Goal: Task Accomplishment & Management: Manage account settings

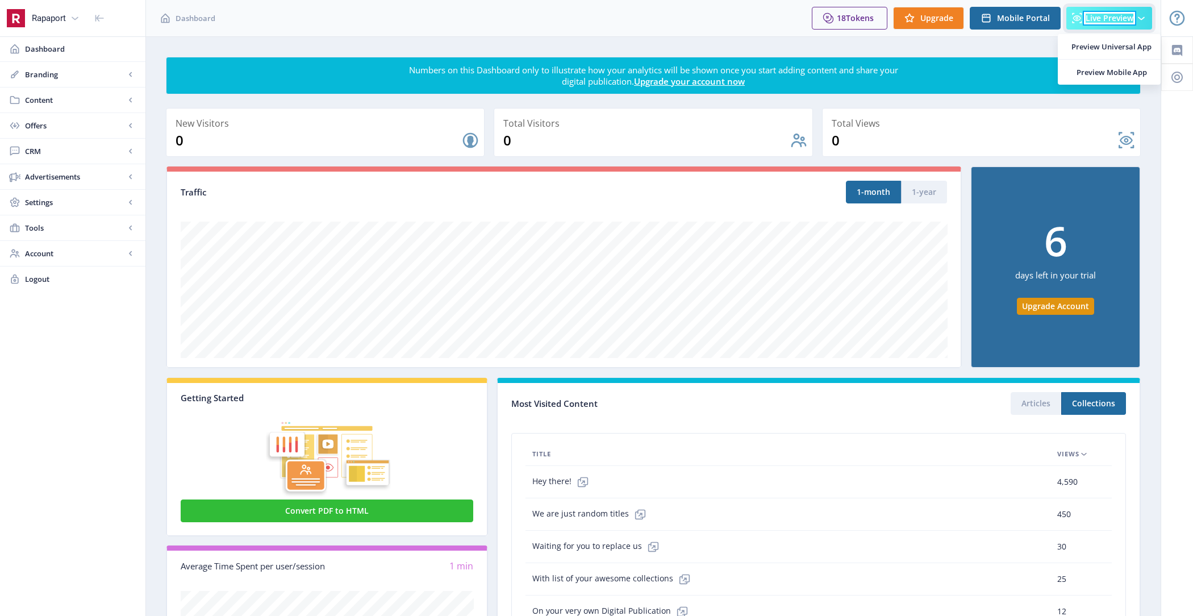
click at [1122, 20] on span "Live Preview" at bounding box center [1110, 18] width 48 height 9
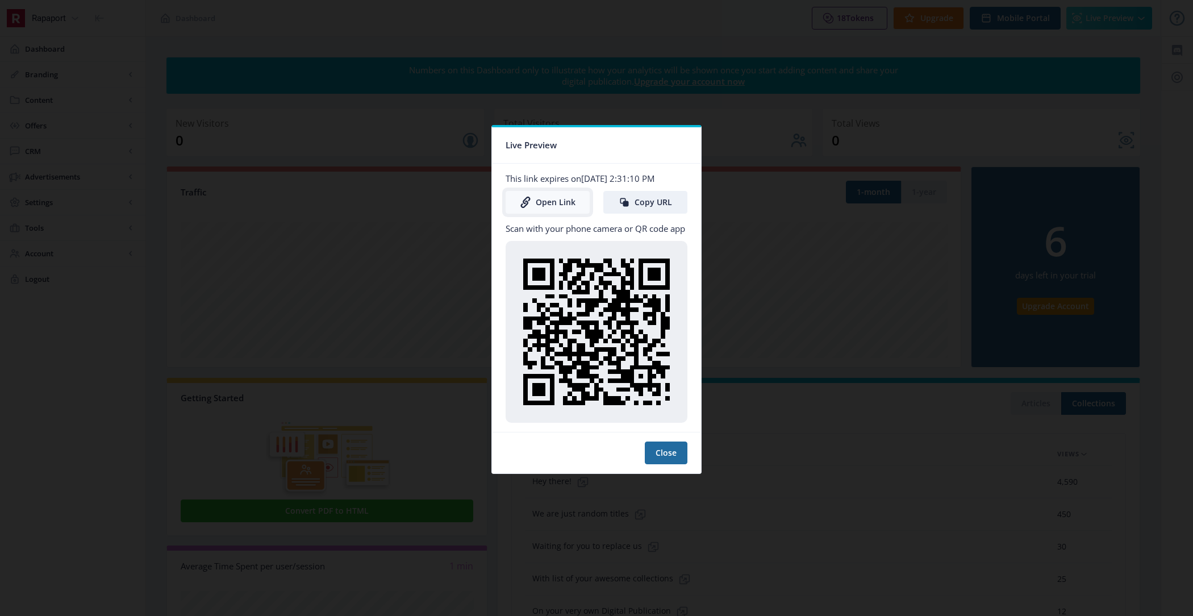
click at [545, 203] on link "Open Link" at bounding box center [548, 202] width 84 height 23
click at [661, 450] on button "Close" at bounding box center [666, 452] width 43 height 23
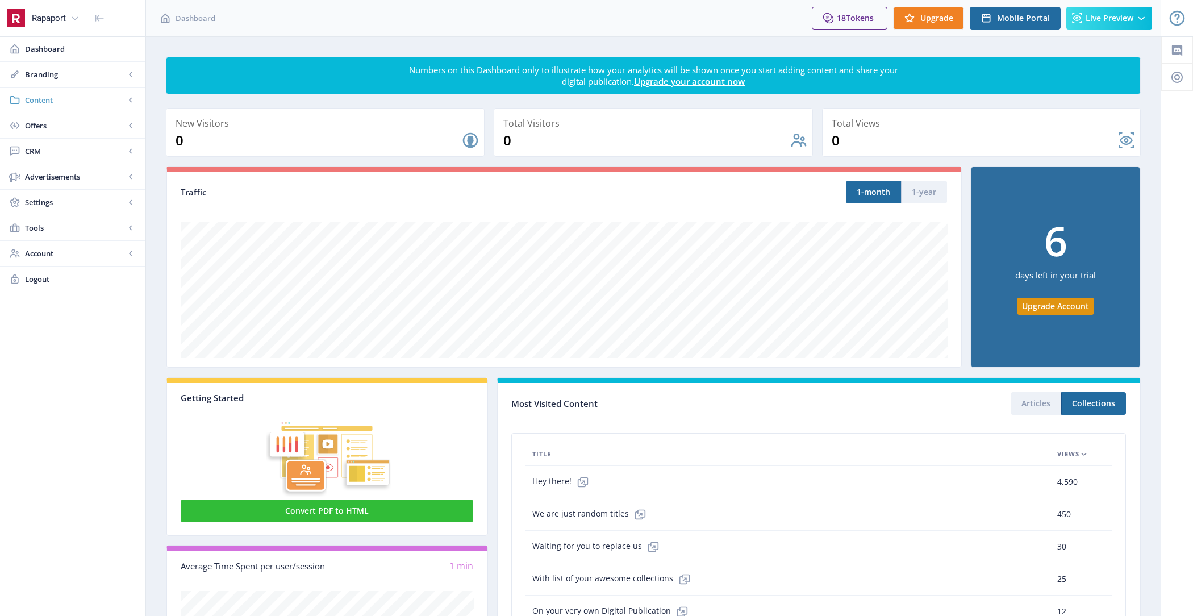
click at [71, 95] on span "Content" at bounding box center [75, 99] width 100 height 11
click at [66, 81] on link "Branding" at bounding box center [72, 74] width 145 height 25
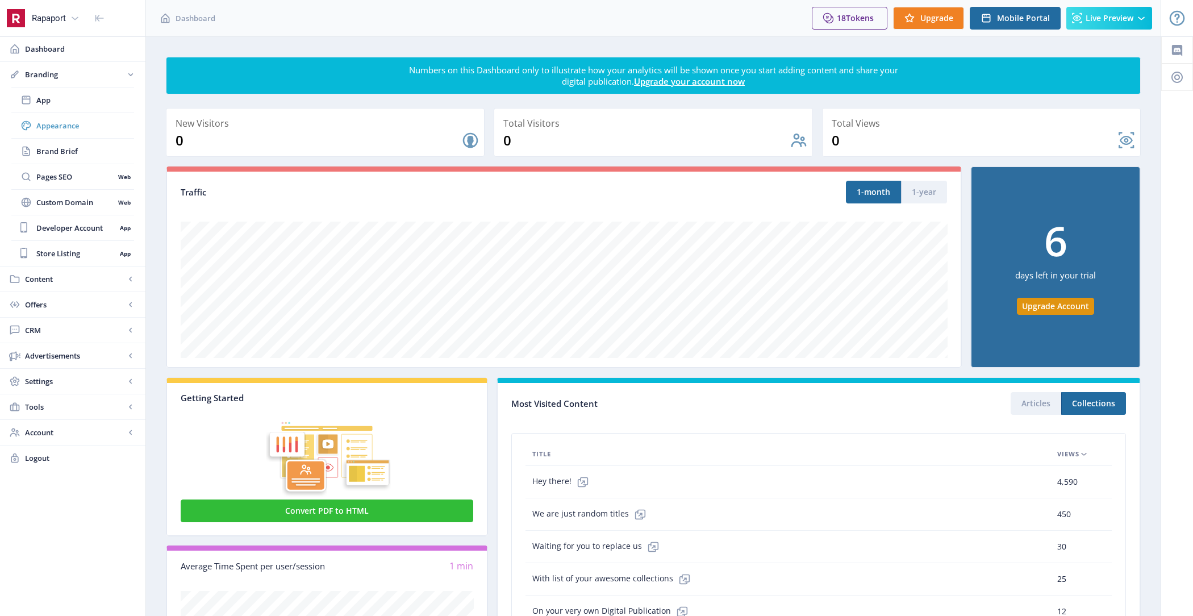
click at [84, 127] on span "Appearance" at bounding box center [85, 125] width 98 height 11
click at [64, 122] on span "Appearance" at bounding box center [85, 125] width 98 height 11
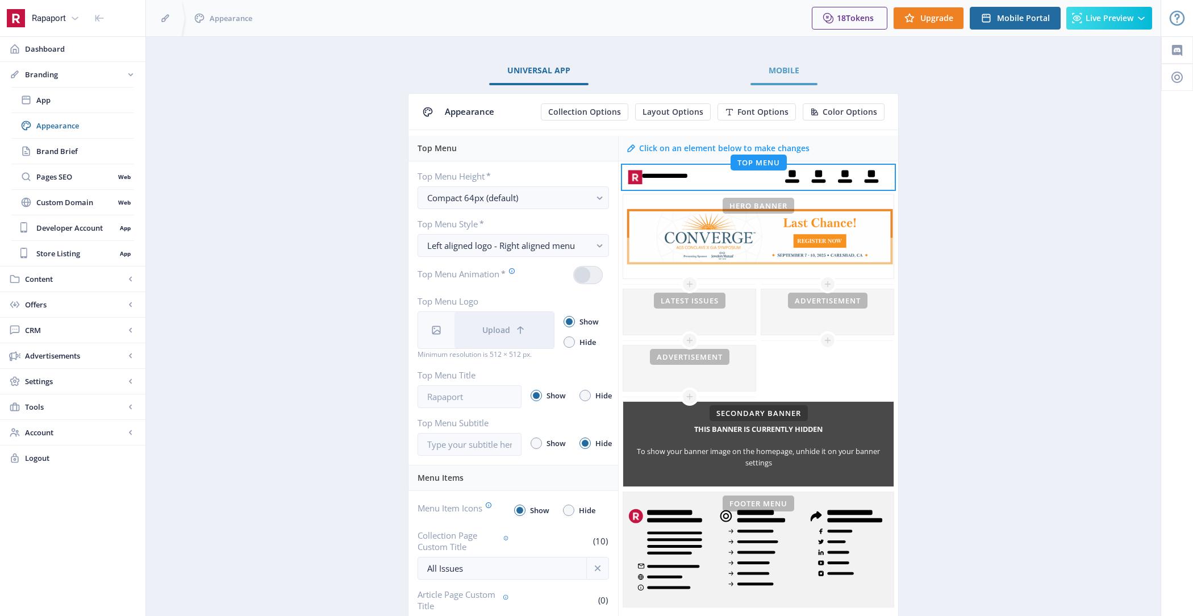
click at [760, 74] on link "Mobile" at bounding box center [784, 70] width 67 height 27
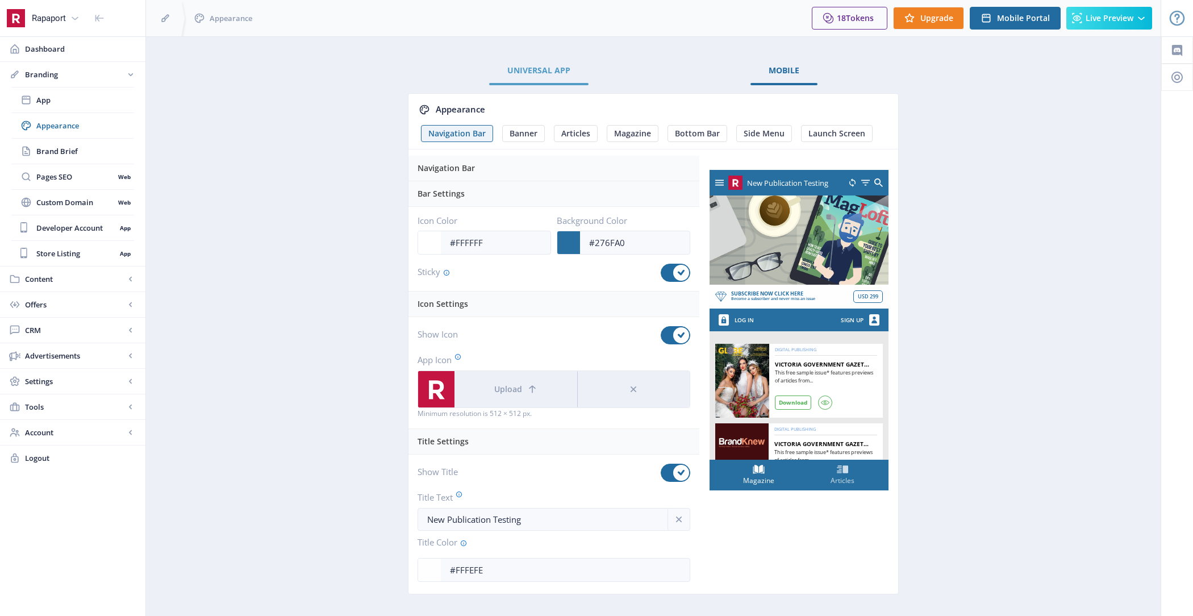
click at [544, 68] on span "Universal App" at bounding box center [538, 70] width 63 height 9
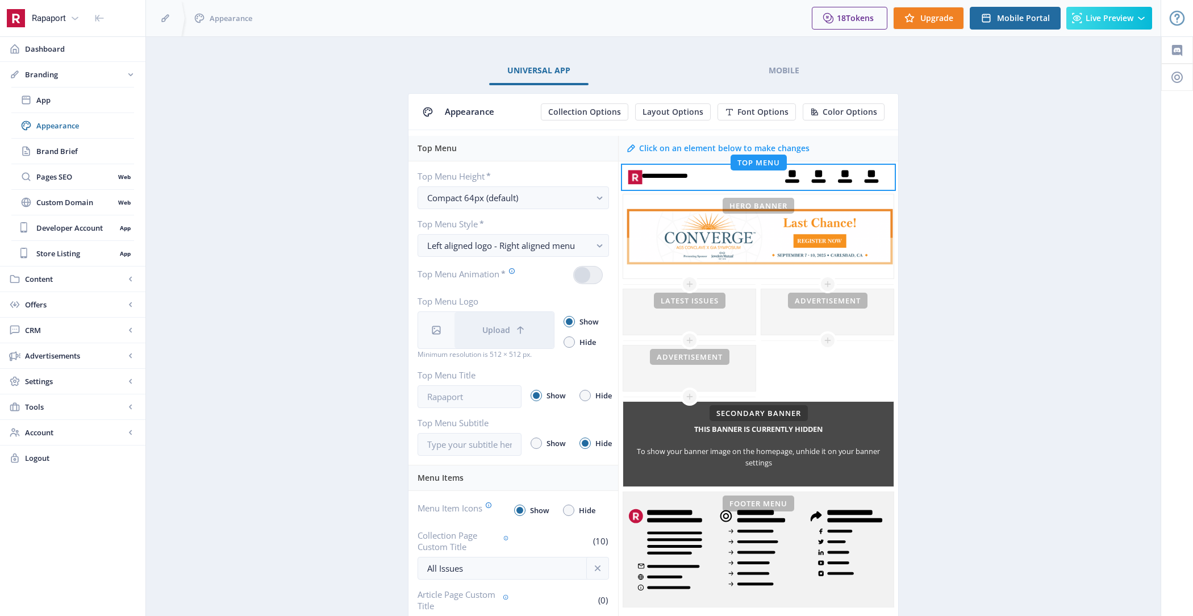
click at [851, 90] on nb-tab "Appearance Collection Options Layout Options Font Options Color Options Top Men…" at bounding box center [653, 537] width 491 height 906
click at [784, 71] on span "Mobile" at bounding box center [784, 70] width 31 height 9
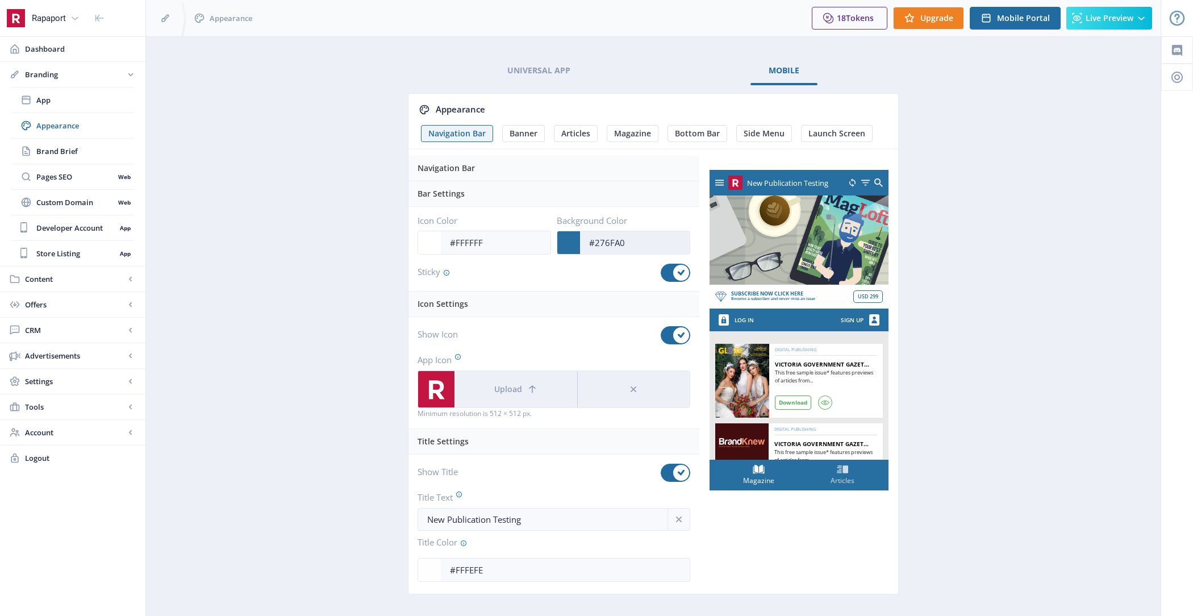
click at [591, 237] on input "#276FA0" at bounding box center [635, 243] width 110 height 22
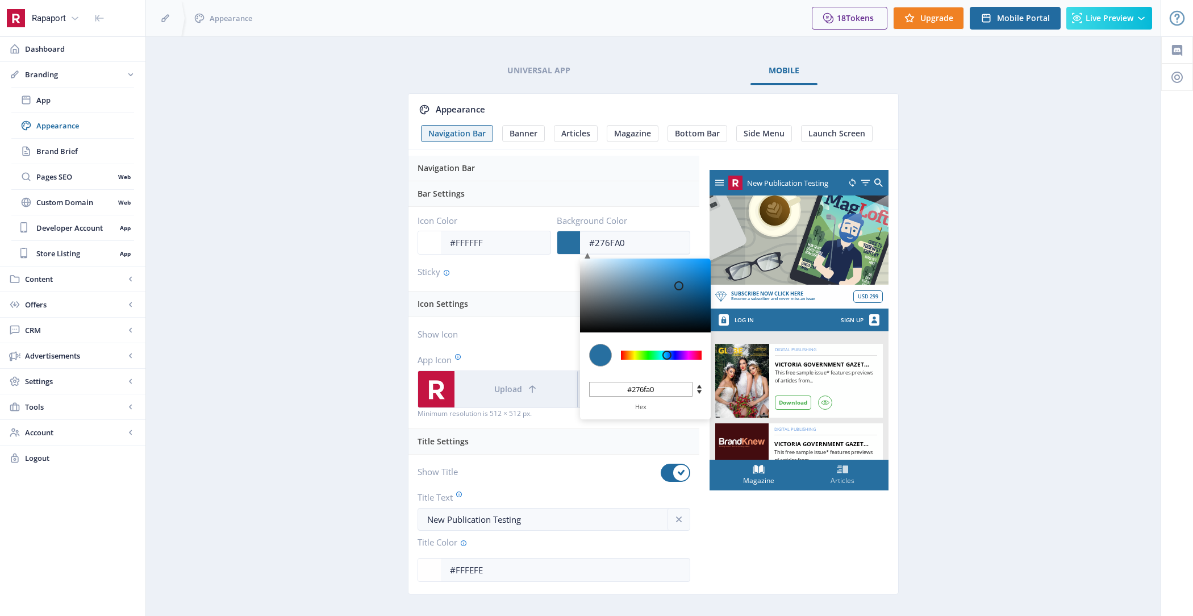
type input "#3C8EC6"
type input "#3c8ec6"
type input "#3E8FC6"
type input "#3e8fc6"
type input "#4190C6"
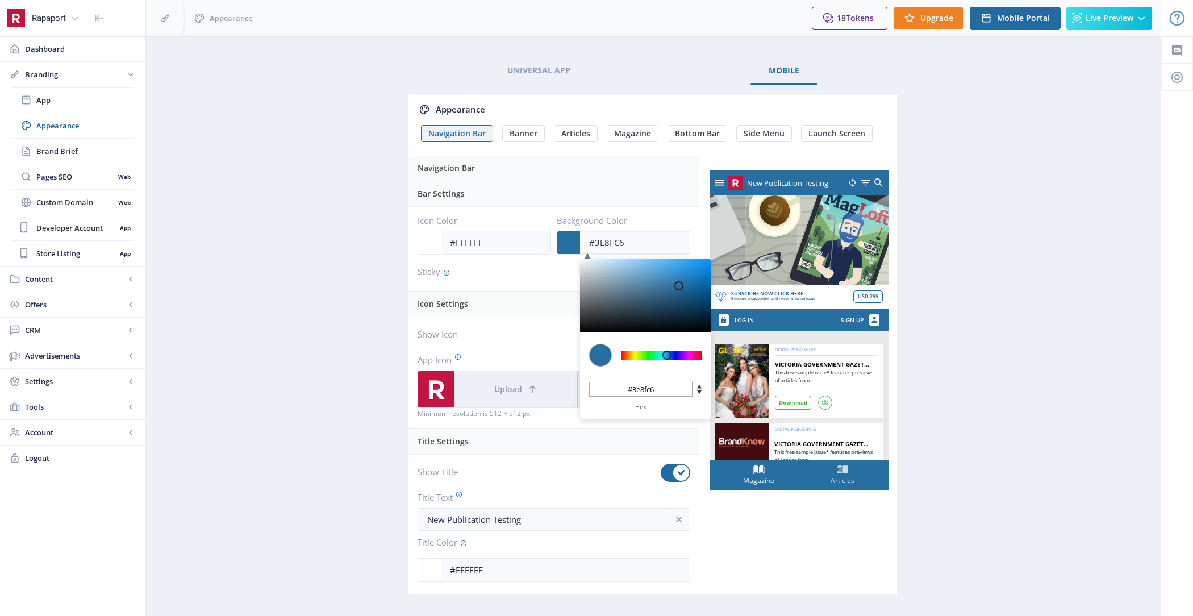
type input "#4190c6"
type input "#4A94C6"
type input "#4a94c6"
type input "#619FCA"
type input "#619fca"
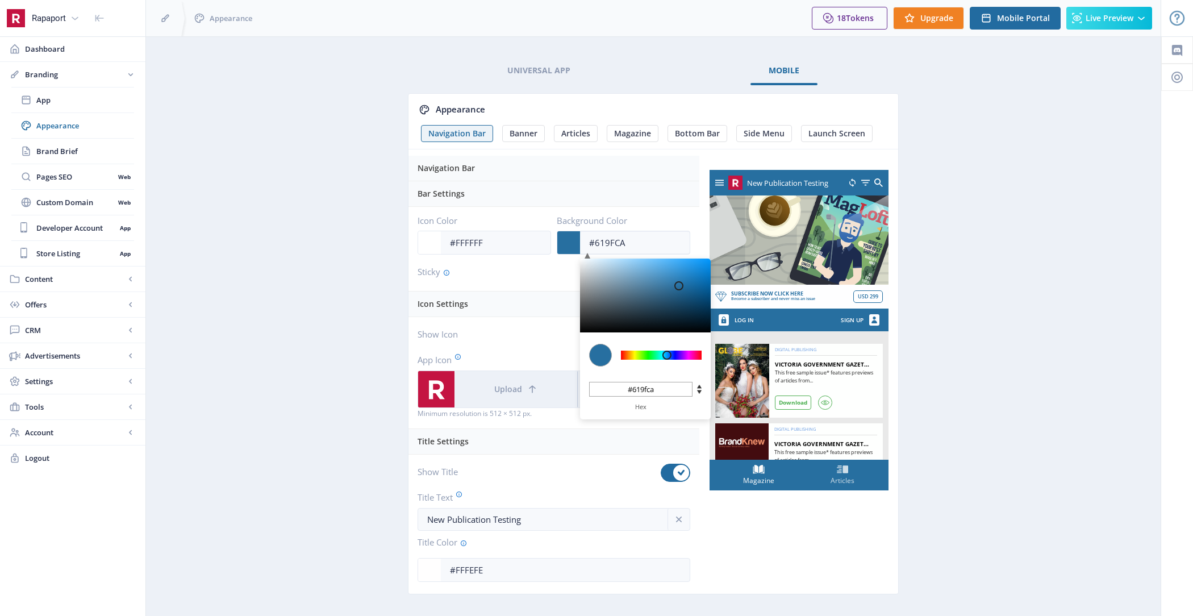
type input "#89B8D8"
type input "#89b8d8"
type input "#B8D3E5"
type input "#b8d3e5"
type input "#E5EAED"
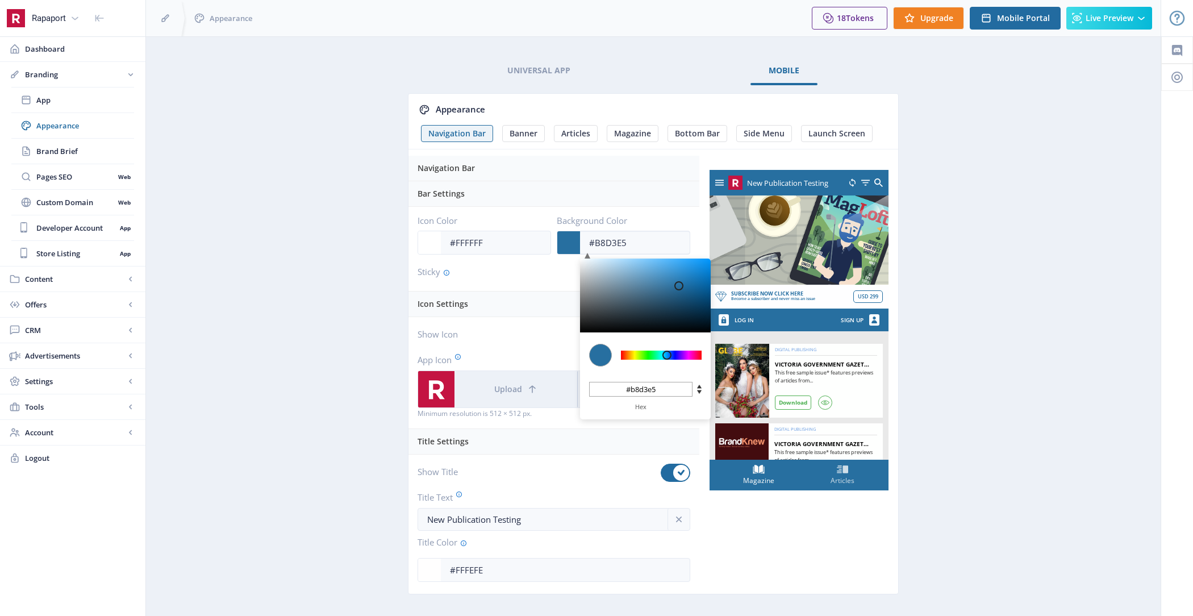
type input "#e5eaed"
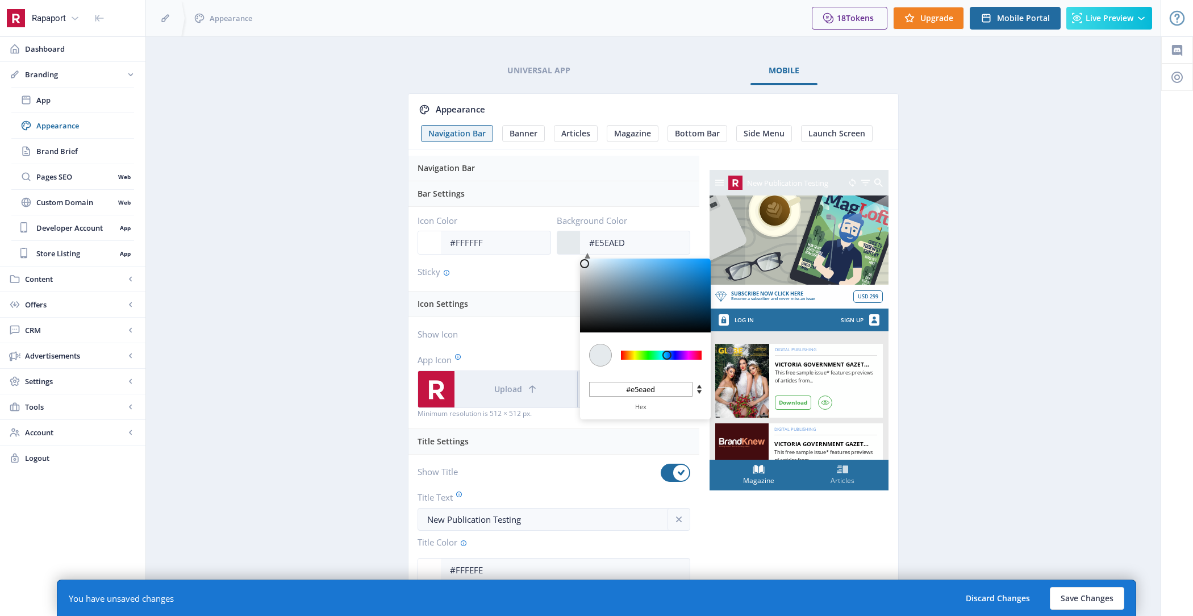
type input "#EFEFEF"
type input "#efefef"
type input "#F1F1F1"
type input "#f1f1f1"
type input "#F3F3F3"
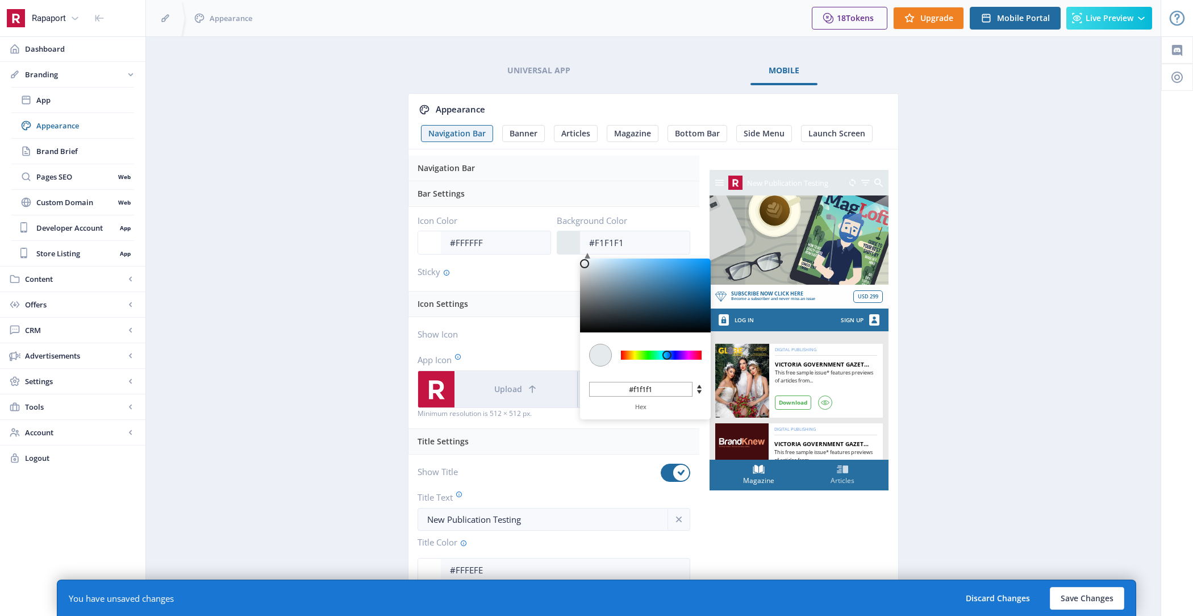
type input "#f3f3f3"
type input "#F5F5F5"
type input "#f5f5f5"
type input "#F7F7F7"
type input "#f7f7f7"
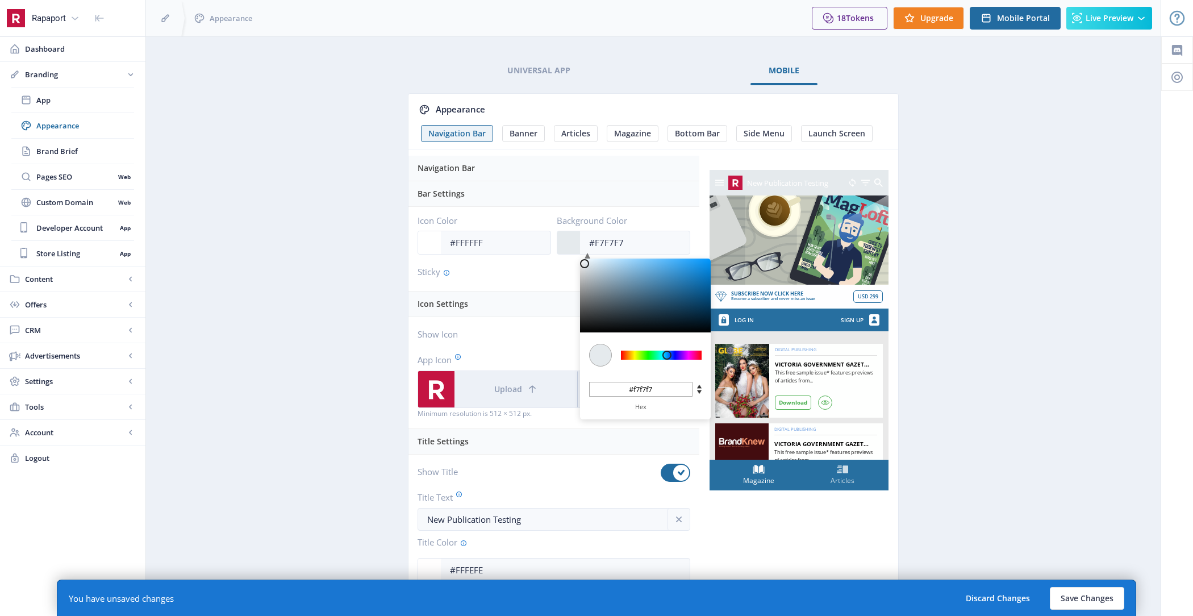
type input "#F9F9F9"
type input "#f9f9f9"
type input "#FBFBFB"
type input "#fbfbfb"
type input "#FDFDFD"
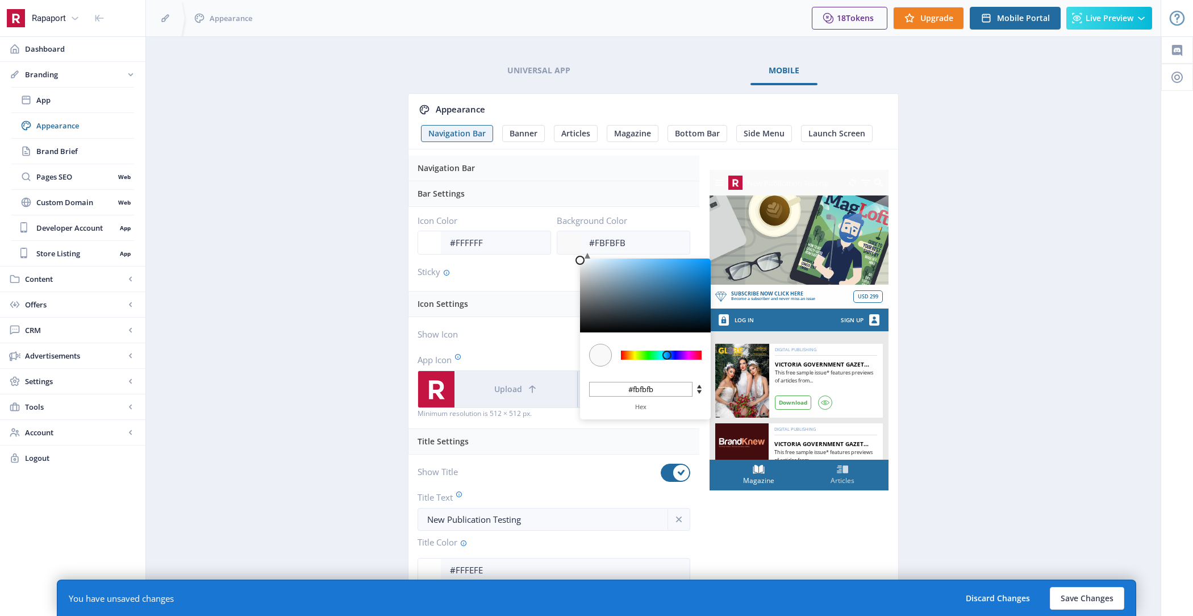
type input "#fdfdfd"
type input "#FFFFFF"
type input "#ffffff"
drag, startPoint x: 671, startPoint y: 273, endPoint x: 514, endPoint y: 257, distance: 157.7
click at [514, 257] on div "Icon Color #FFFFFF Background Color #FFFFFF C M Y K 204 100 100 H S L 255 255 2…" at bounding box center [554, 249] width 291 height 84
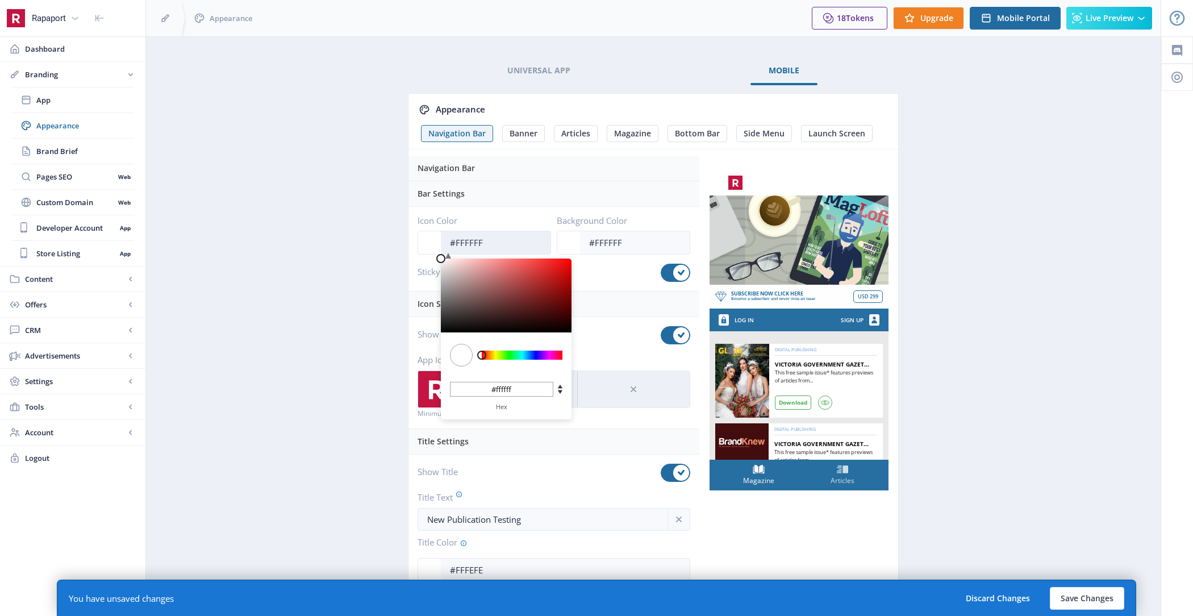
click at [471, 241] on input "#FFFFFF" at bounding box center [496, 243] width 110 height 22
type input "#812121"
type input "#812020"
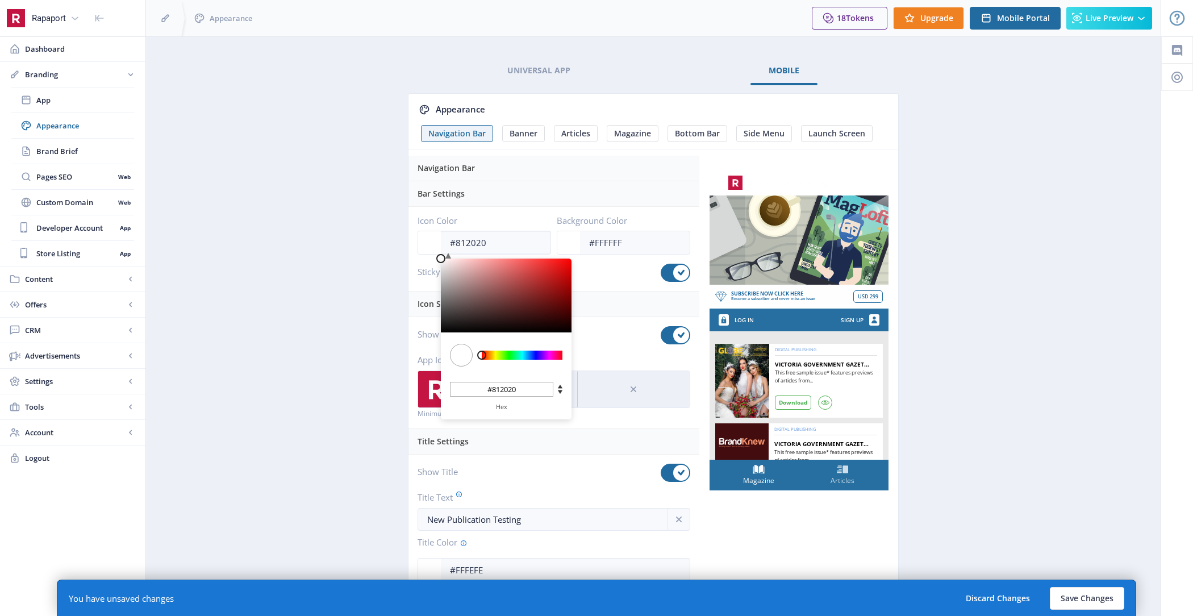
type input "#7F1D1D"
type input "#7f1d1d"
type input "#791919"
type input "#701313"
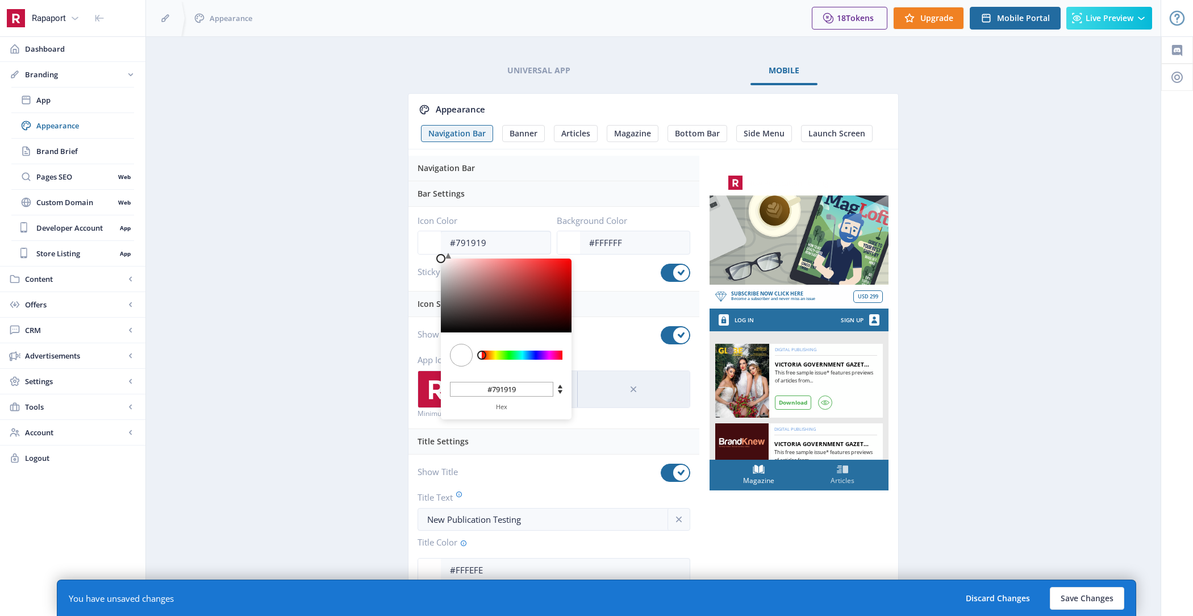
type input "#701313"
type input "#620D0D"
type input "#620d0d"
type input "#500707"
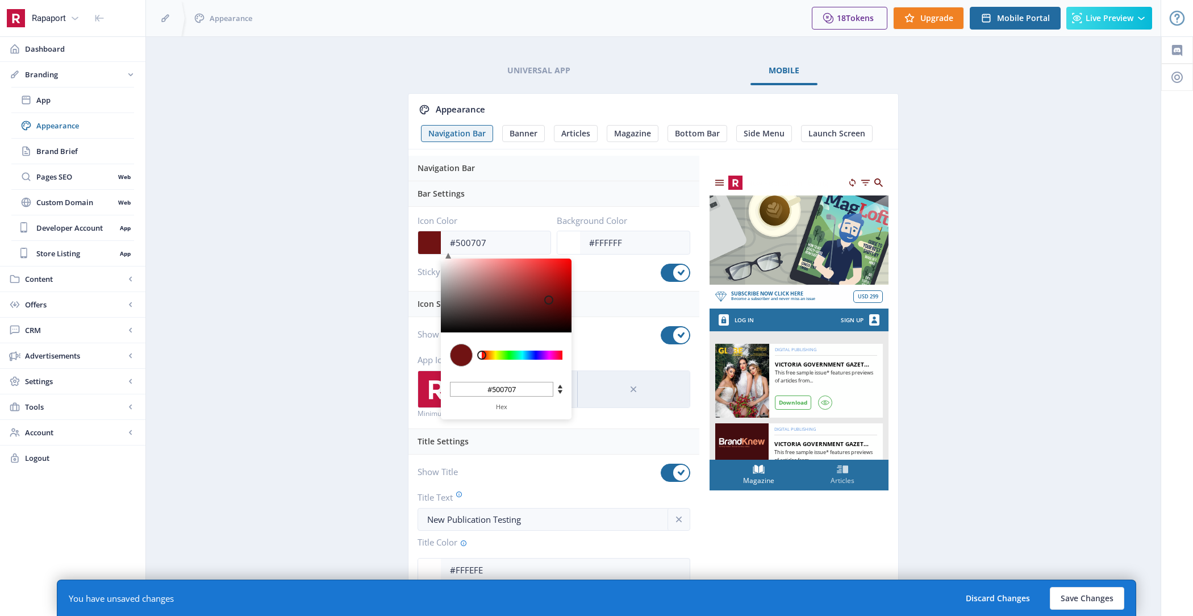
type input "#3F0303"
type input "#3f0303"
type input "#2B0000"
type input "#2b0000"
type input "#190000"
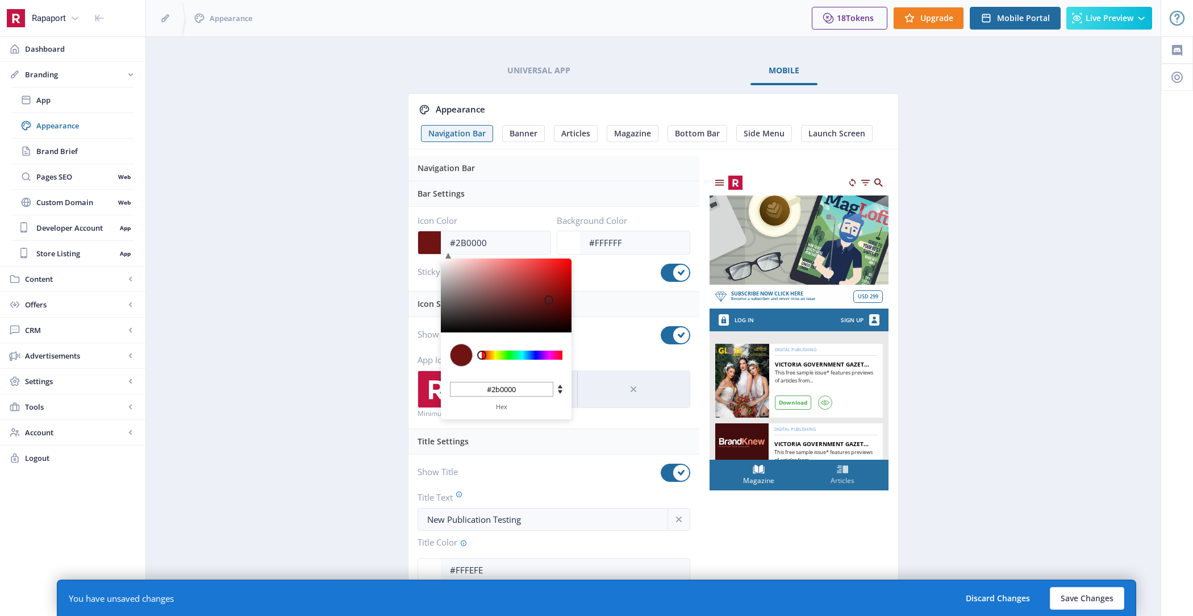
type input "#190000"
type input "#0C0000"
type input "#0c0000"
type input "#000000"
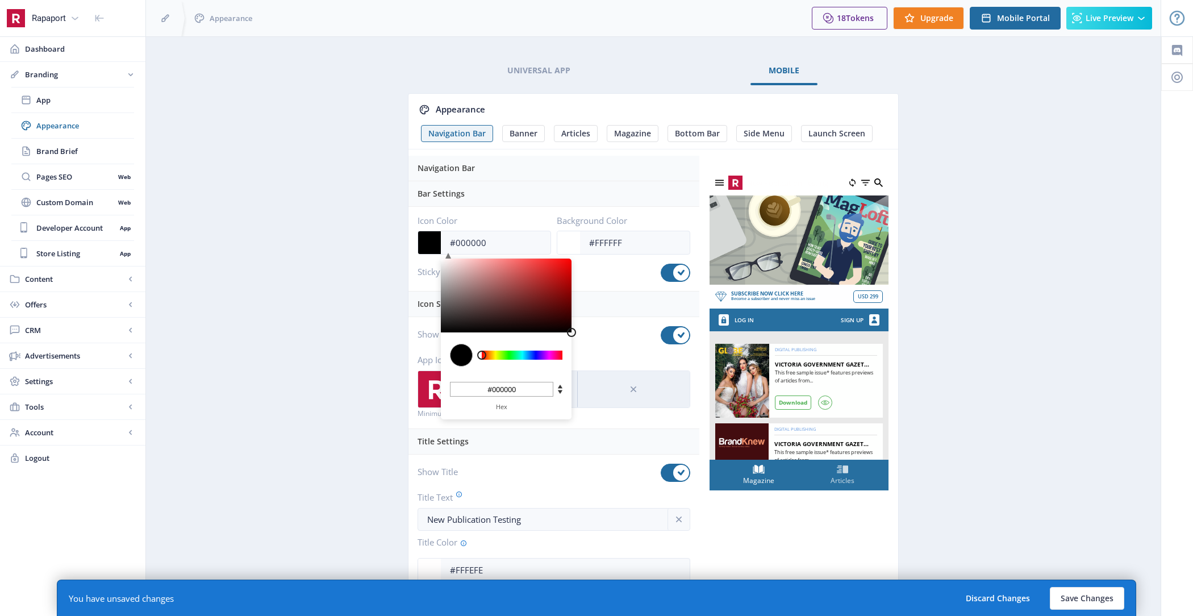
drag, startPoint x: 537, startPoint y: 294, endPoint x: 604, endPoint y: 353, distance: 89.3
click at [604, 353] on div "Navigation Bar Bar Settings Icon Color #000000 C M Y K 0 0 0 H S L 0 0 0 R G B …" at bounding box center [554, 373] width 291 height 435
click at [362, 282] on app-branding-designer "Universal App Mobile Appearance Navigation Bar Banner Articles Magazine Bottom …" at bounding box center [653, 339] width 975 height 564
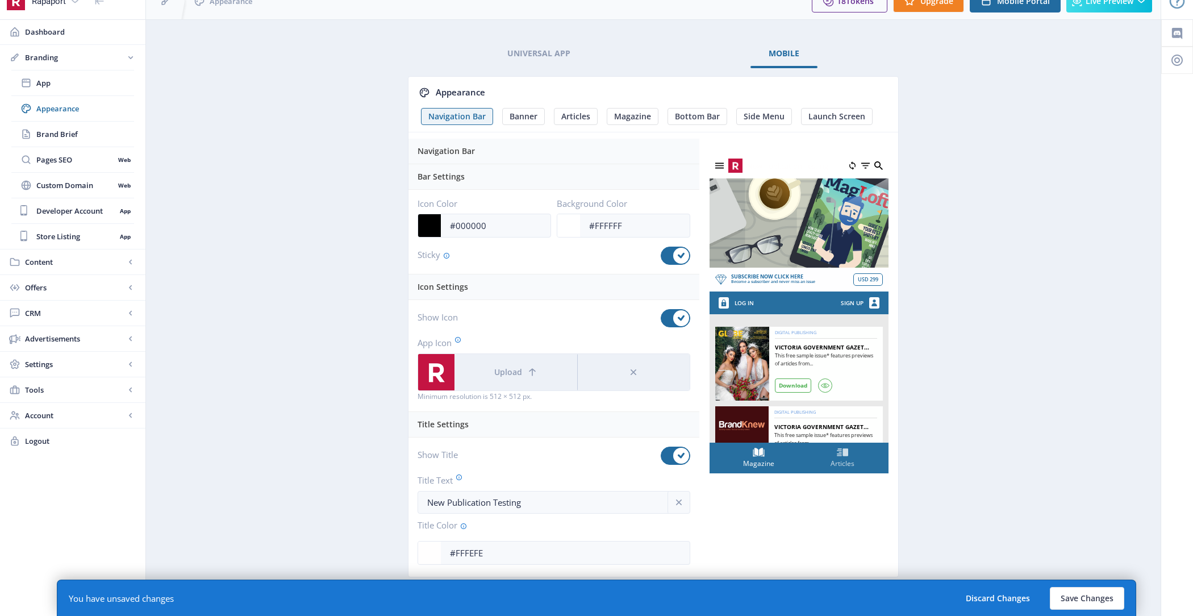
scroll to position [22, 0]
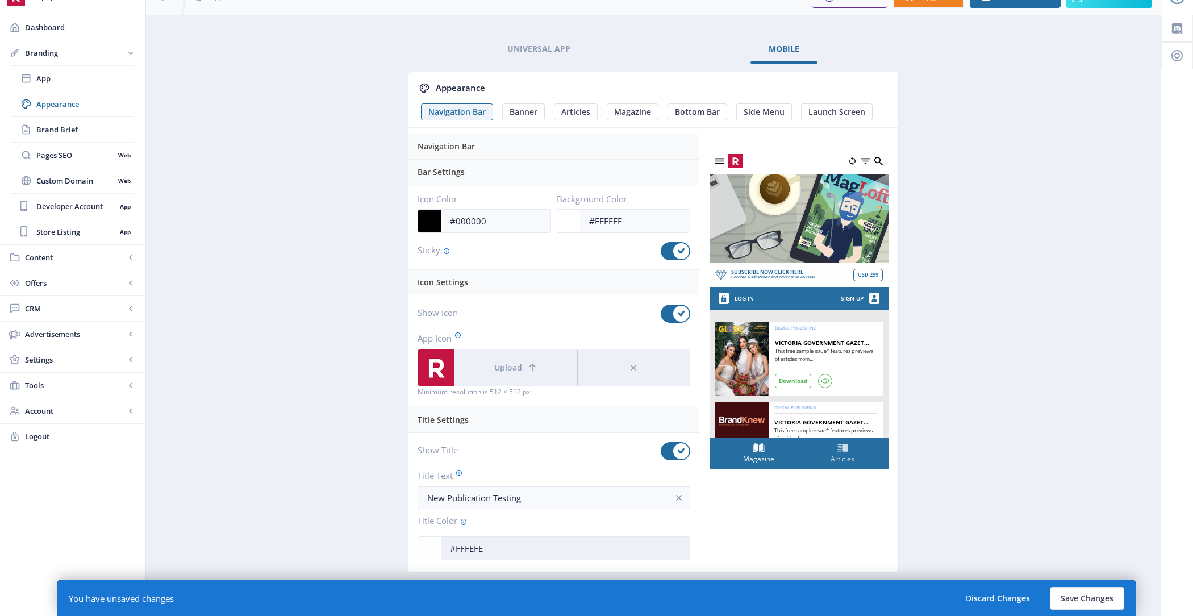
click at [508, 543] on input "#FFFEFE" at bounding box center [565, 548] width 249 height 22
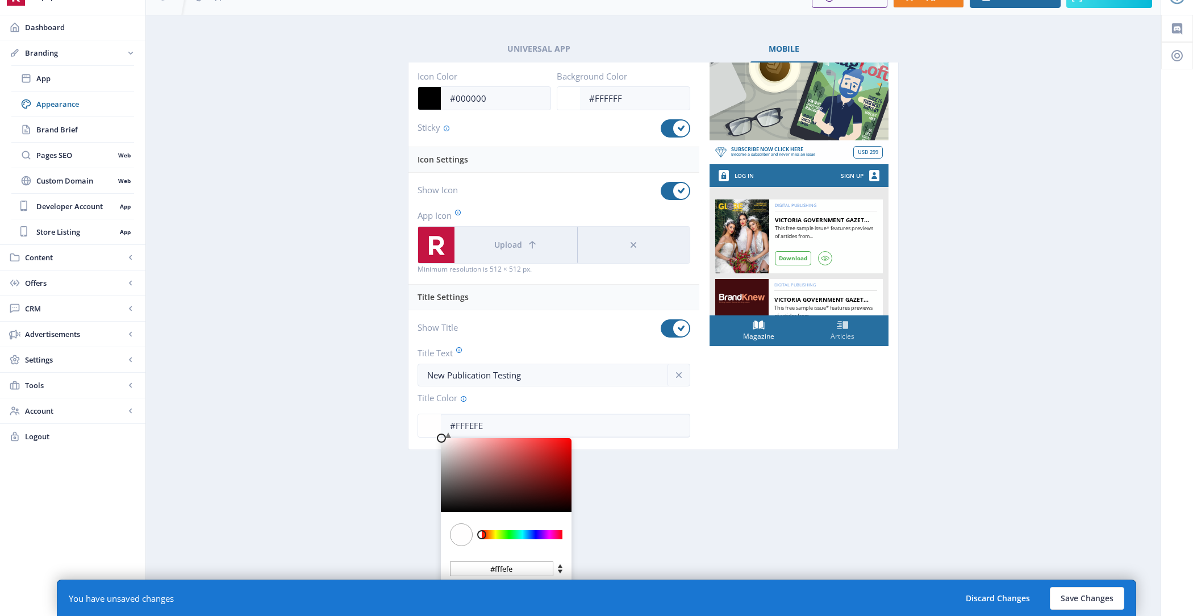
type input "#622626"
type input "#622424"
type input "#5E1E1E"
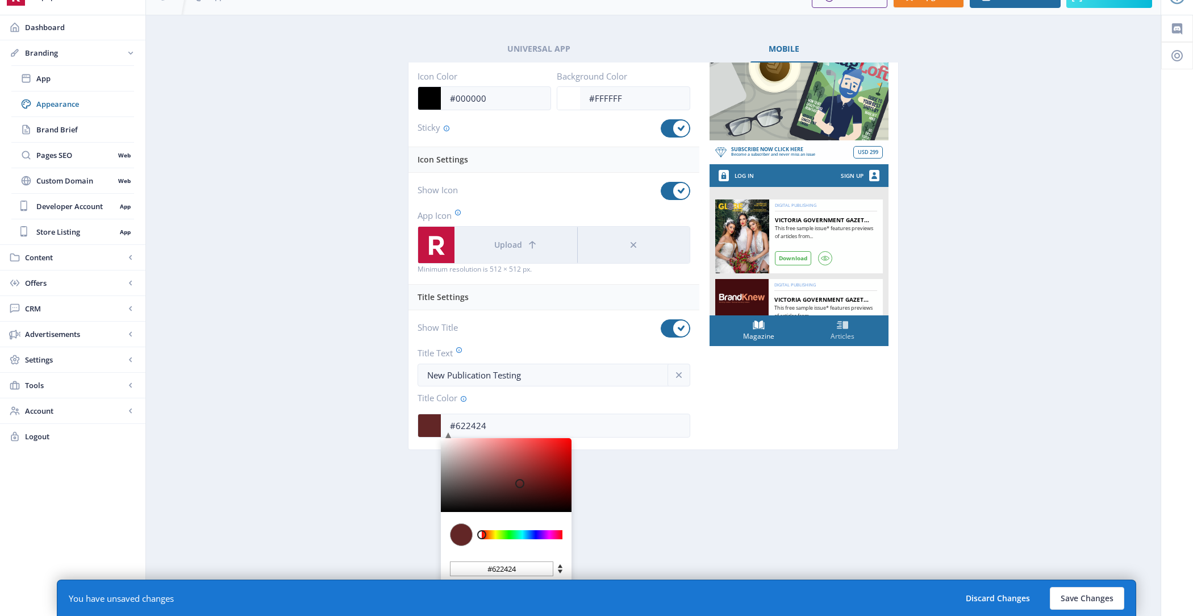
type input "#5e1e1e"
type input "#501212"
type input "#170000"
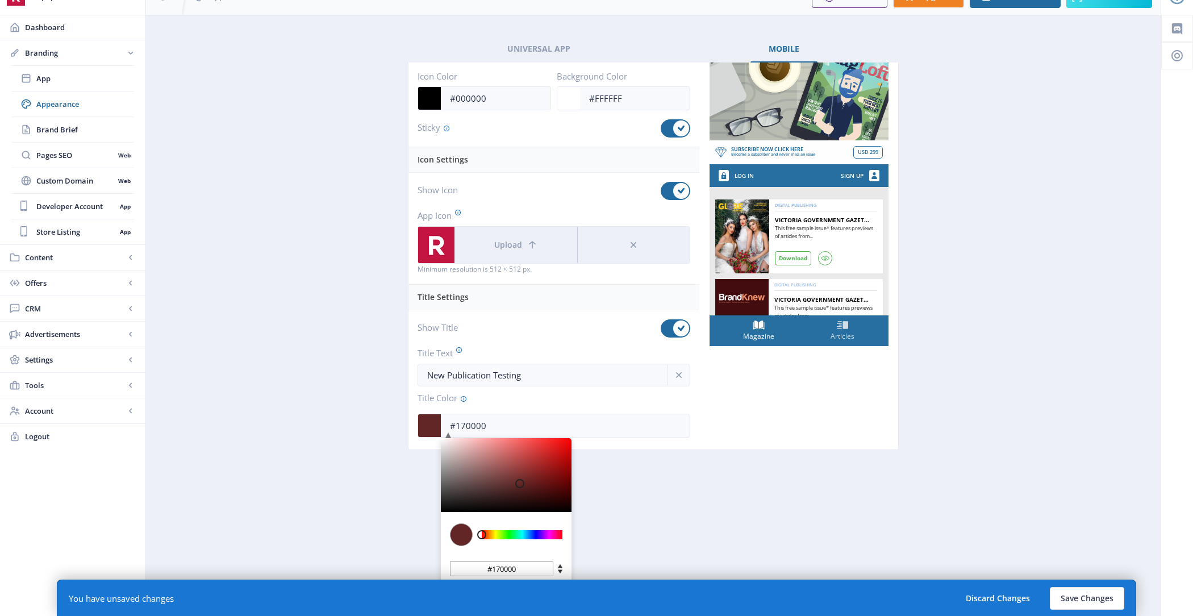
type input "#0A0000"
type input "#0a0000"
type input "#000000"
drag, startPoint x: 520, startPoint y: 478, endPoint x: 644, endPoint y: 541, distance: 139.0
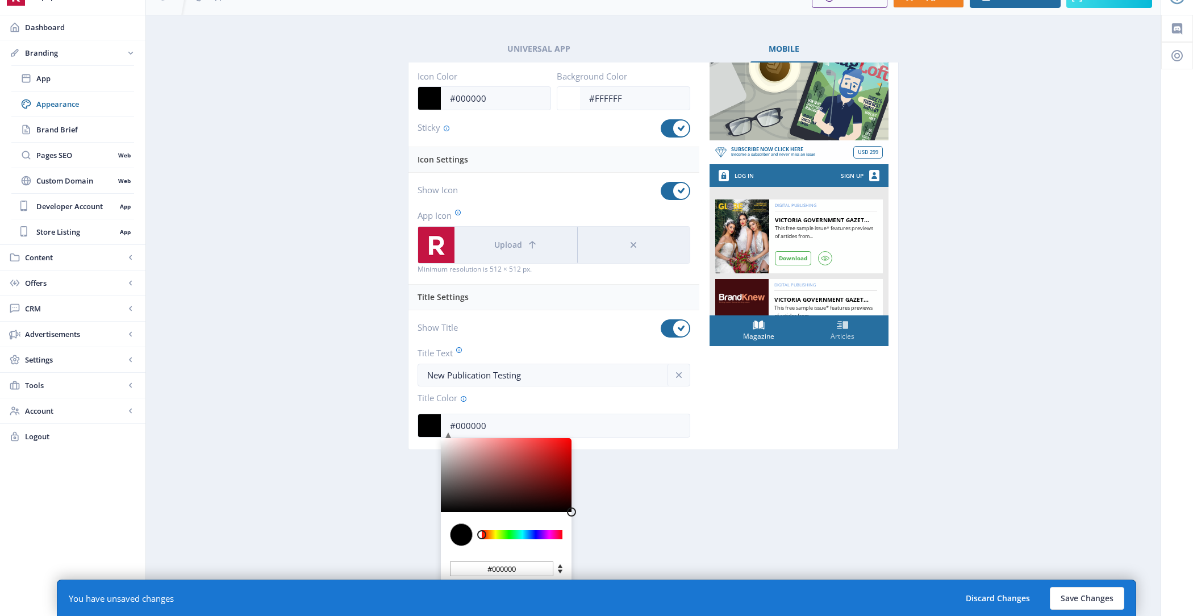
click at [644, 541] on nb-tab "Appearance Navigation Bar Banner Articles Magazine Bottom Bar Side Menu Launch …" at bounding box center [653, 330] width 491 height 536
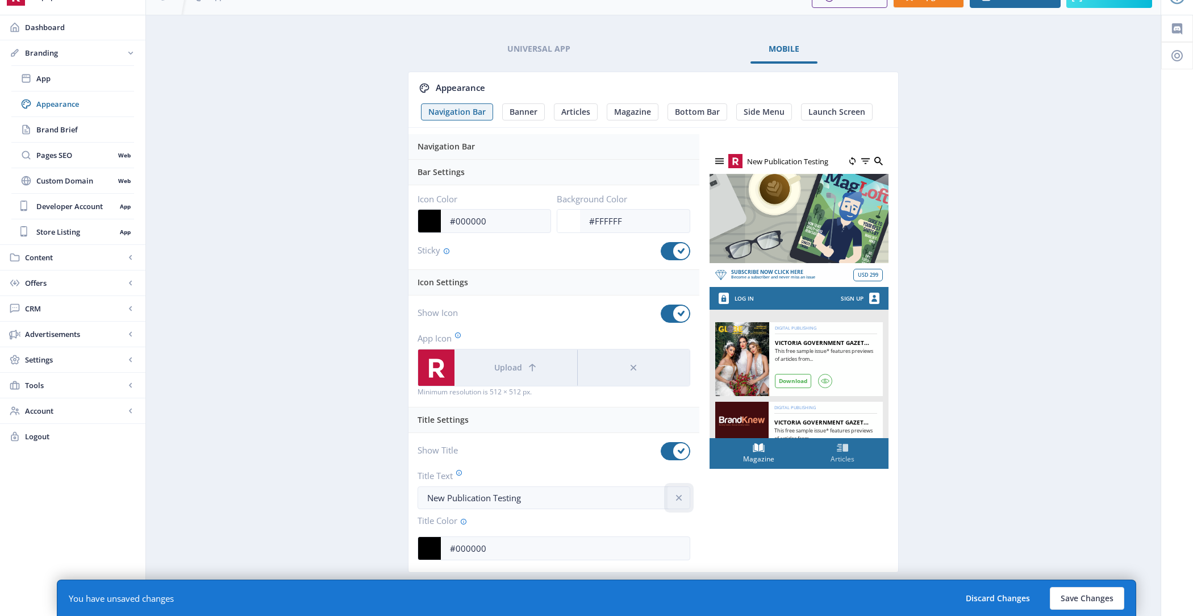
scroll to position [0, 0]
click at [673, 370] on div "Navigation Bar Bar Settings Icon Color #000000 C M Y K 0 0 0 H S L 0 0 0 R G B …" at bounding box center [554, 351] width 291 height 435
click at [684, 499] on button at bounding box center [679, 497] width 23 height 23
click at [536, 538] on input "#000000" at bounding box center [565, 549] width 249 height 22
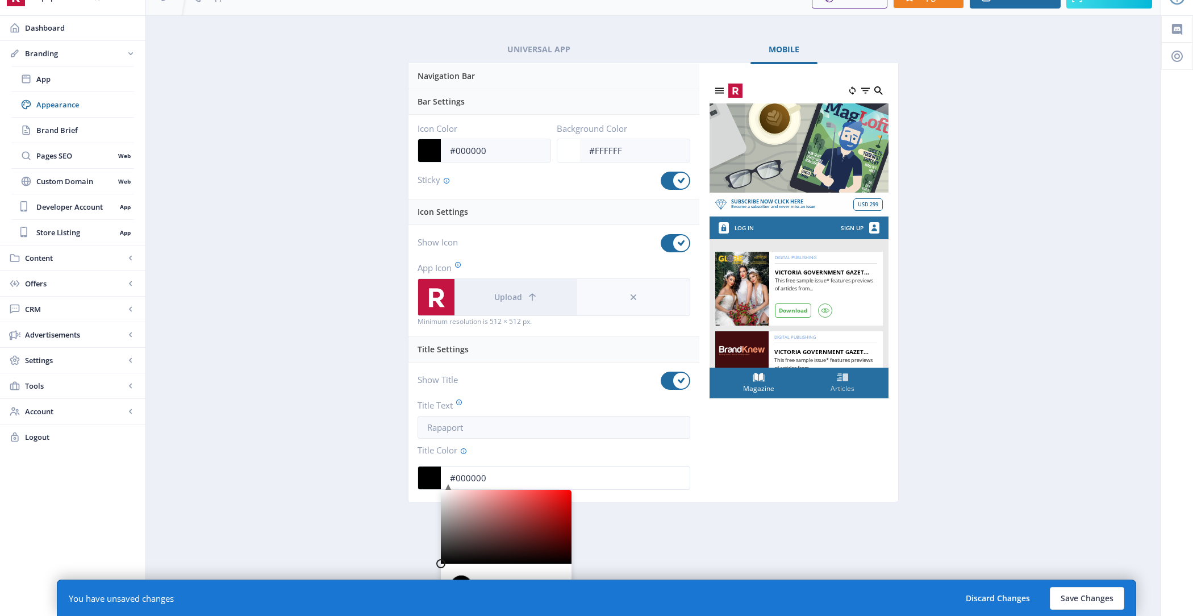
scroll to position [127, 0]
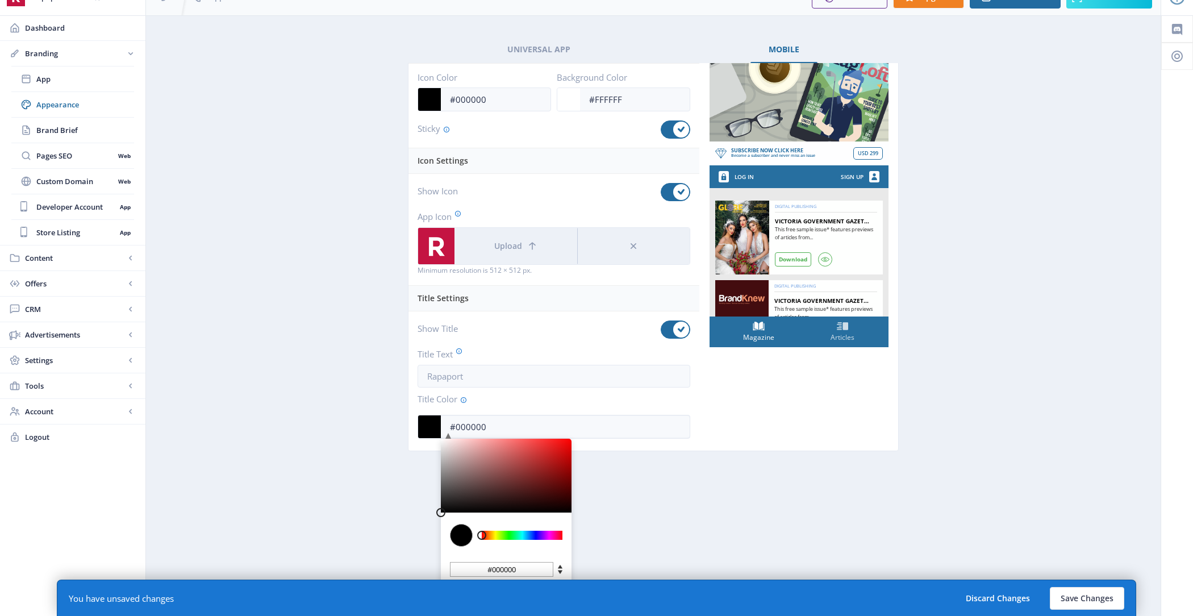
type input "#390505"
type input "#370404"
type input "#350404"
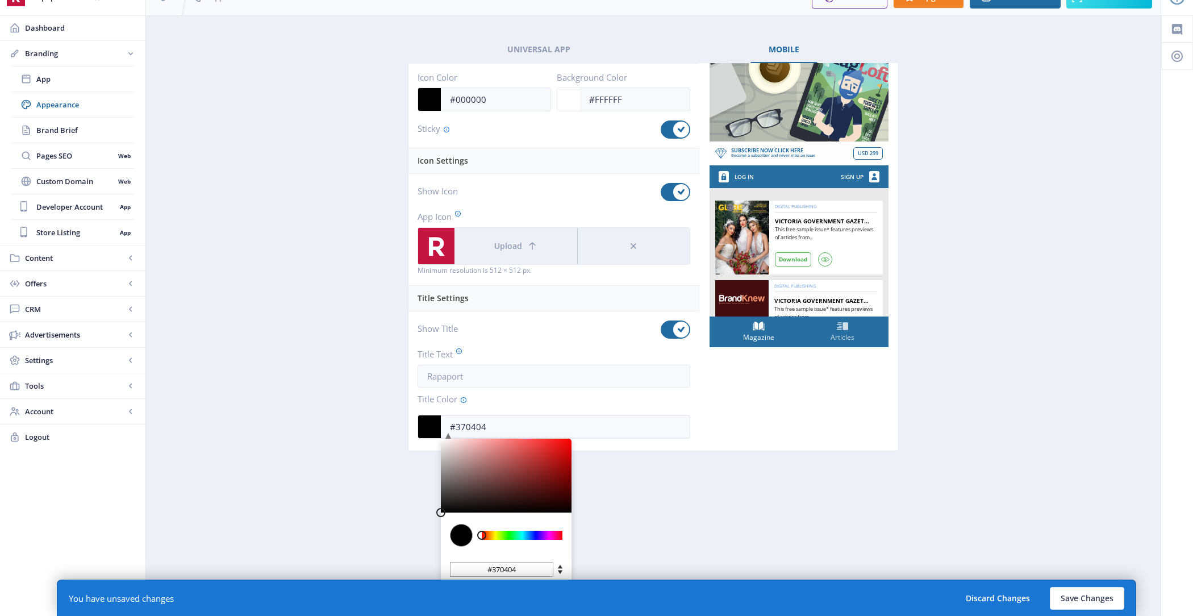
type input "#350404"
type input "#310303"
type input "#2B0202"
type input "#2b0202"
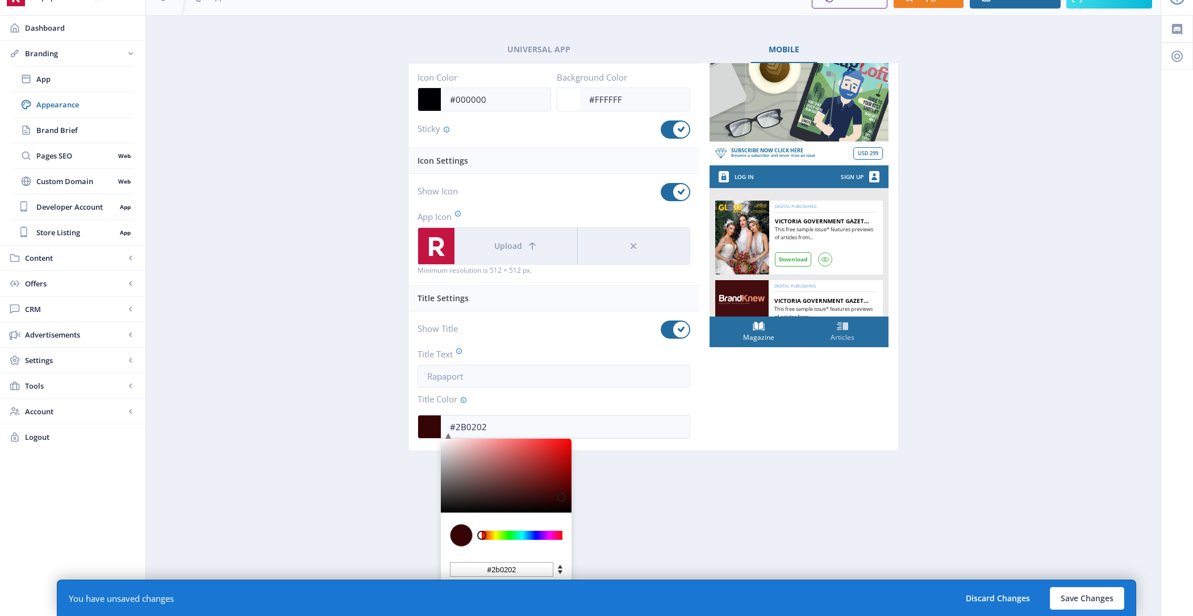
type input "#240101"
type input "#1C0101"
type input "#1c0101"
type input "#160000"
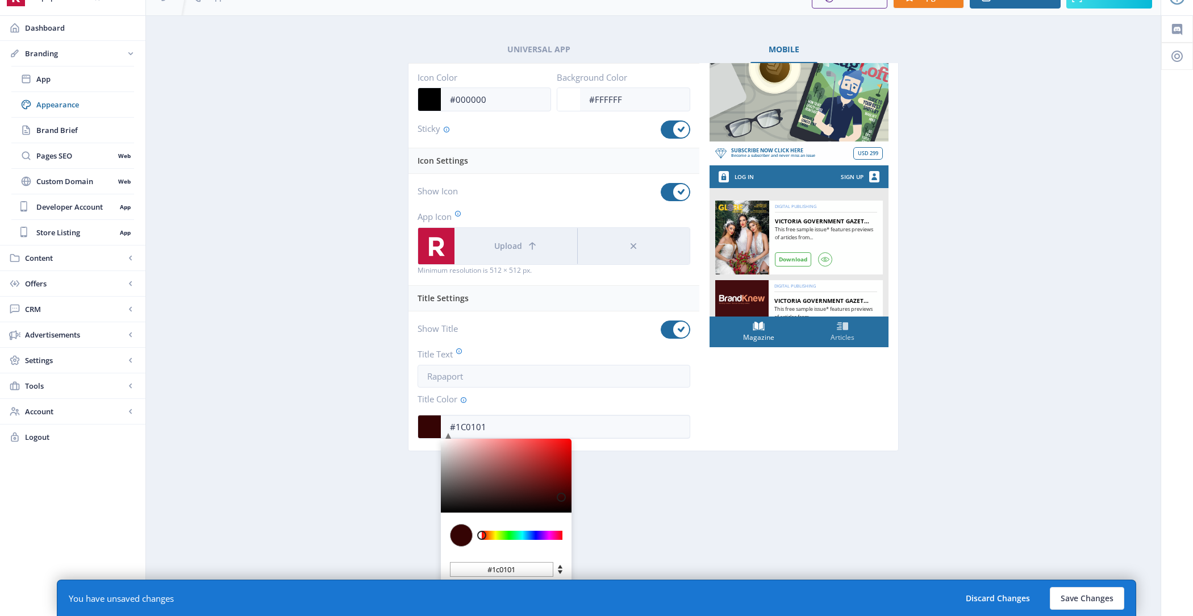
type input "#160000"
type input "#0C0000"
type input "#0c0000"
type input "#040000"
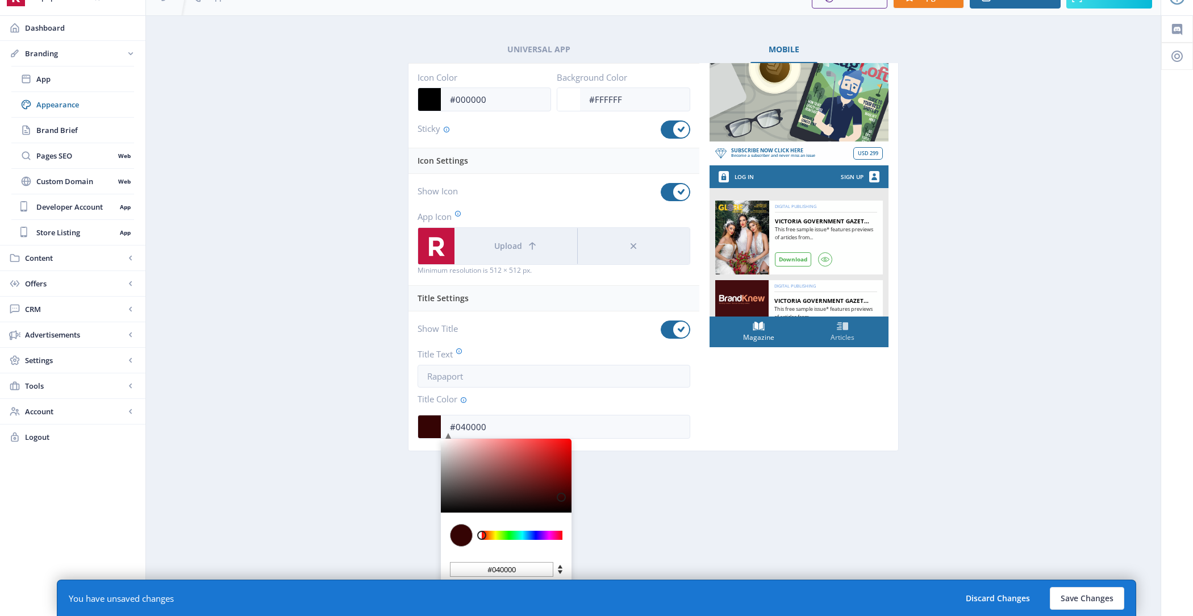
type input "#000000"
drag, startPoint x: 561, startPoint y: 490, endPoint x: 585, endPoint y: 519, distance: 37.5
click at [585, 519] on nb-tab "Appearance Navigation Bar Banner Articles Magazine Bottom Bar Side Menu Launch …" at bounding box center [653, 331] width 491 height 536
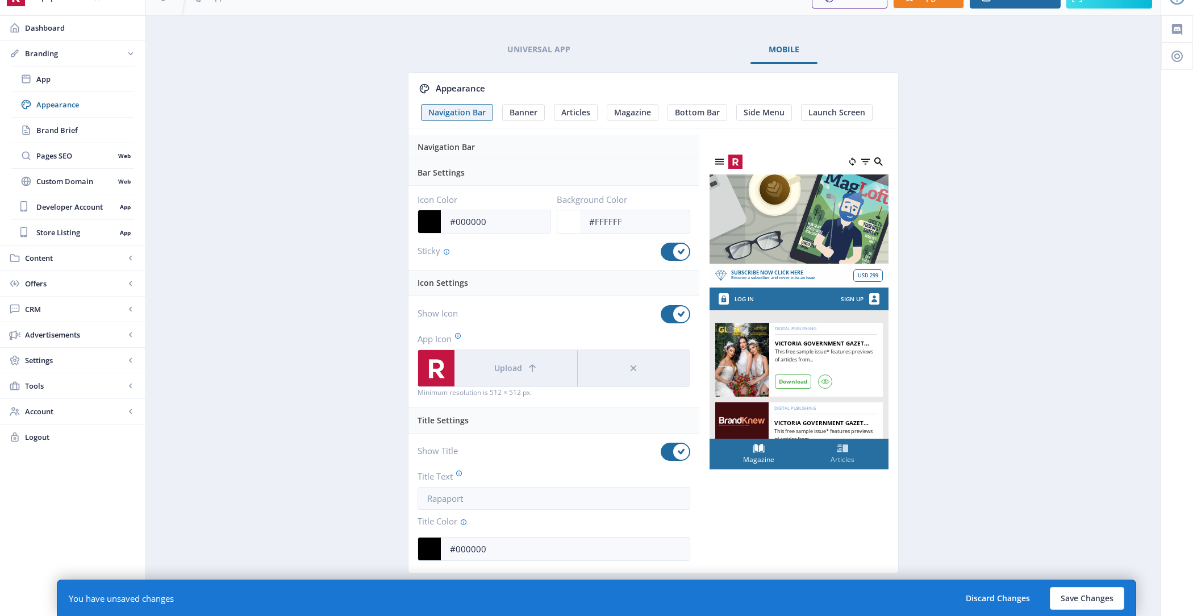
click at [637, 511] on nb-tab "Appearance Navigation Bar Banner Articles Magazine Bottom Bar Side Menu Launch …" at bounding box center [653, 331] width 491 height 536
click at [524, 495] on input "text" at bounding box center [554, 498] width 273 height 23
type input "Rapaport"
click at [1118, 596] on button "Save Changes" at bounding box center [1087, 598] width 74 height 23
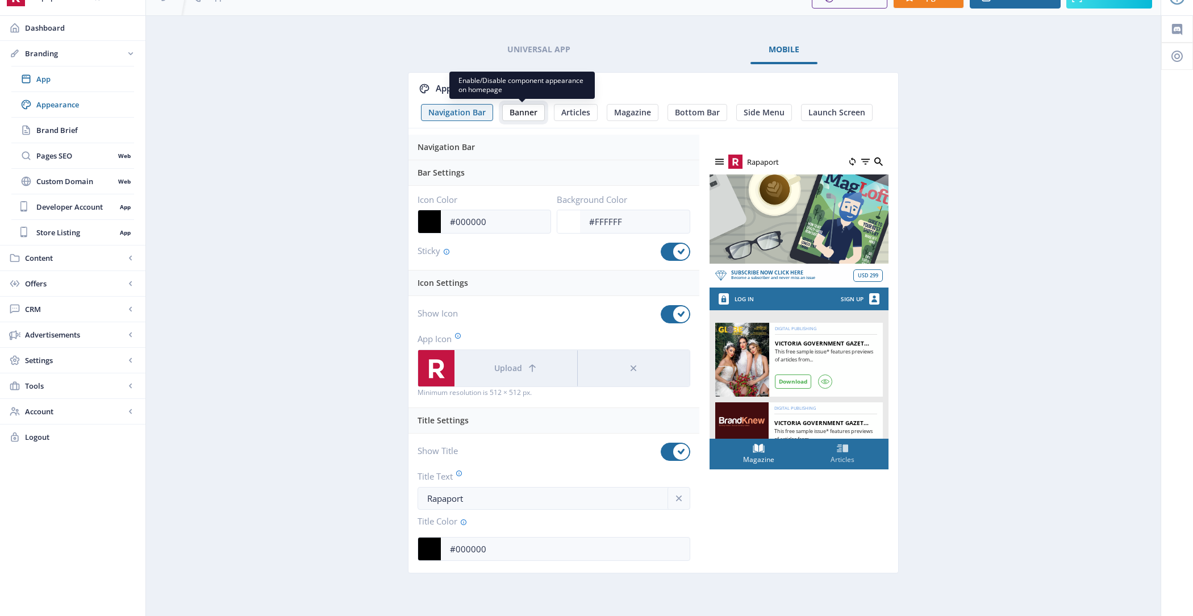
click at [531, 118] on button "Banner" at bounding box center [523, 112] width 43 height 17
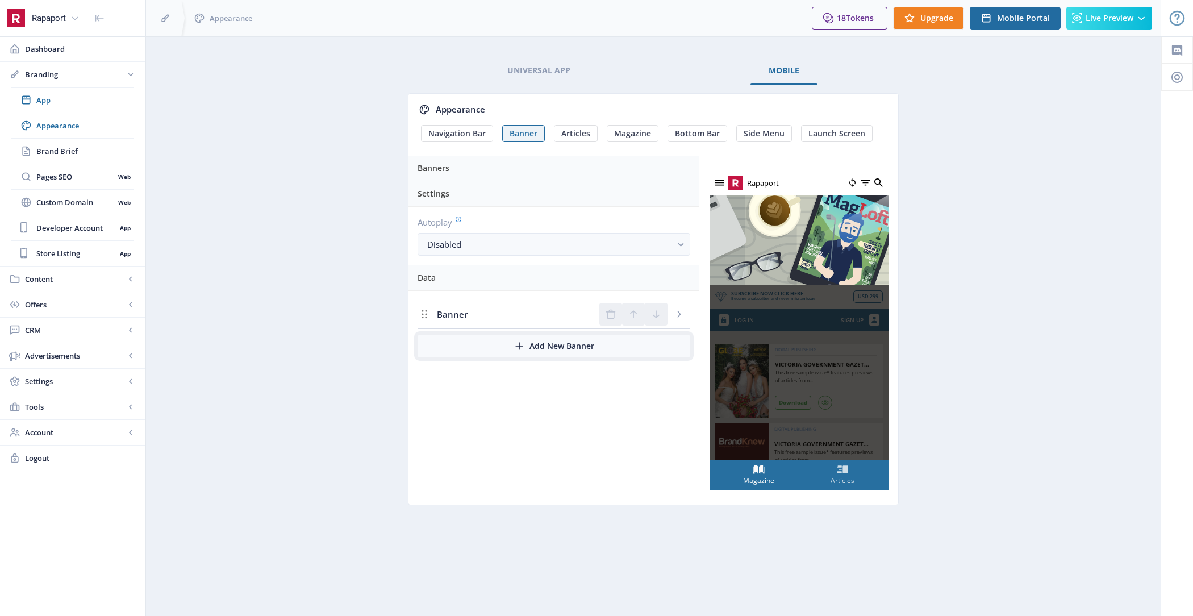
click at [492, 344] on button "Add New Banner" at bounding box center [554, 346] width 273 height 23
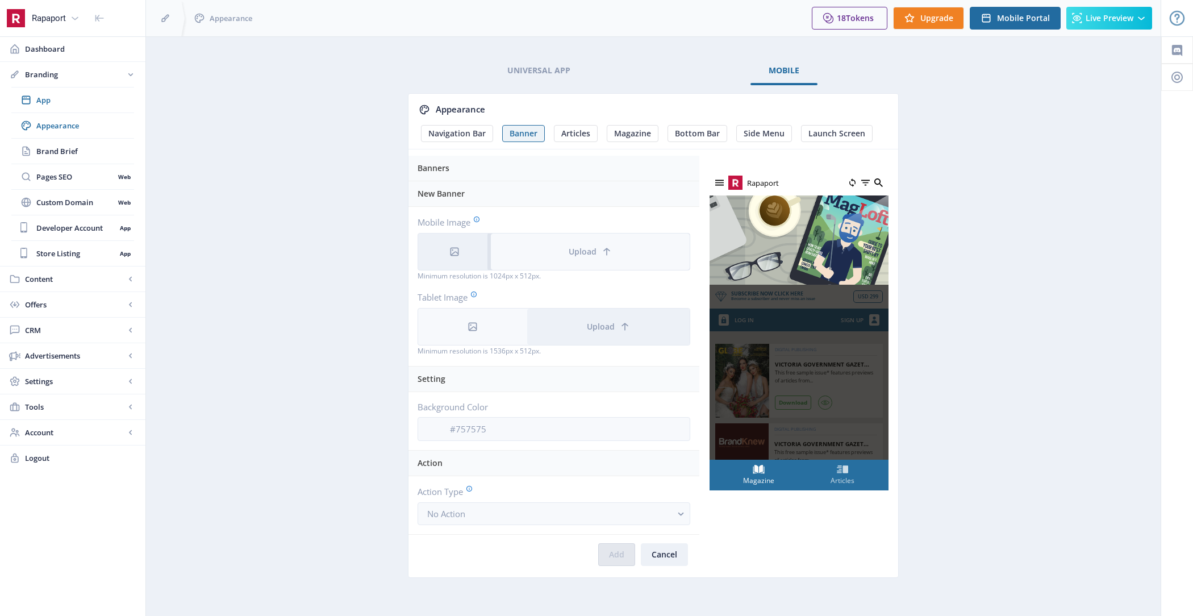
click at [610, 247] on icon at bounding box center [606, 251] width 11 height 11
click at [661, 555] on button "Cancel" at bounding box center [664, 554] width 47 height 23
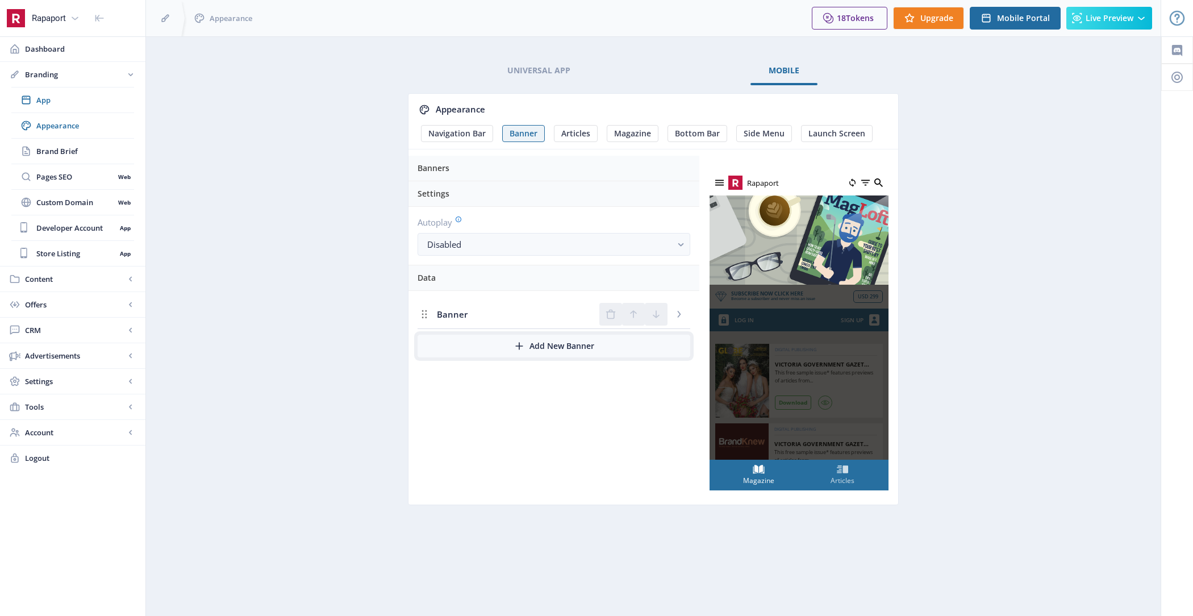
click at [546, 352] on button "Add New Banner" at bounding box center [554, 346] width 273 height 23
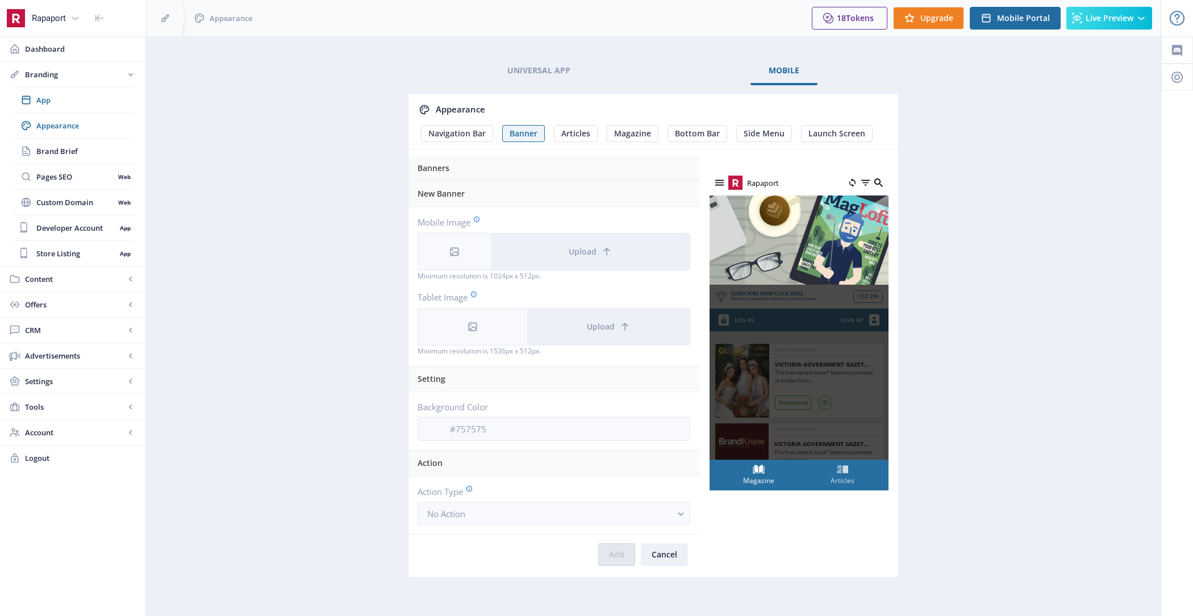
click at [575, 221] on label "Mobile Image" at bounding box center [550, 222] width 264 height 12
click at [575, 238] on button "Upload" at bounding box center [590, 252] width 199 height 36
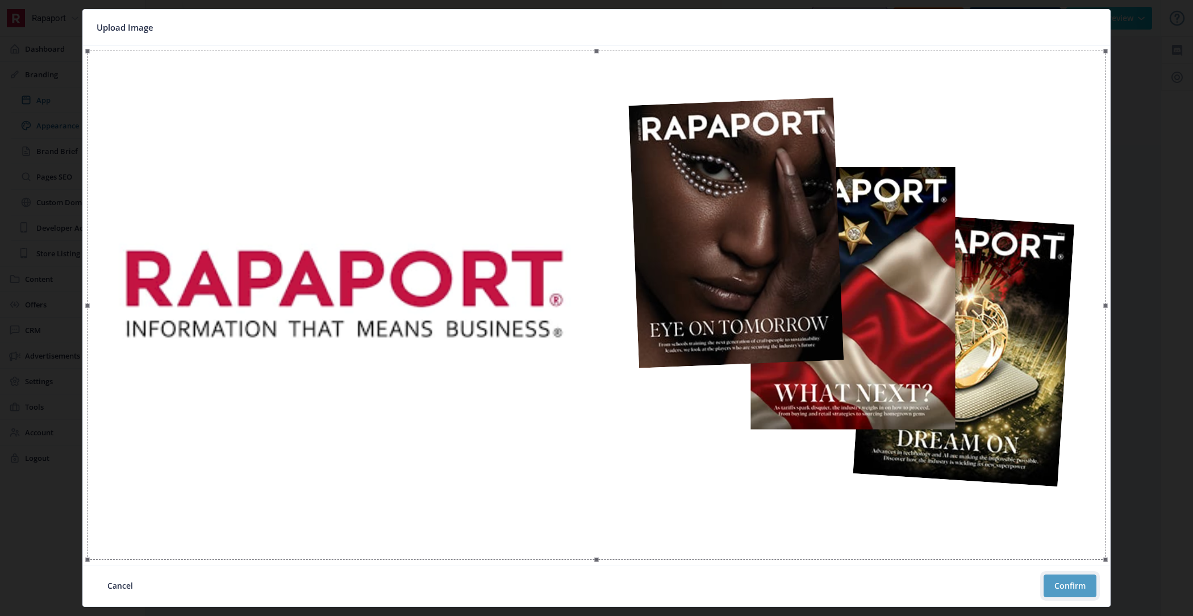
click at [1068, 589] on button "Confirm" at bounding box center [1070, 585] width 53 height 23
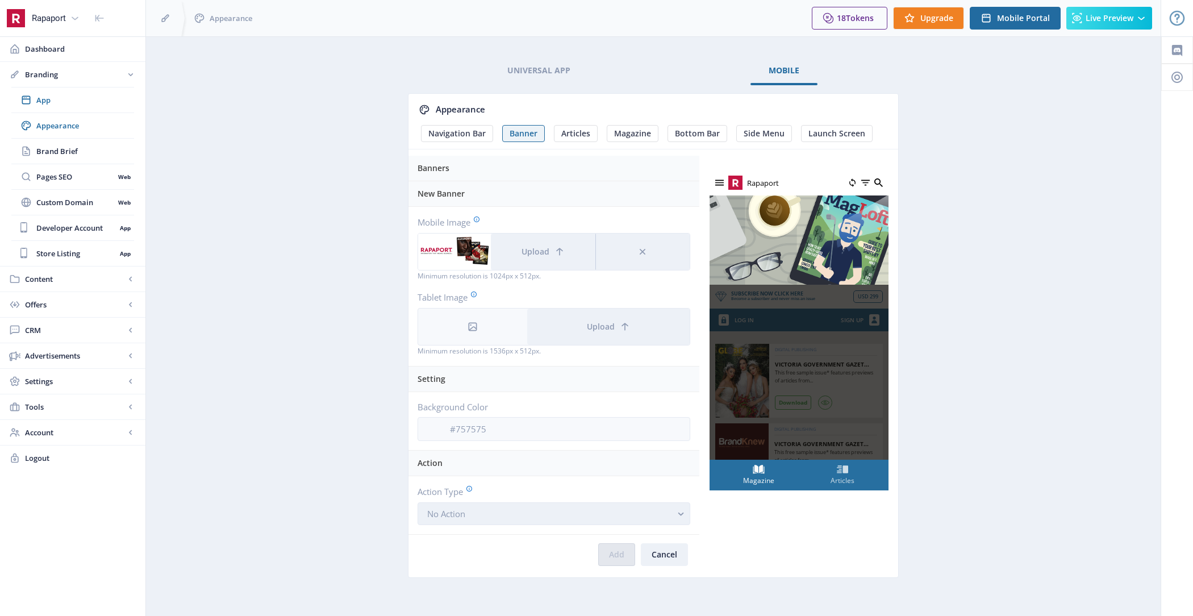
click at [509, 514] on button "No Action" at bounding box center [554, 513] width 273 height 23
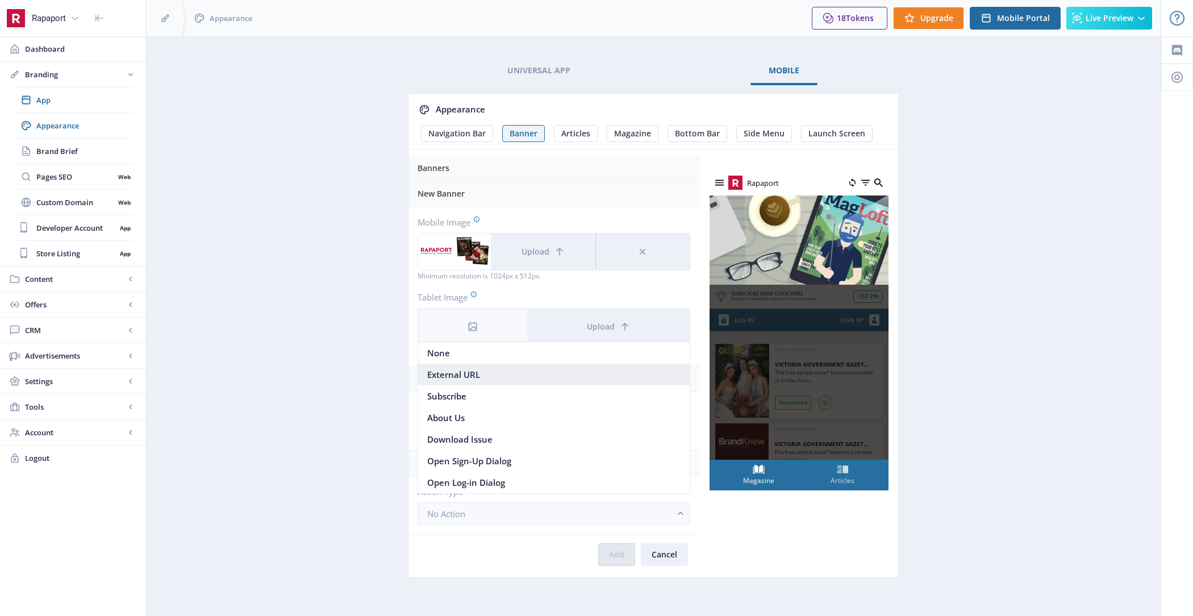
click at [524, 376] on nb-option "External URL" at bounding box center [554, 375] width 272 height 22
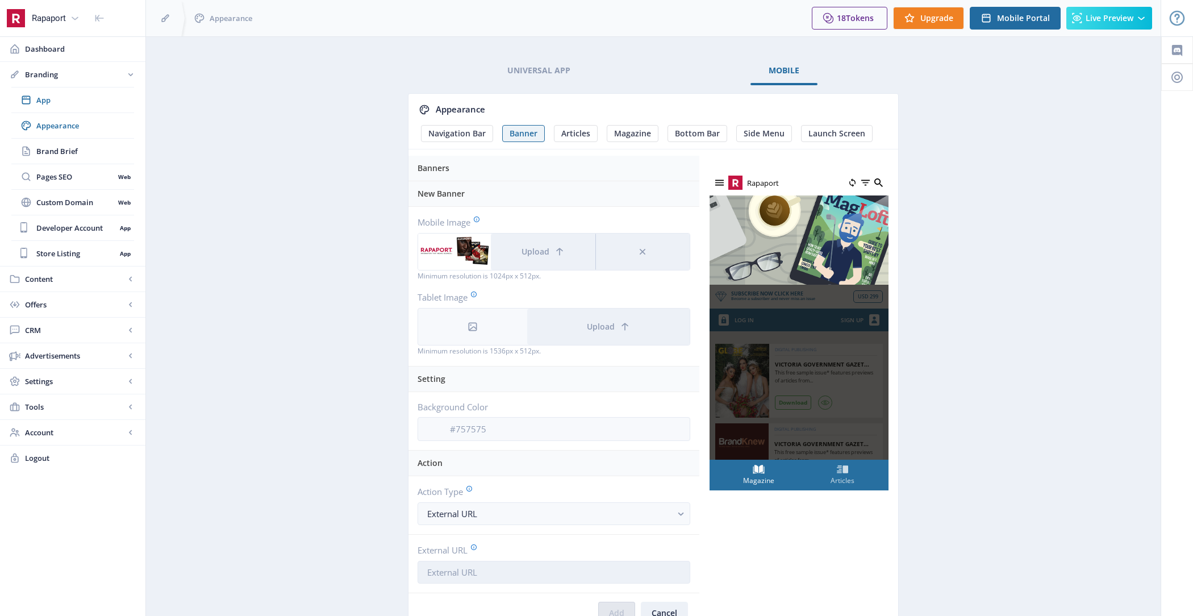
click at [472, 571] on input "External URL" at bounding box center [554, 572] width 273 height 23
paste input "https://rapaport.com/"
type input "https://rapaport.com/"
click at [784, 263] on img at bounding box center [799, 240] width 179 height 90
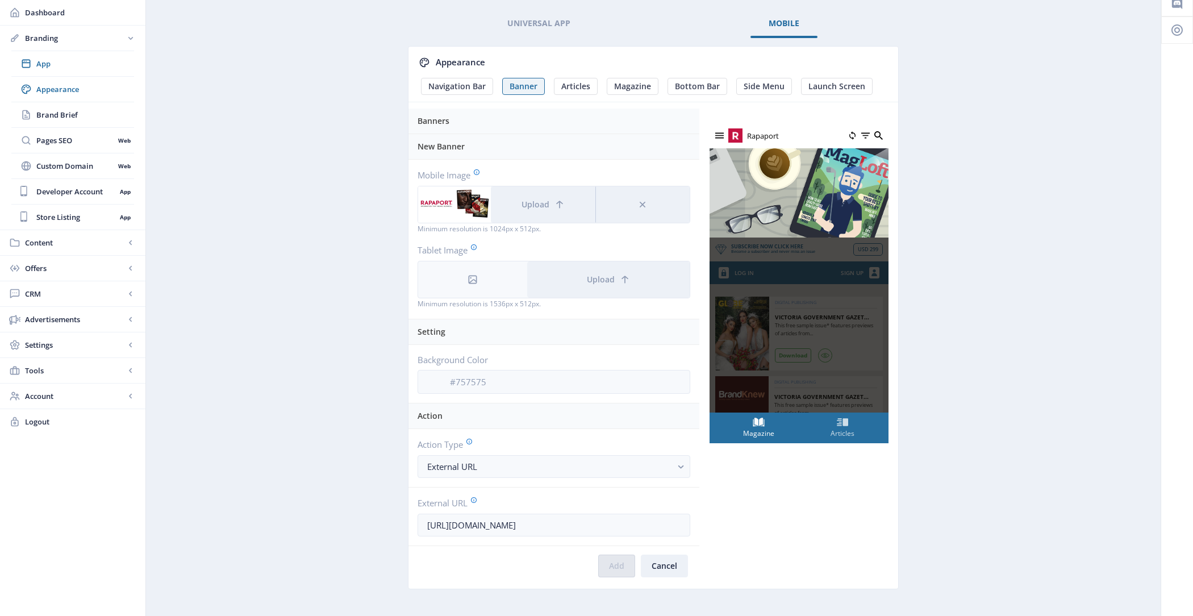
scroll to position [64, 0]
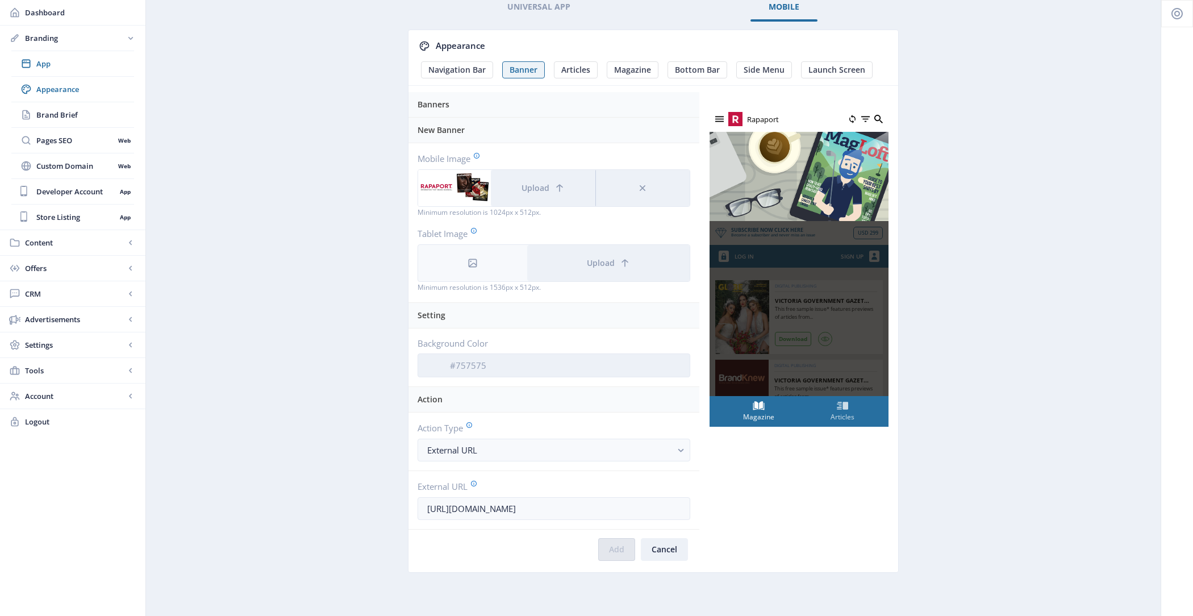
click at [514, 365] on input "Background Color" at bounding box center [565, 366] width 249 height 22
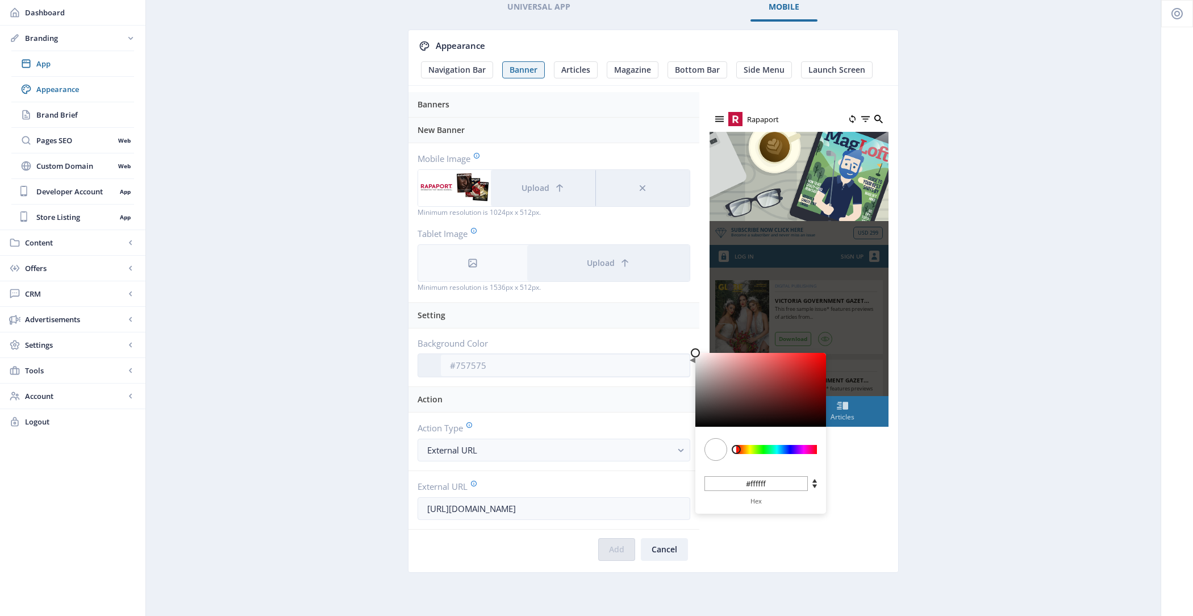
type input "#A64242"
type input "#a64242"
type input "#A44141"
type input "#a44141"
type input "#9E3E3E"
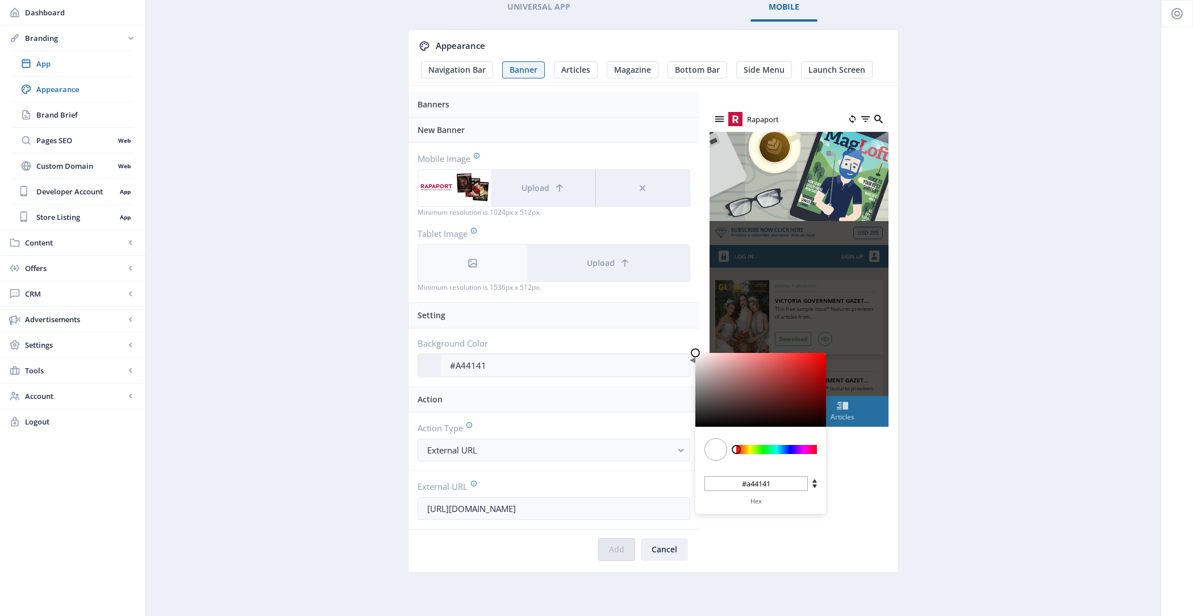
type input "#9e3e3e"
type input "#943838"
type input "#873030"
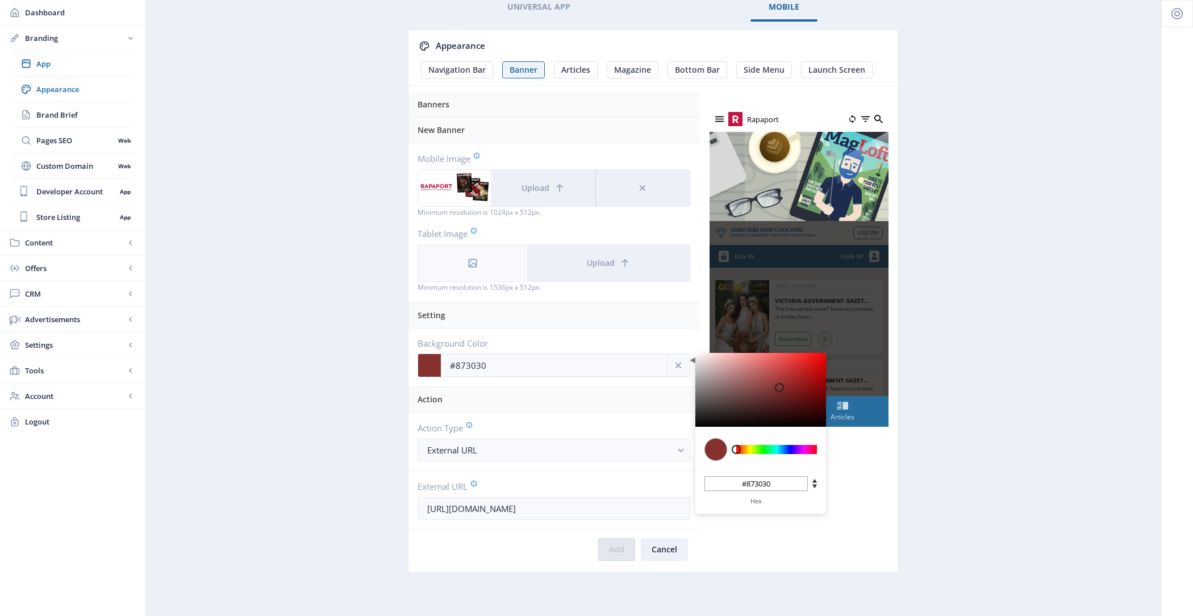
type input "#772727"
type input "#6B2020"
type input "#6b2020"
type input "#5D1919"
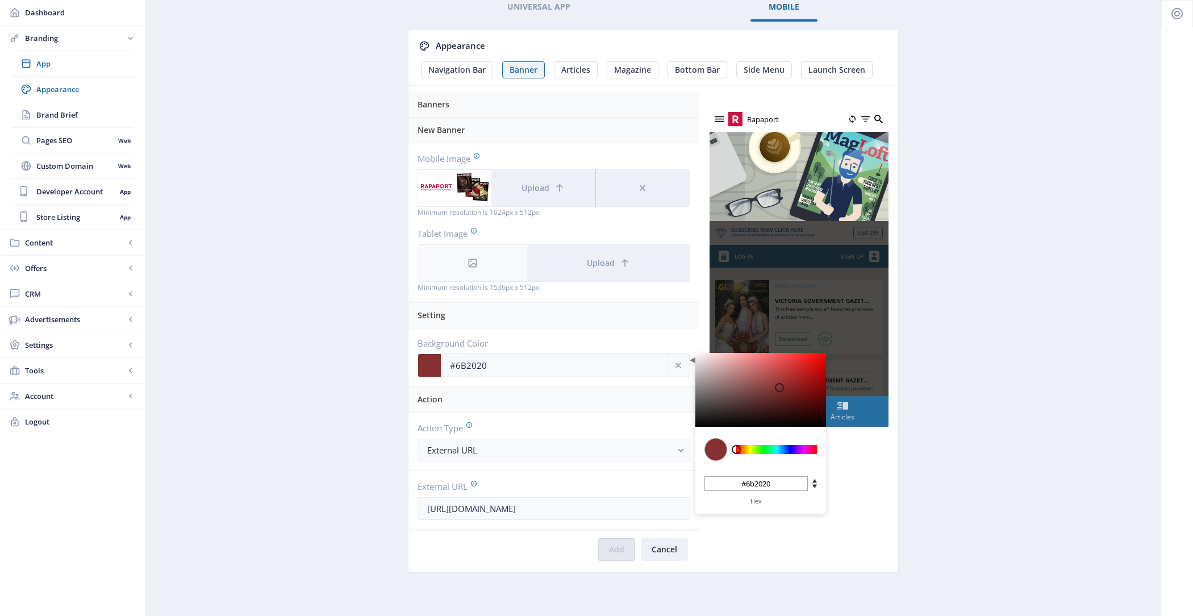
type input "#5d1919"
type input "#561515"
type input "#501111"
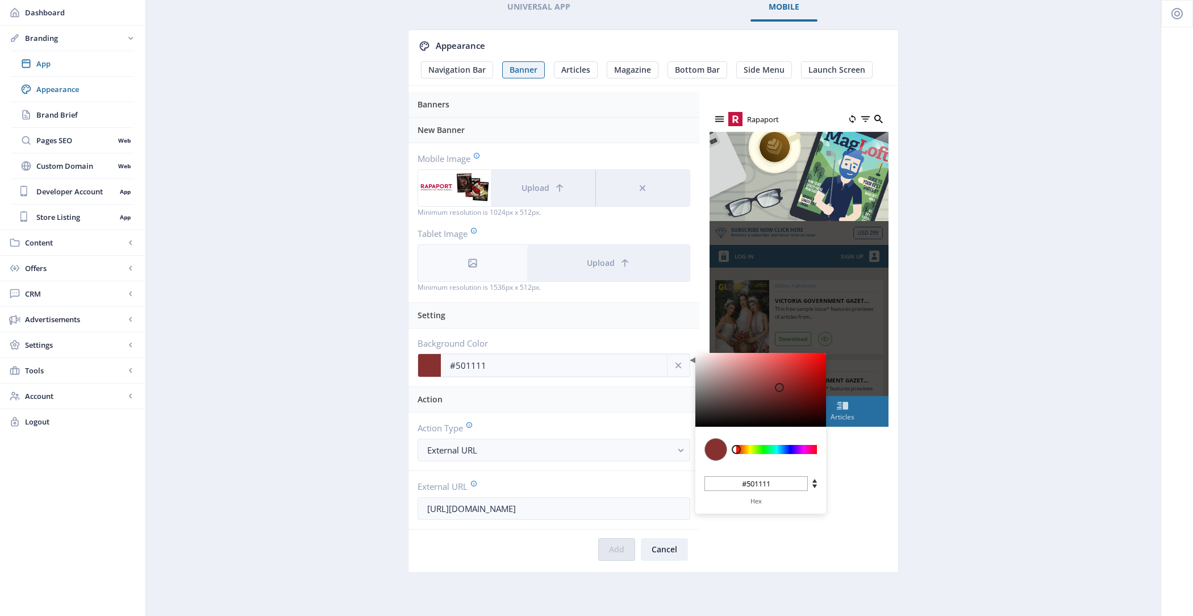
type input "#4C0F0F"
type input "#4c0f0f"
type input "#480D0D"
type input "#480d0d"
type input "#440A0A"
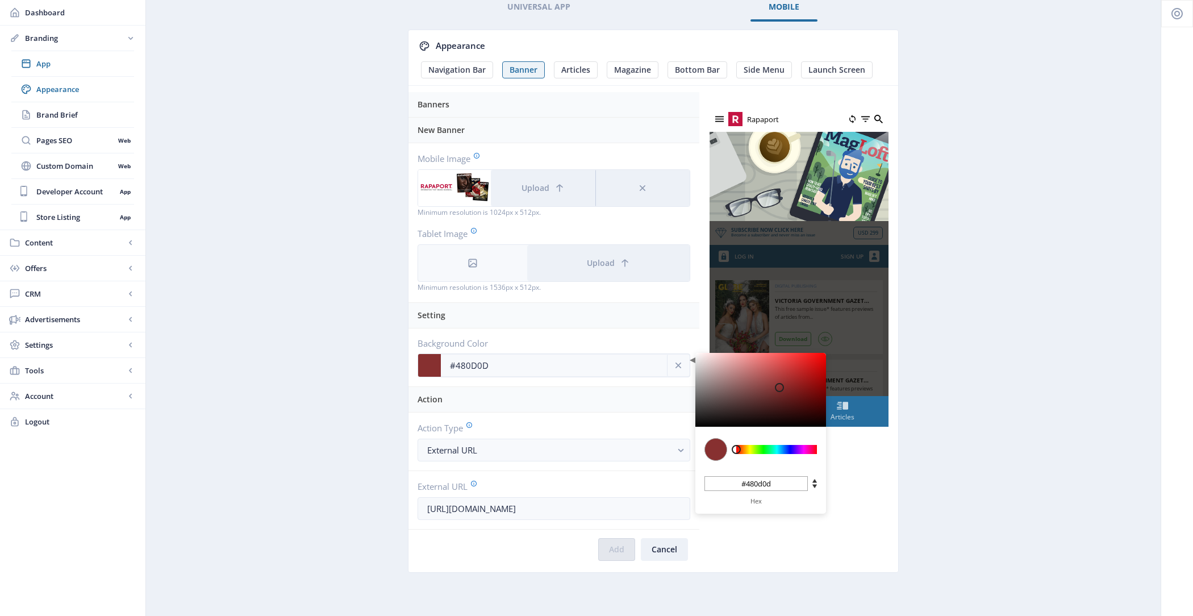
type input "#440a0a"
type input "#400909"
type input "#3C0707"
type input "#3c0707"
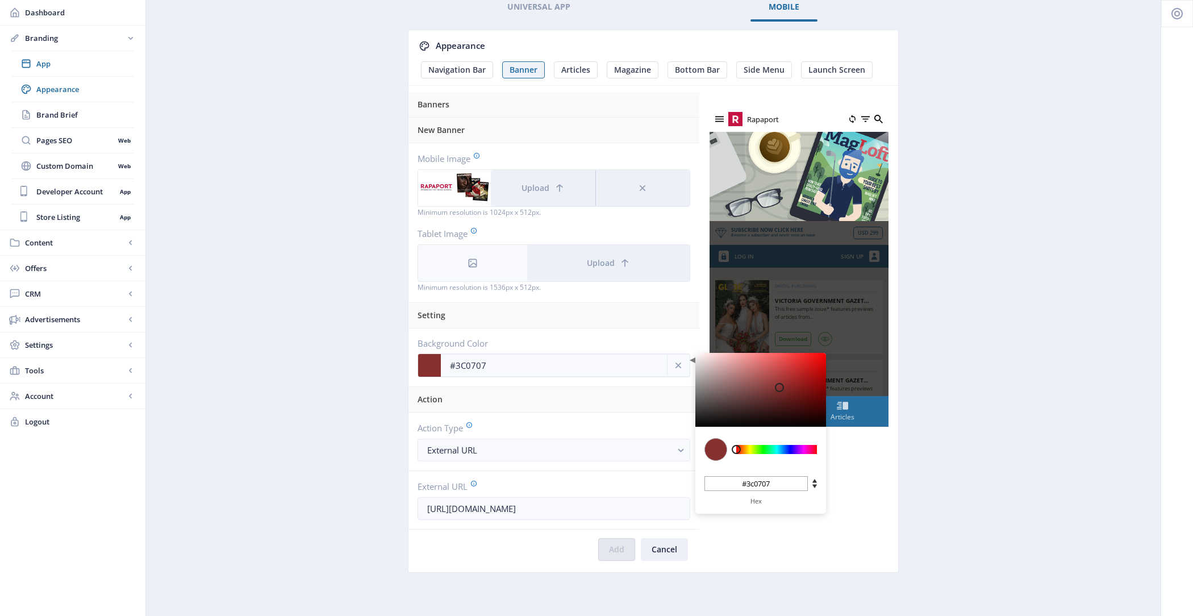
type input "#380606"
type input "#340505"
type input "#300404"
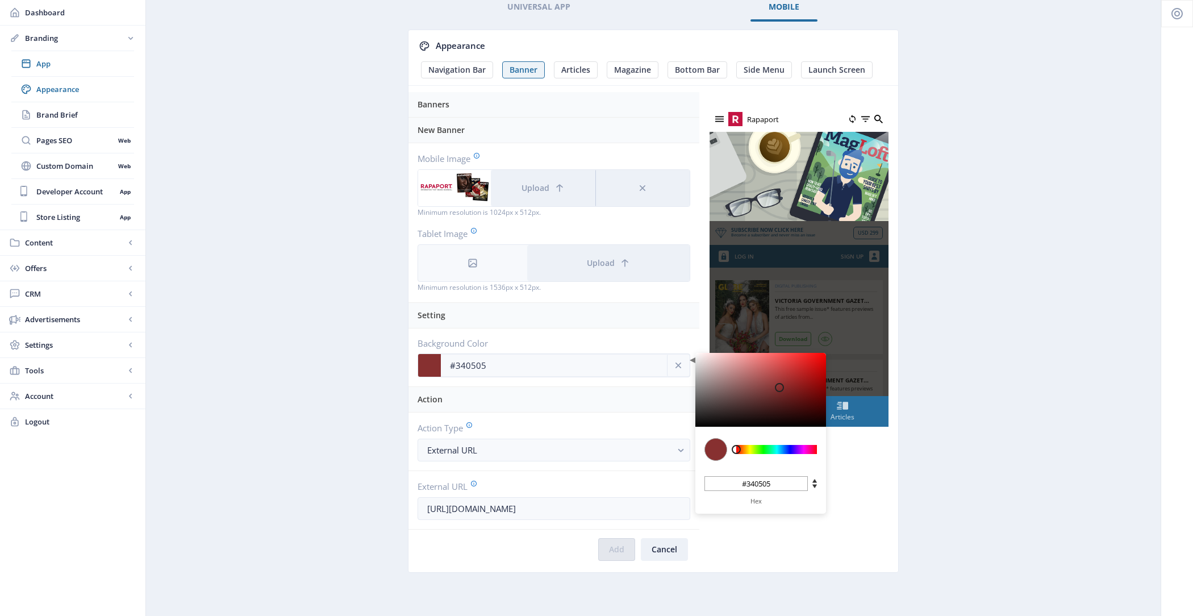
type input "#300404"
type input "#2E0303"
type input "#2e0303"
type input "#2A0303"
type input "#2a0303"
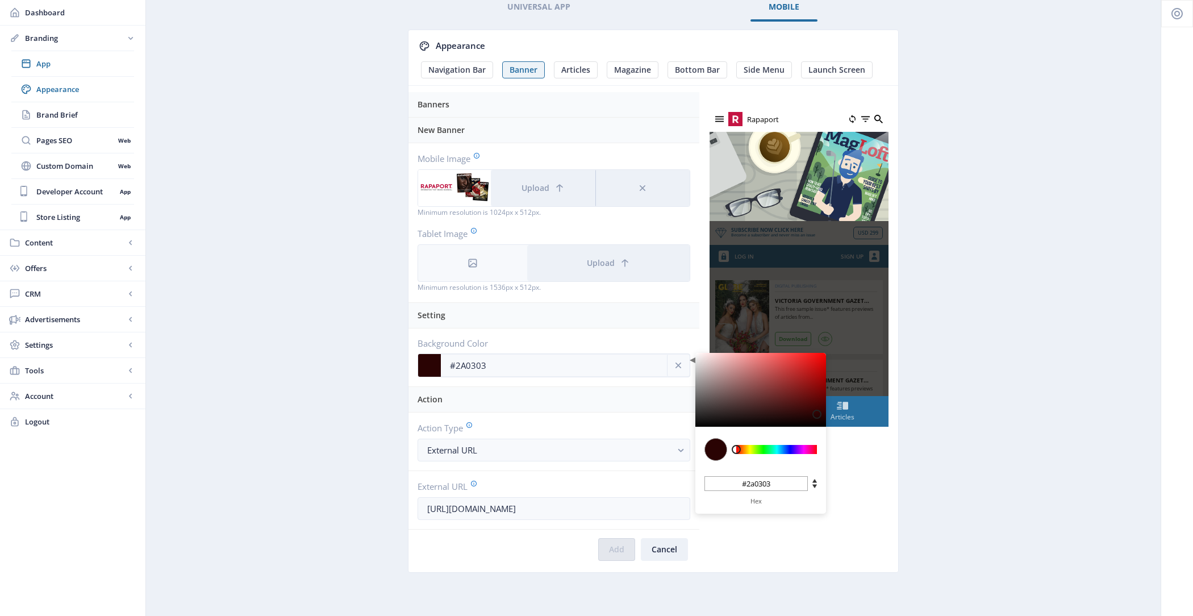
type input "#280303"
type input "#2C0303"
type input "#2c0303"
type input "#340606"
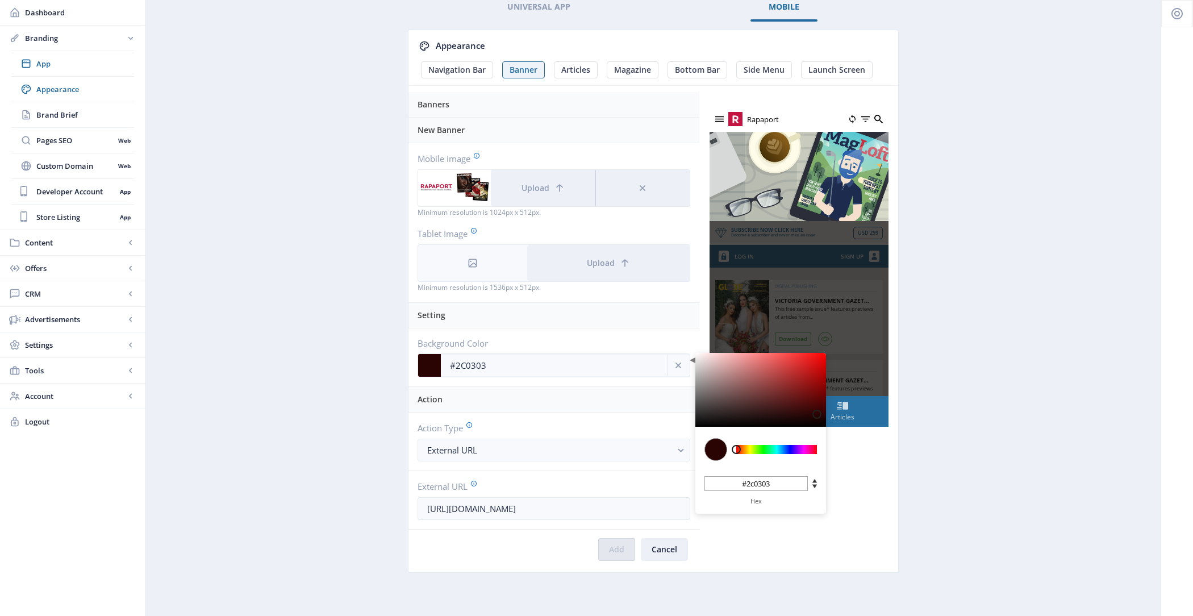
type input "#340606"
type input "#420C0C"
type input "#420c0c"
type input "#571818"
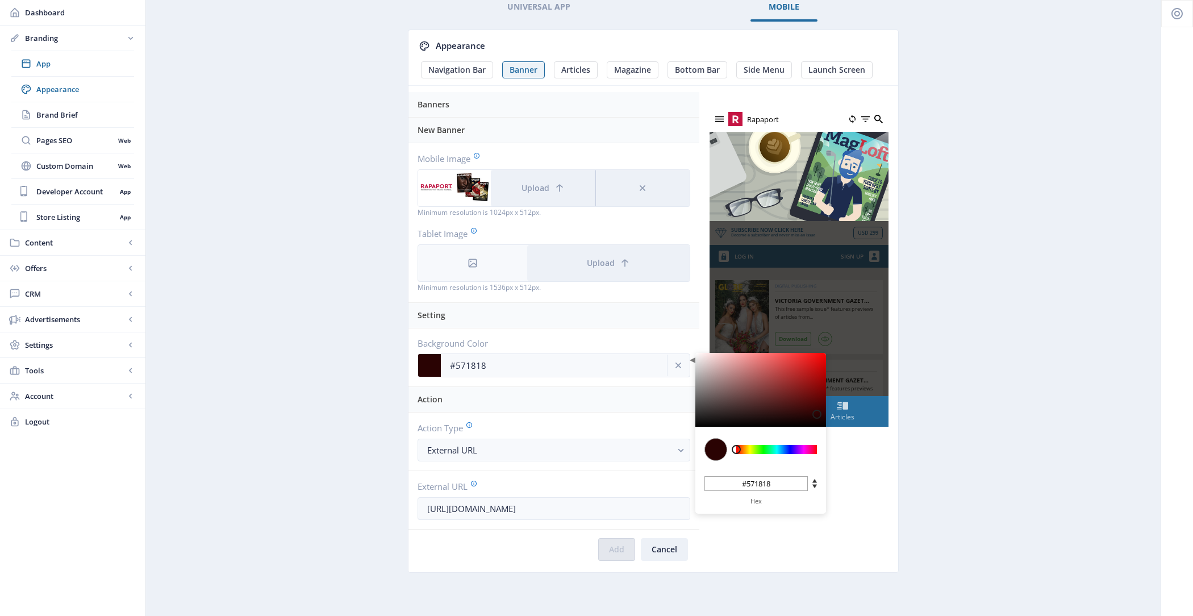
type input "#752F2F"
type input "#752f2f"
type input "#9A5858"
type input "#9a5858"
type input "#C39090"
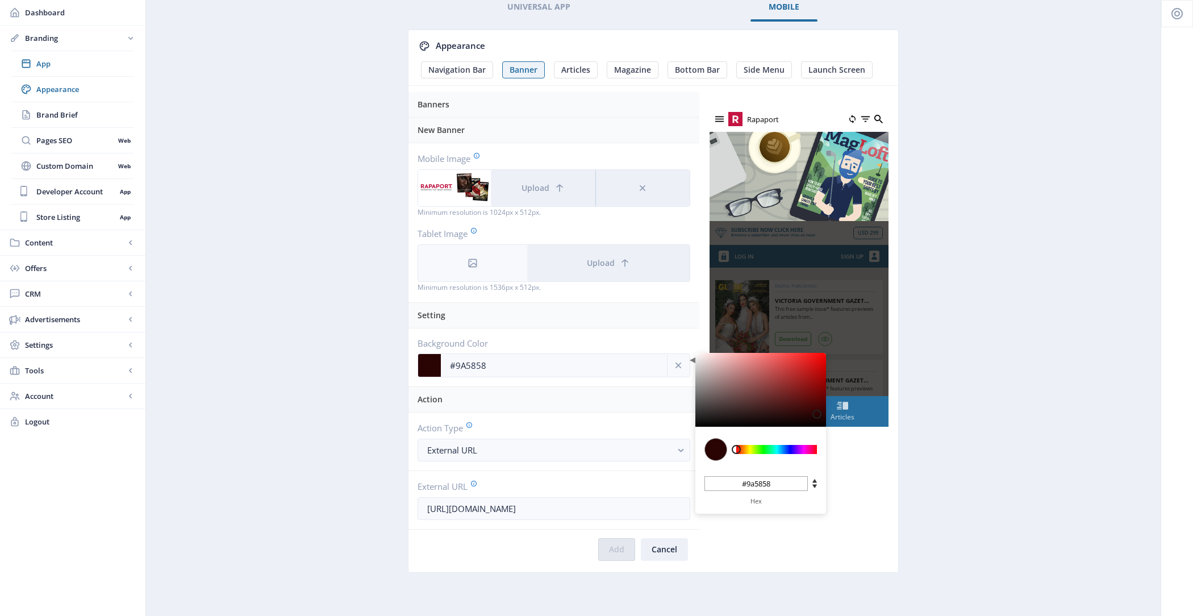
type input "#c39090"
type input "#EDD1D1"
type input "#edd1d1"
type input "#FFFFFF"
type input "#ffffff"
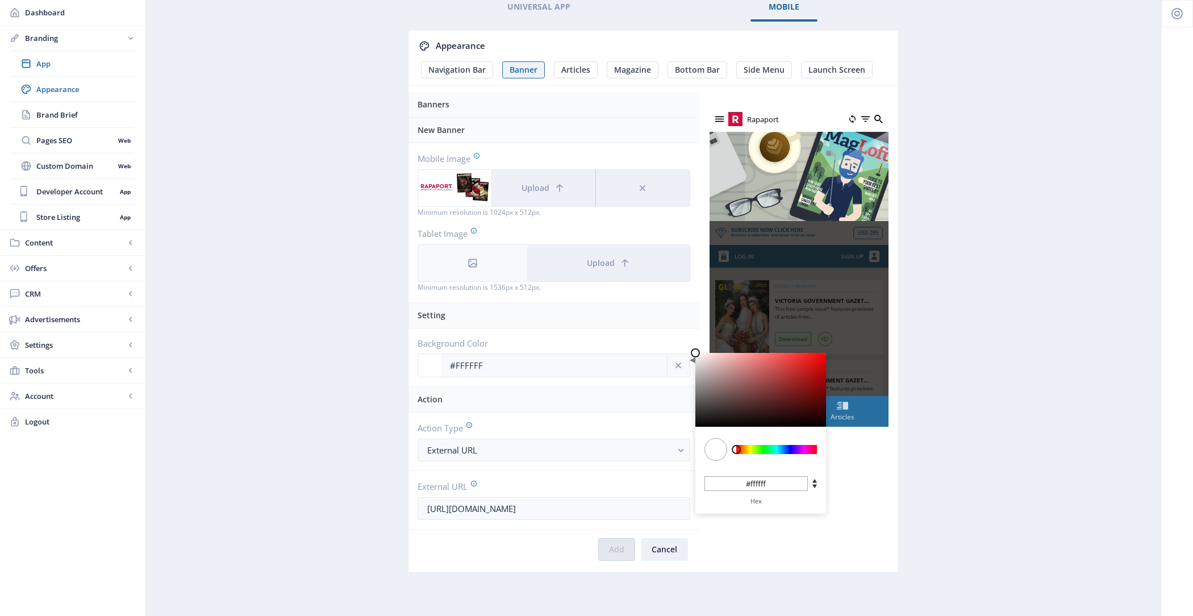
drag, startPoint x: 774, startPoint y: 377, endPoint x: 655, endPoint y: 315, distance: 134.4
click at [655, 315] on div "Setting Background Color #FFFFFF C M Y K 0 100 100 H S L 255 255 255 R G B #fff…" at bounding box center [554, 345] width 291 height 84
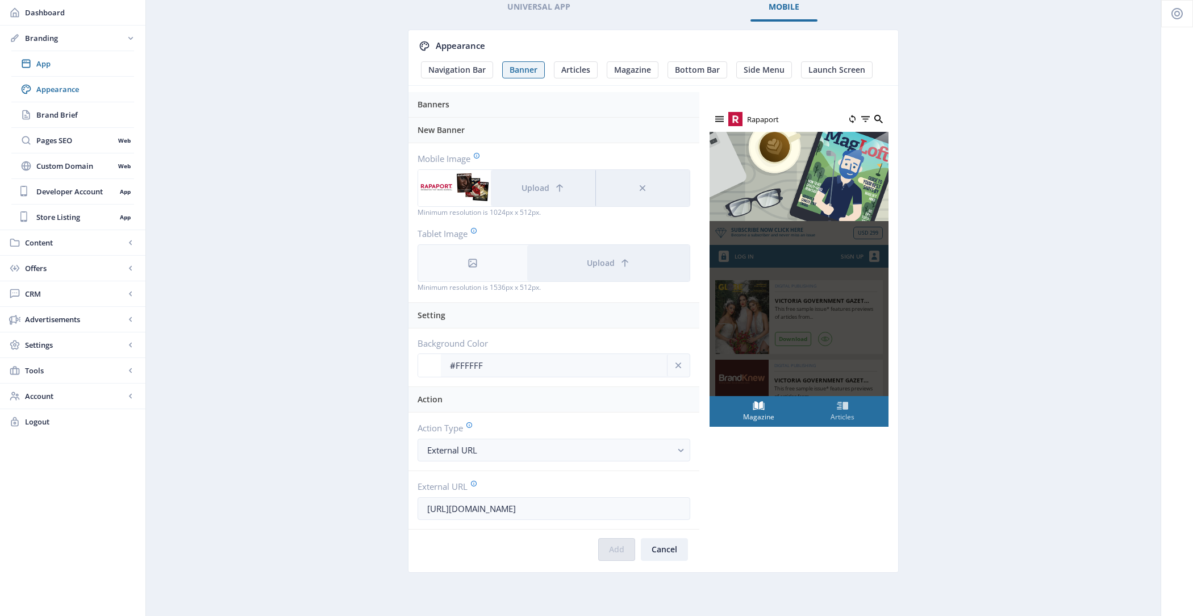
click at [557, 331] on div "Background Color #FFFFFF C M Y K 0 100 100 H S L 255 255 255 R G B #ffffff Hex" at bounding box center [554, 357] width 291 height 58
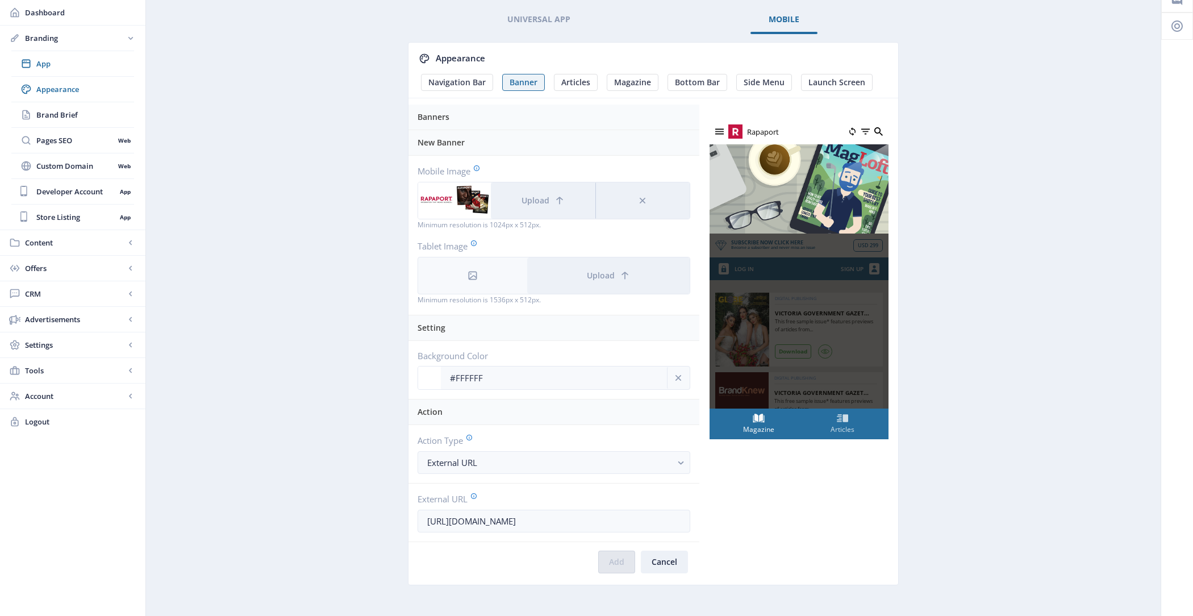
scroll to position [49, 0]
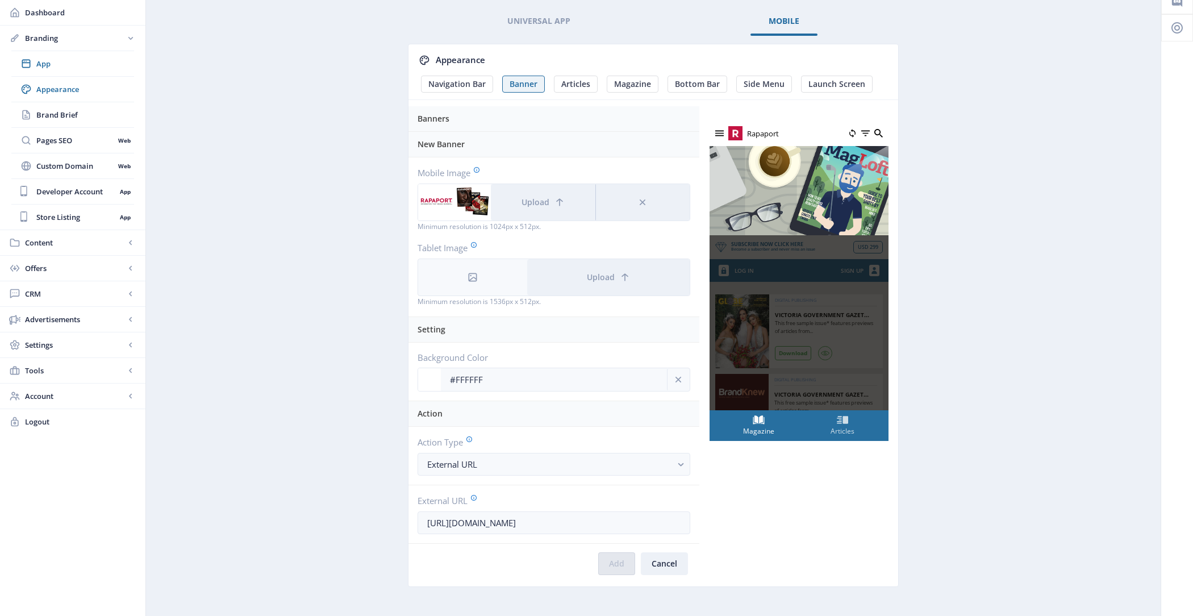
click at [527, 487] on div "External URL https://rapaport.com/" at bounding box center [554, 514] width 291 height 59
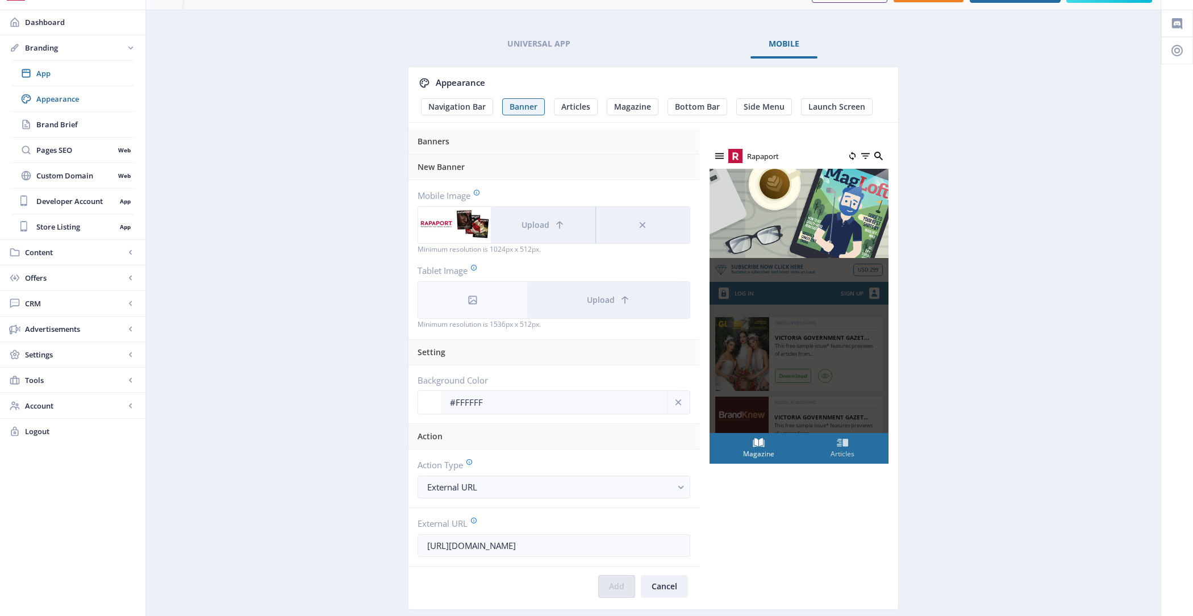
scroll to position [23, 0]
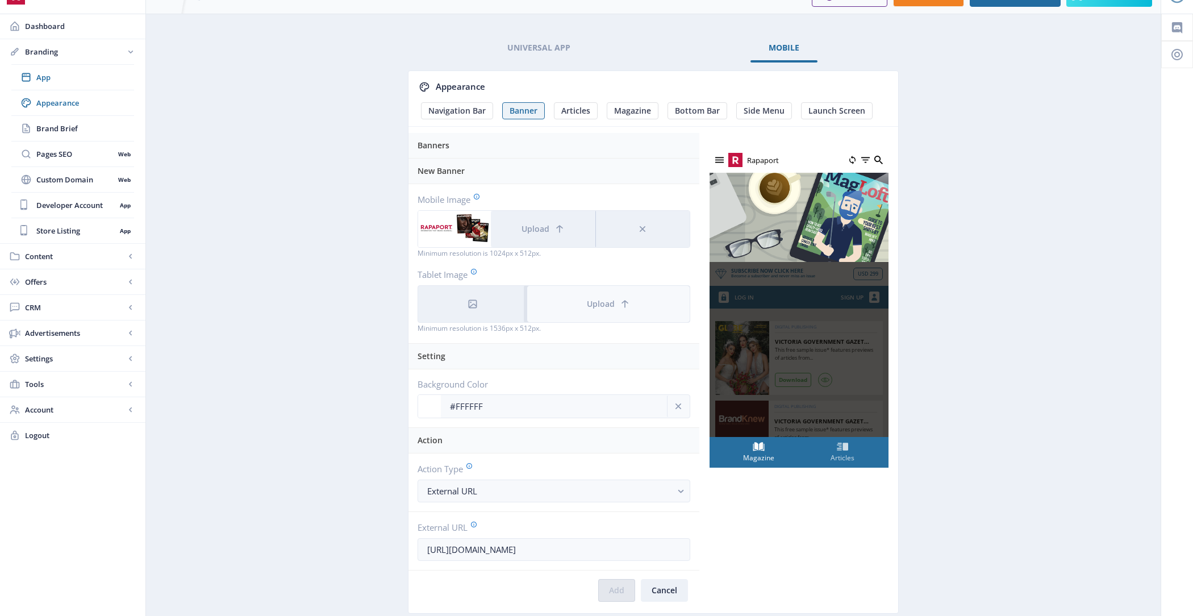
click at [616, 314] on button "Upload" at bounding box center [608, 304] width 162 height 36
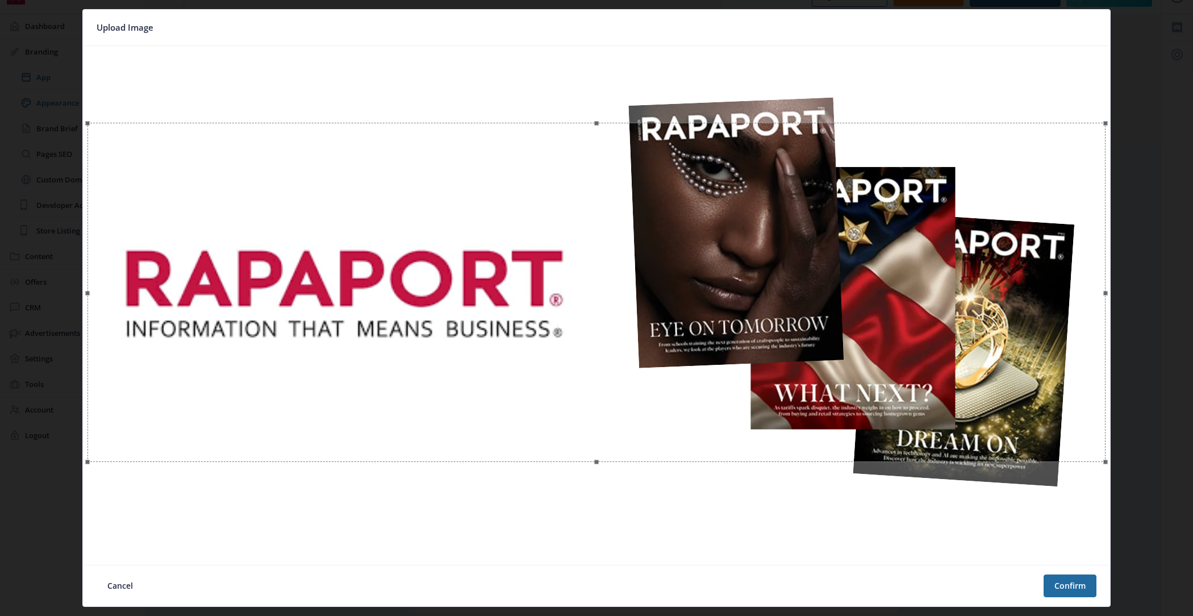
drag, startPoint x: 738, startPoint y: 269, endPoint x: 798, endPoint y: 340, distance: 93.1
click at [798, 340] on div at bounding box center [596, 292] width 1018 height 339
click at [1065, 578] on button "Confirm" at bounding box center [1070, 585] width 53 height 23
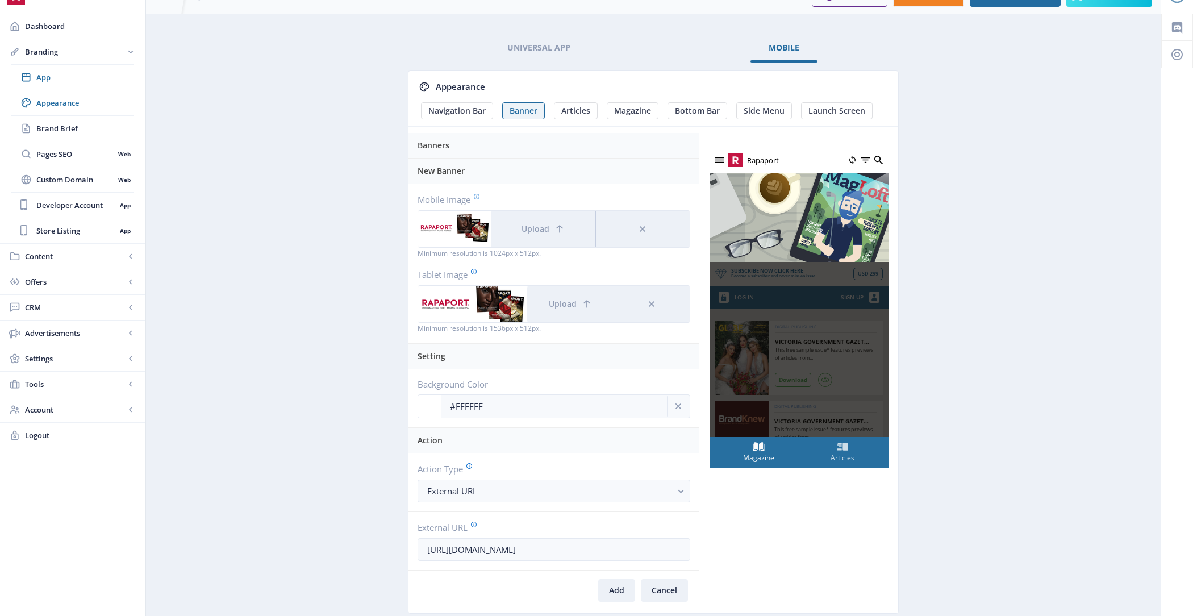
click at [620, 586] on div "You have unsaved changes Discard Changes Save Changes" at bounding box center [597, 598] width 1080 height 36
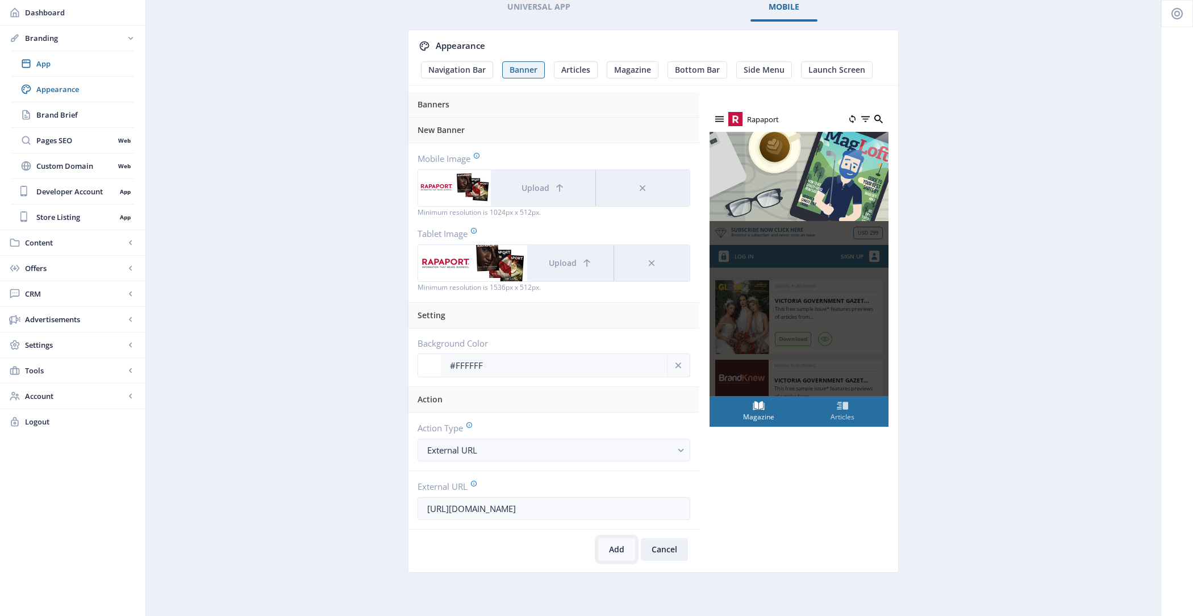
click at [616, 544] on button "Add" at bounding box center [616, 549] width 37 height 23
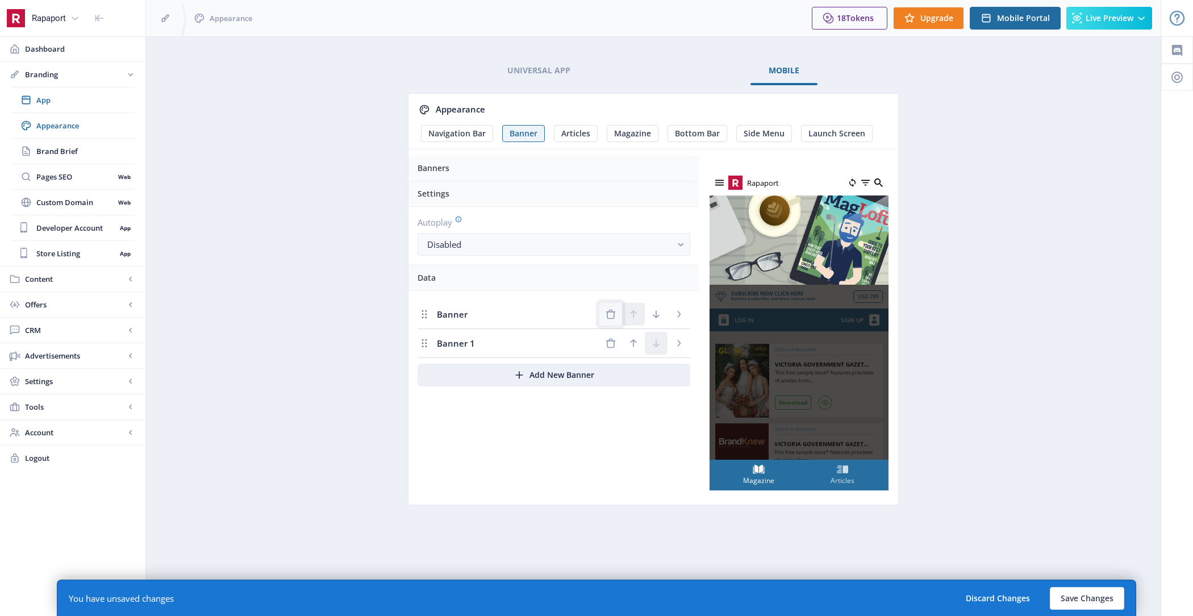
click at [613, 310] on icon "Delete Banner" at bounding box center [611, 315] width 10 height 10
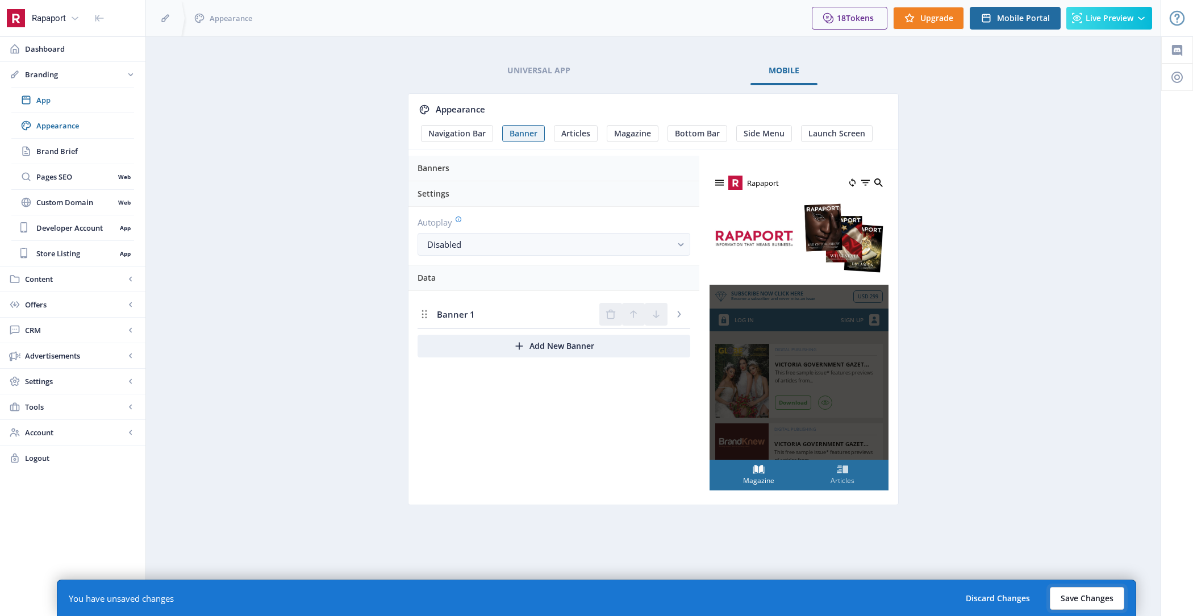
click at [1092, 597] on button "Save Changes" at bounding box center [1087, 598] width 74 height 23
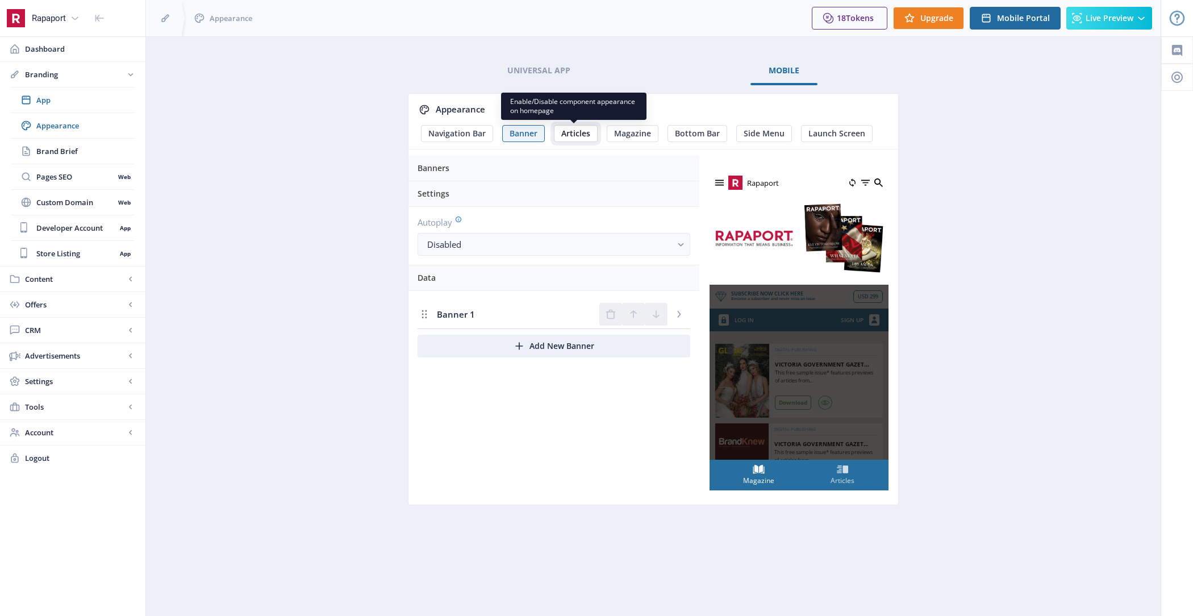
click at [573, 137] on span "Articles" at bounding box center [575, 133] width 29 height 9
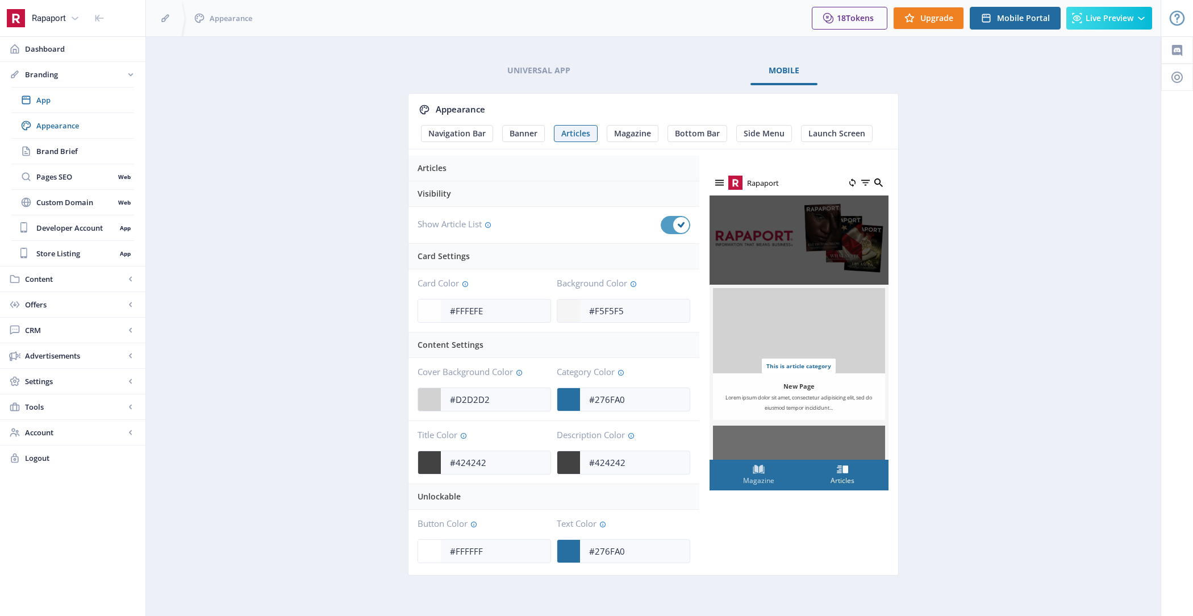
click at [684, 222] on use at bounding box center [681, 225] width 7 height 6
click at [661, 225] on input "checkbox" at bounding box center [661, 225] width 1 height 1
checkbox input "false"
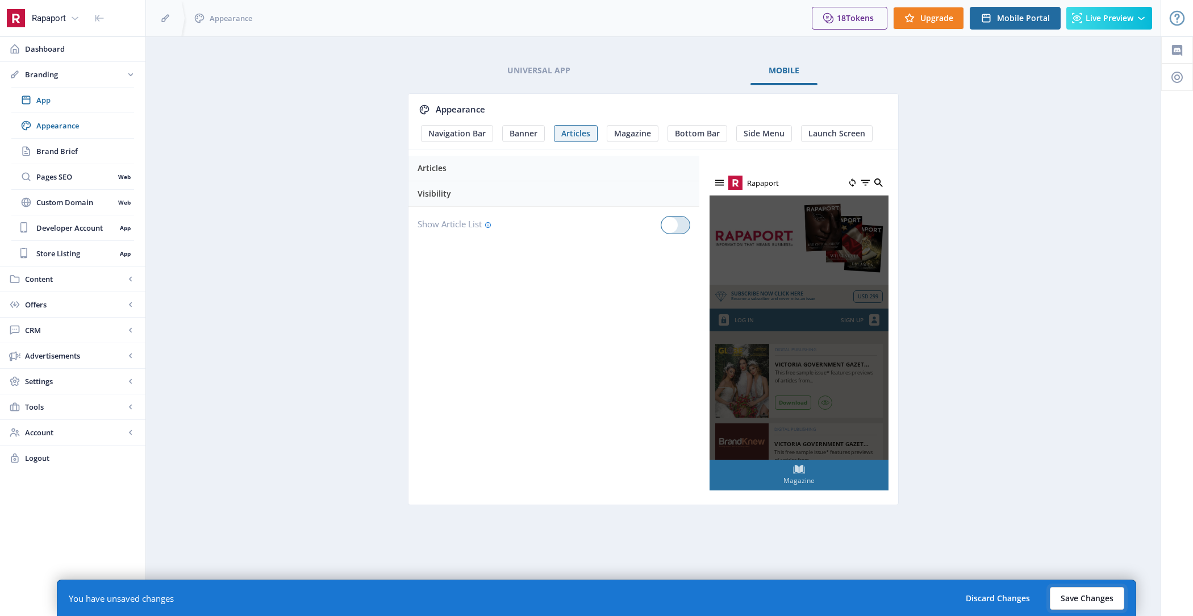
click at [1092, 601] on button "Save Changes" at bounding box center [1087, 598] width 74 height 23
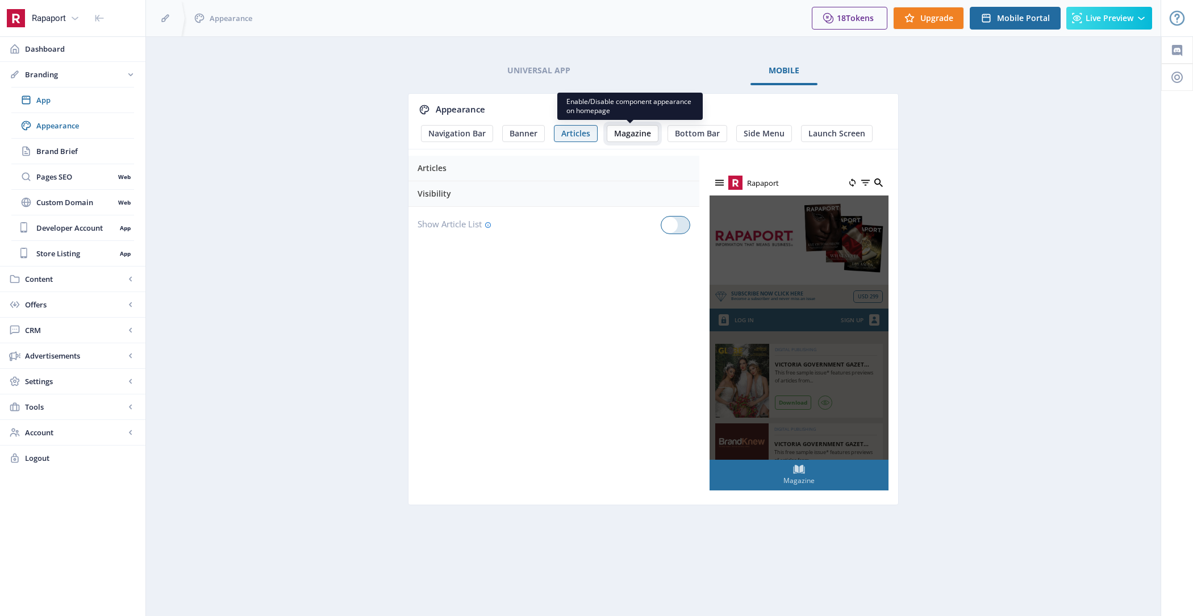
click at [630, 133] on span "Magazine" at bounding box center [632, 133] width 37 height 9
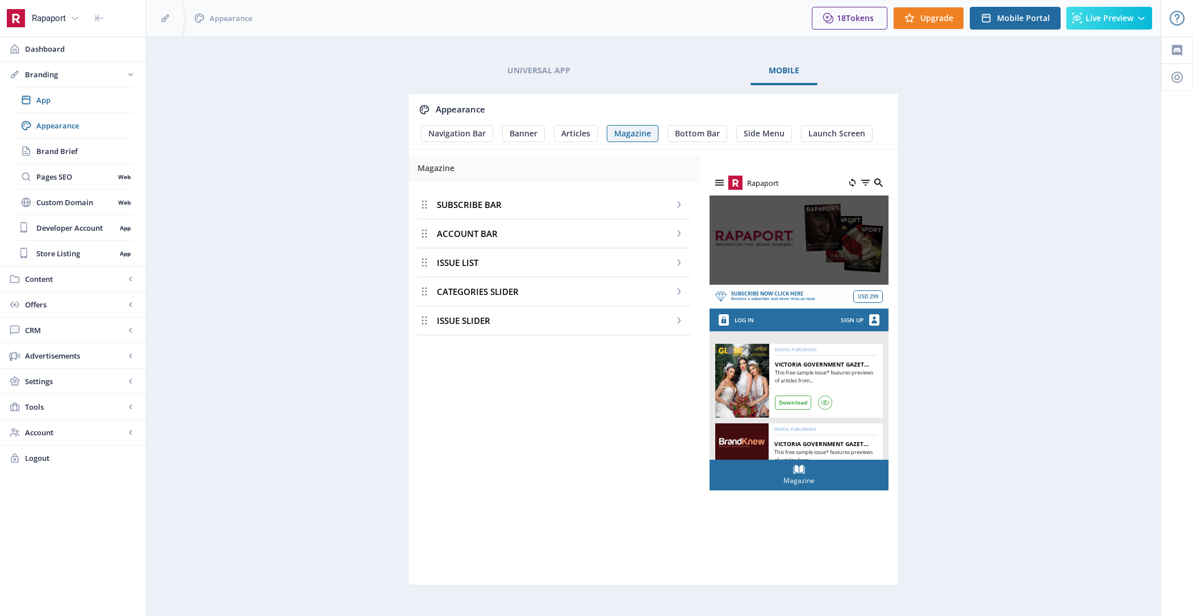
click at [523, 202] on div "SUBSCRIBE BAR" at bounding box center [554, 204] width 273 height 29
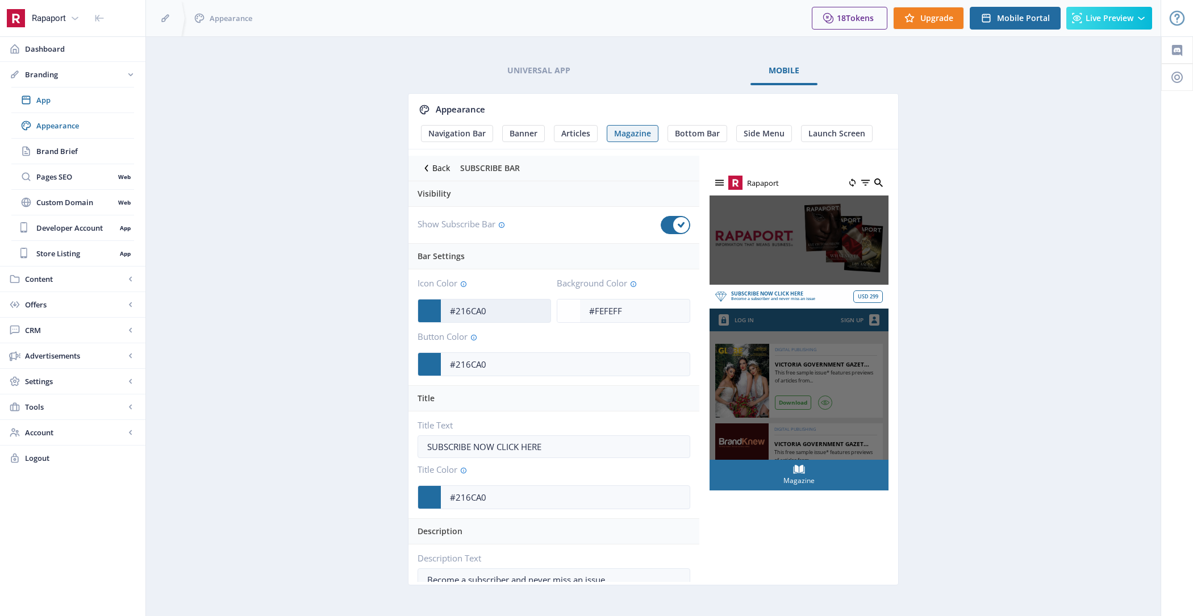
click at [499, 306] on input "#216CA0" at bounding box center [496, 311] width 110 height 22
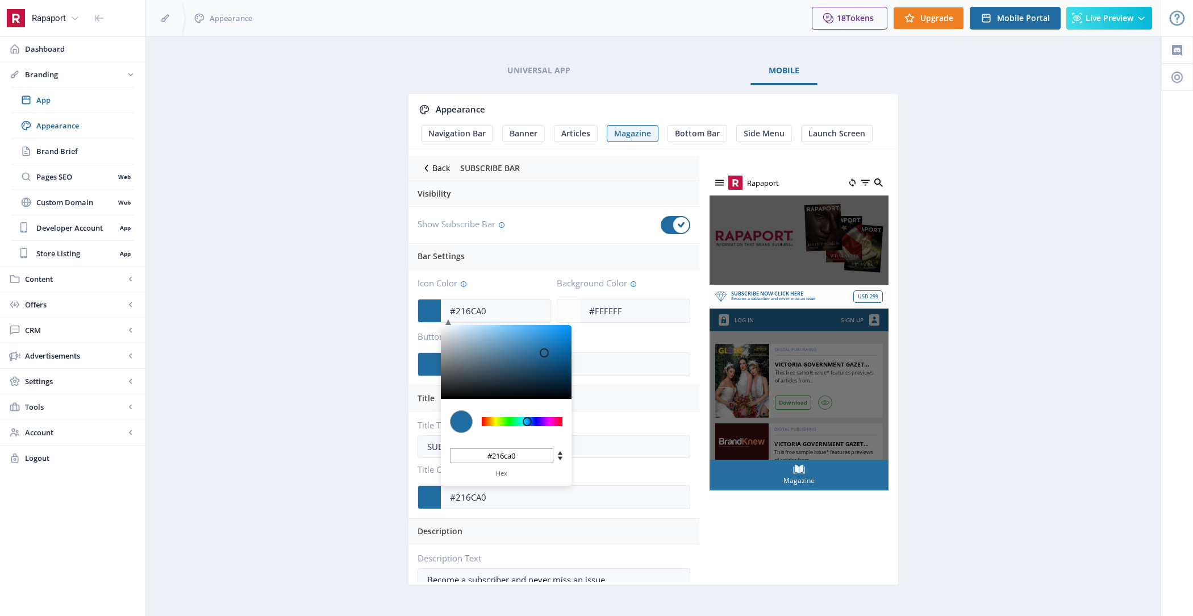
click at [528, 448] on input "#216ca0" at bounding box center [501, 455] width 103 height 15
paste input "00386e"
type input "#00386E"
type input "#00386e"
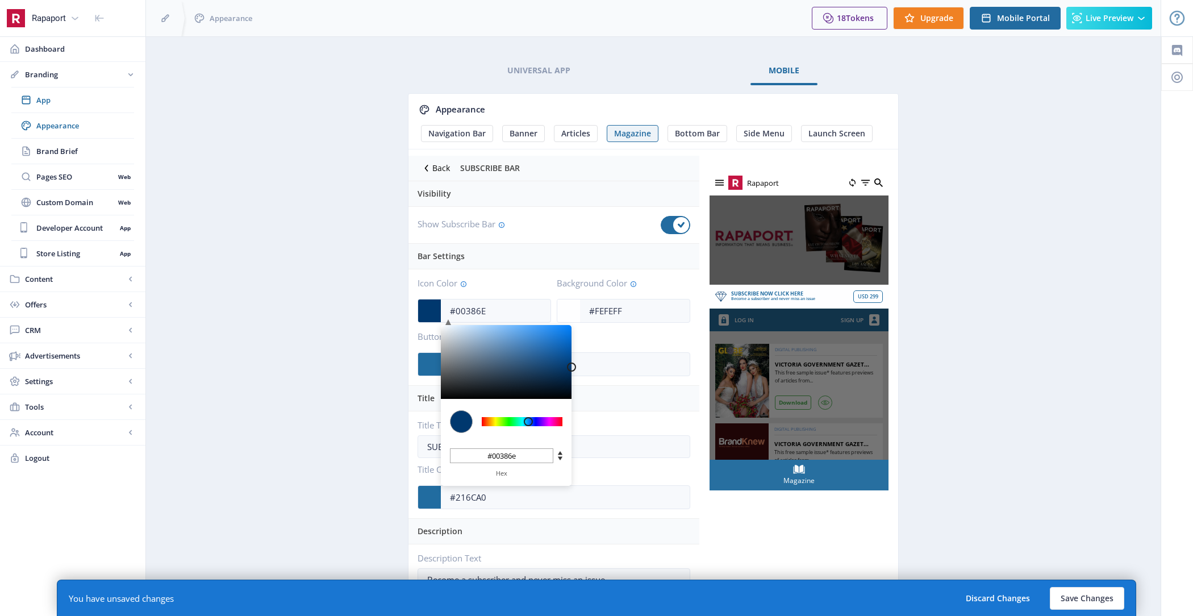
click at [609, 335] on span "Button Color" at bounding box center [554, 339] width 273 height 15
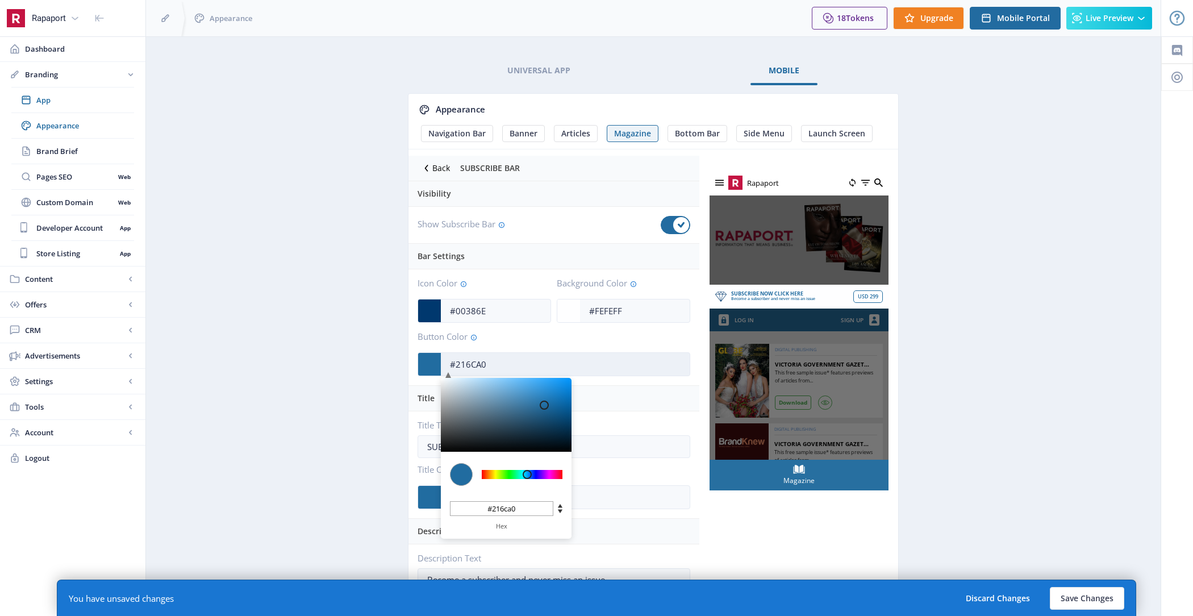
click at [519, 355] on input "#216CA0" at bounding box center [565, 364] width 249 height 22
paste input "00386E"
type input "#00386E"
type input "#00386e"
type input "#00386E"
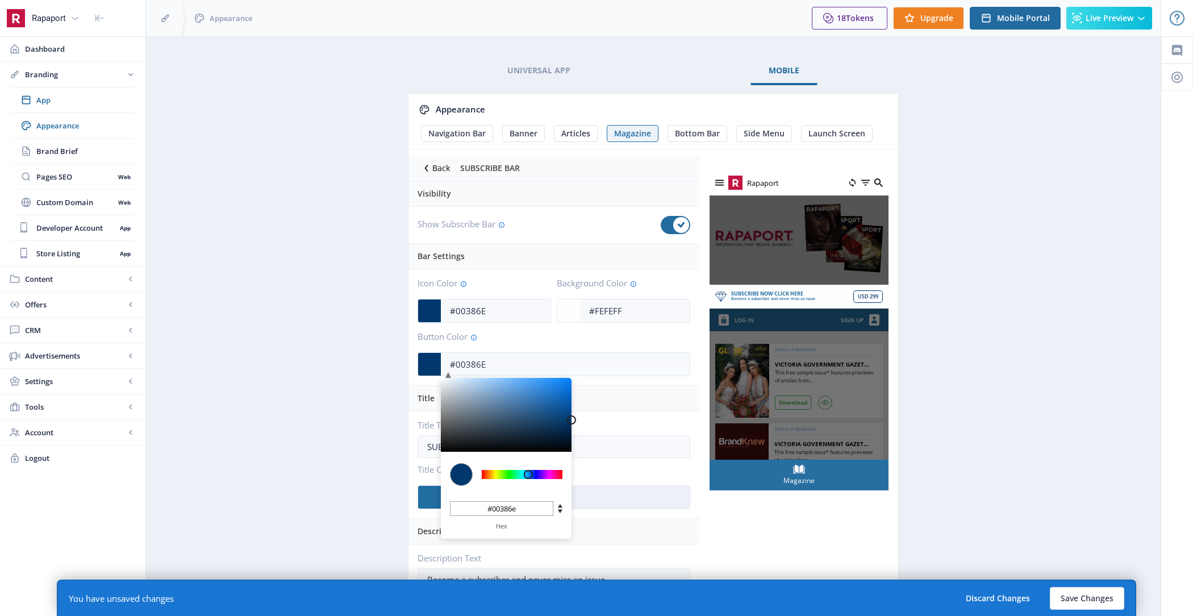
click at [612, 486] on input "#216CA0" at bounding box center [565, 497] width 249 height 22
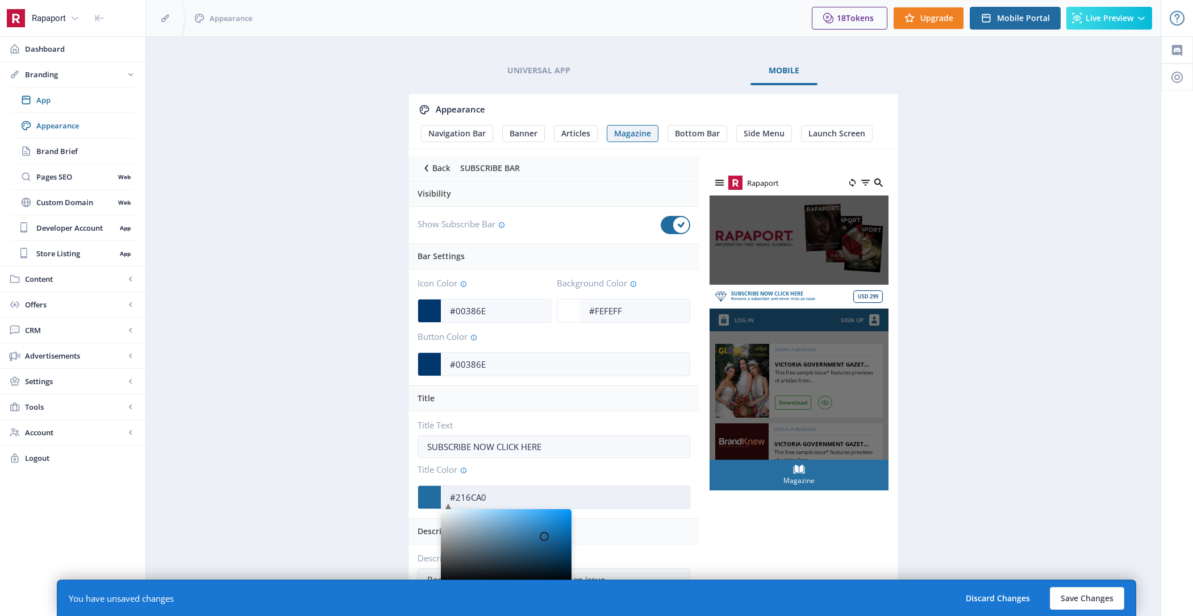
paste input "00386E"
type input "#00386E"
type input "#00386e"
type input "#00386E"
click at [1022, 457] on app-branding-designer "Universal App Mobile Appearance Navigation Bar Banner Articles Magazine Bottom …" at bounding box center [653, 334] width 975 height 555
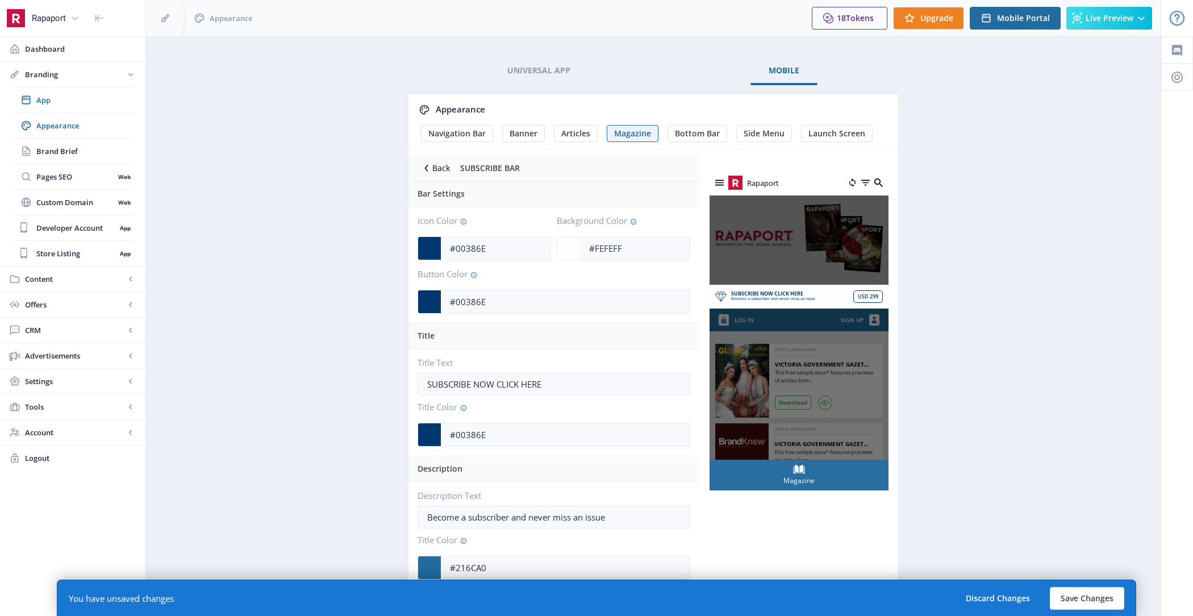
scroll to position [16, 0]
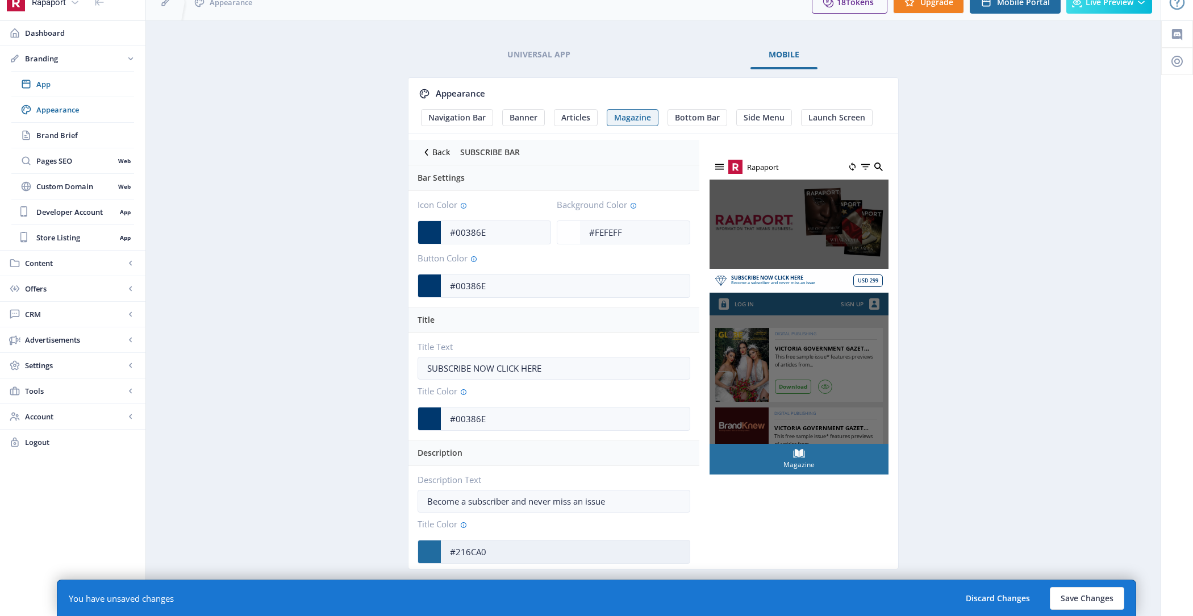
click at [513, 549] on input "#216CA0" at bounding box center [565, 552] width 249 height 22
paste input "00386E"
type input "#00386E"
type input "#00386e"
type input "#00386E"
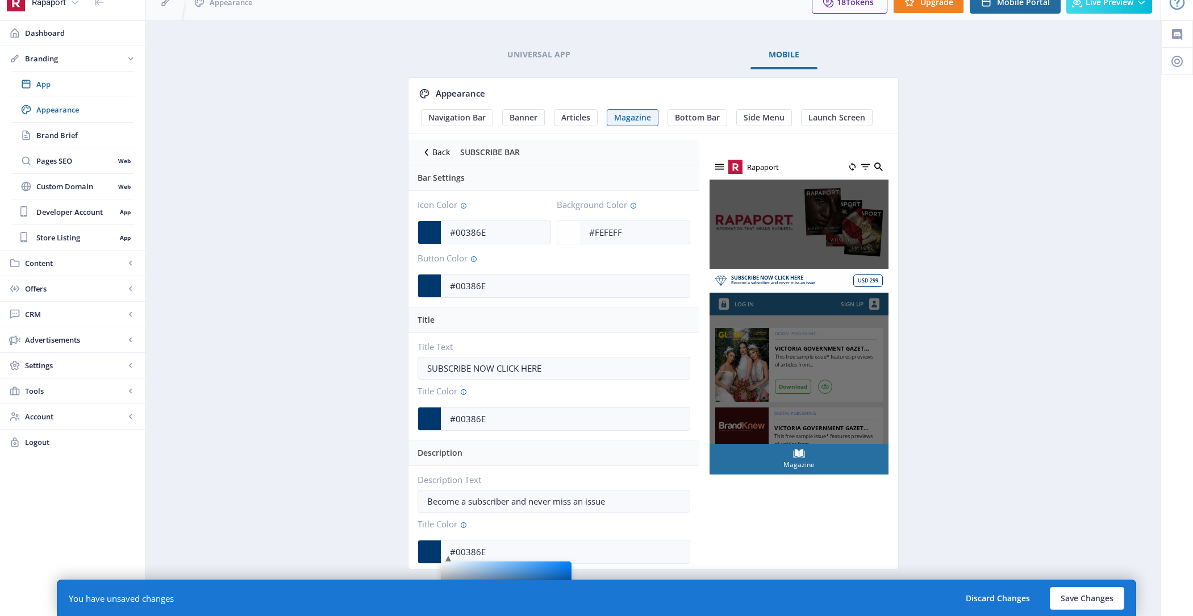
click at [990, 440] on app-branding-designer "Universal App Mobile Appearance Navigation Bar Banner Articles Magazine Bottom …" at bounding box center [653, 318] width 975 height 555
drag, startPoint x: 563, startPoint y: 362, endPoint x: 405, endPoint y: 357, distance: 158.6
click at [405, 357] on app-branding-designer "Universal App Mobile Appearance Navigation Bar Banner Articles Magazine Bottom …" at bounding box center [653, 318] width 975 height 555
paste input "ign Up for Rapaport Membership Now"
type input "Sign Up for Rapaport Membership Now"
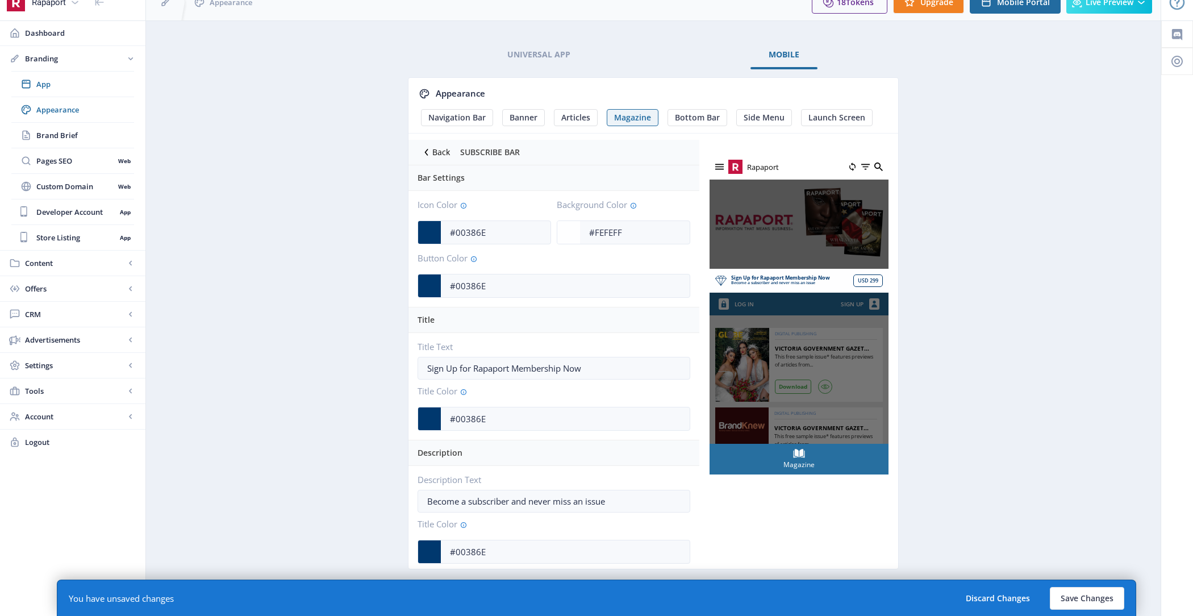
drag, startPoint x: 646, startPoint y: 498, endPoint x: 380, endPoint y: 497, distance: 266.5
click at [380, 497] on app-branding-designer "Universal App Mobile Appearance Navigation Bar Banner Articles Magazine Bottom …" at bounding box center [653, 318] width 975 height 555
paste input "Rapaport Membership ensures that you have the best diamond price information, i…"
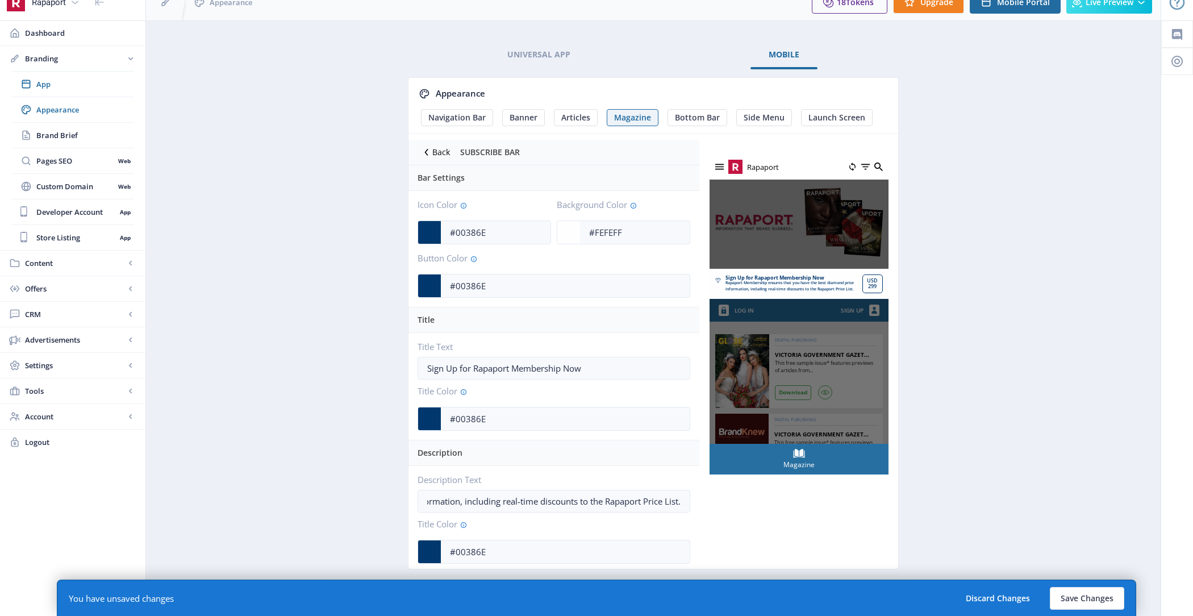
type input "Rapaport Membership ensures that you have the best diamond price information, i…"
click at [364, 309] on app-branding-designer "Universal App Mobile Appearance Navigation Bar Banner Articles Magazine Bottom …" at bounding box center [653, 318] width 975 height 555
click at [1073, 600] on button "Save Changes" at bounding box center [1087, 598] width 74 height 23
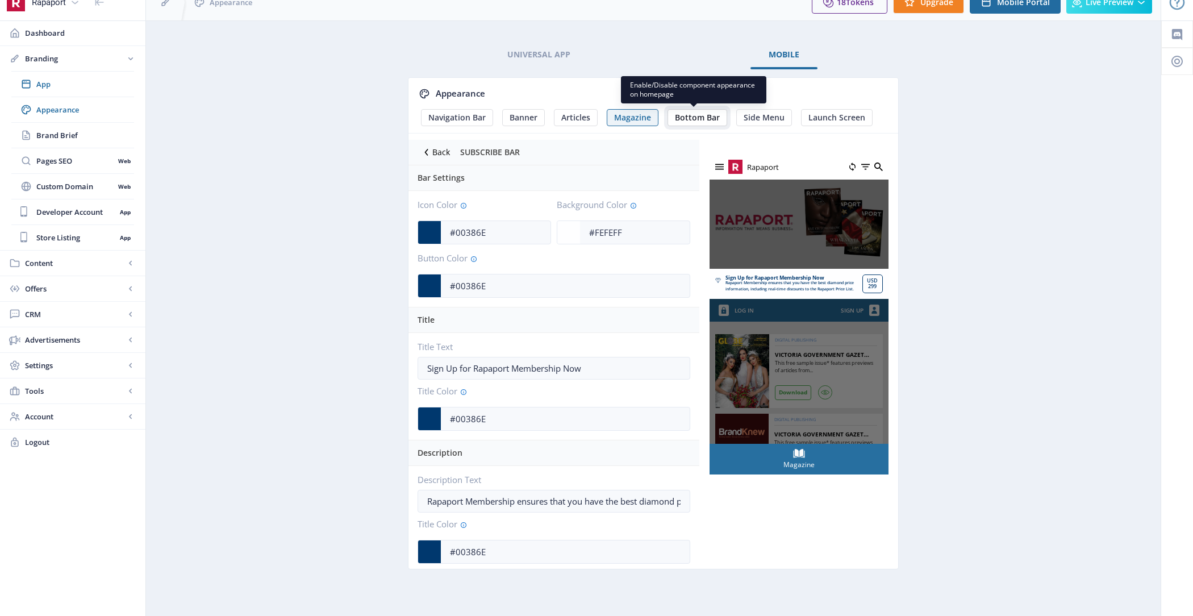
click at [681, 119] on span "Bottom Bar" at bounding box center [697, 117] width 45 height 9
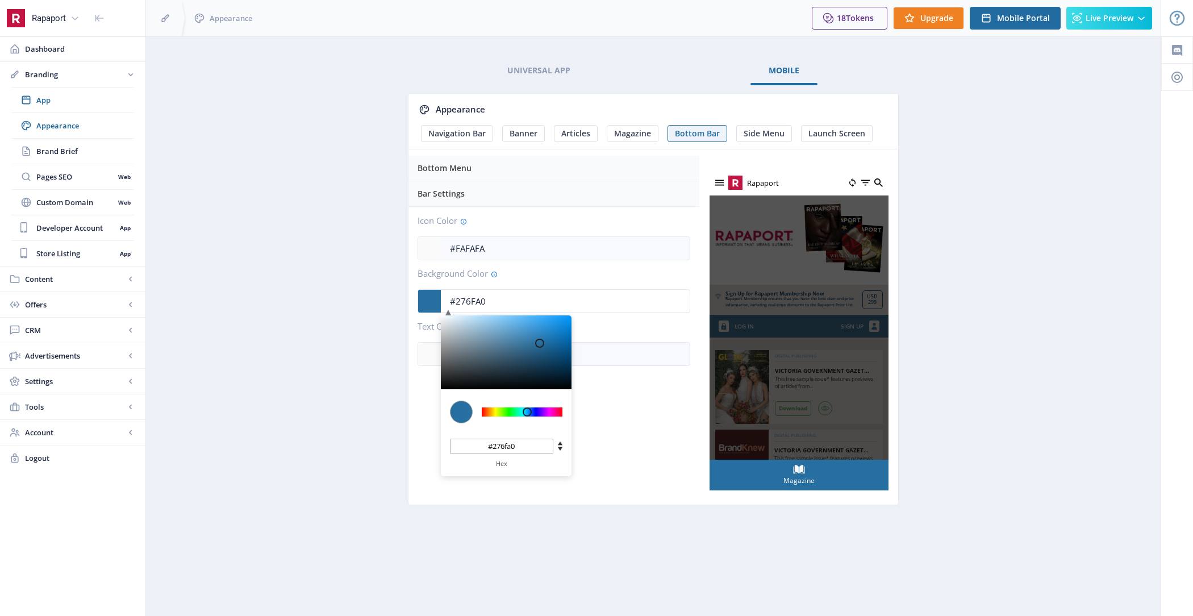
drag, startPoint x: 503, startPoint y: 299, endPoint x: 410, endPoint y: 289, distance: 93.8
click at [410, 289] on div "Icon Color #FAFAFA Background Color #276FA0 C M Y K 204 61 39 H S L 39 111 160 …" at bounding box center [554, 291] width 291 height 168
paste input "Rapaport Membership ensures that you have the best diamond price information, i…"
type input "#RAPAPORT MEMBERSHIP ENSURES THAT YOU HAVE THE BEST DIAMOND PRICE INFORMATION, …"
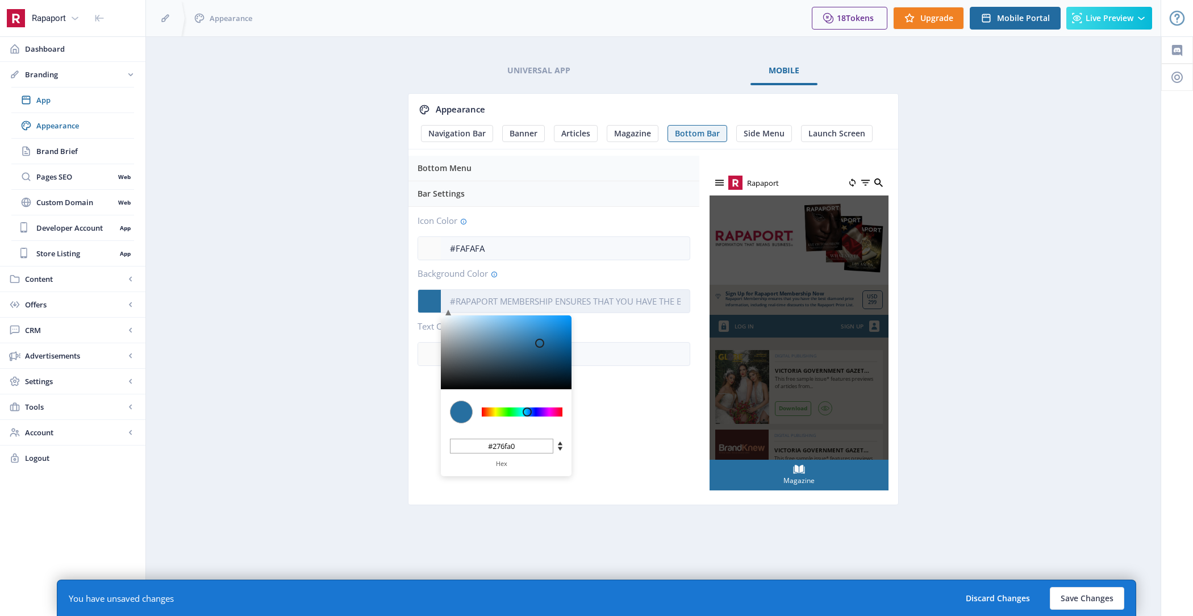
scroll to position [0, 0]
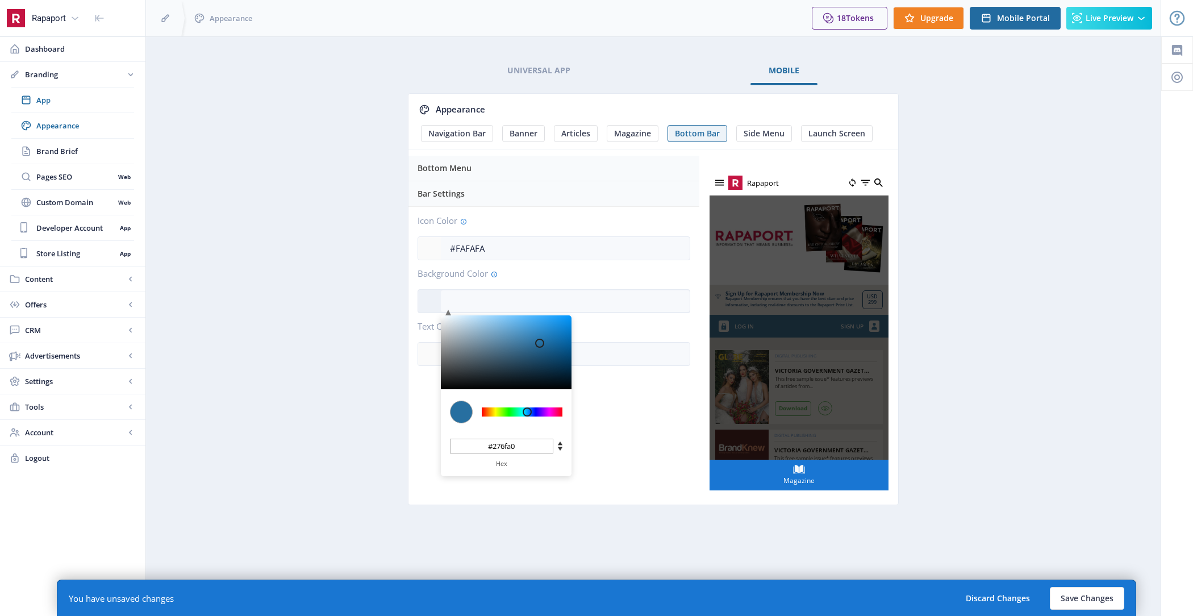
click at [526, 439] on input "#276fa0" at bounding box center [501, 446] width 103 height 15
paste input "d42032"
type input "#D42032"
type input "#d42032"
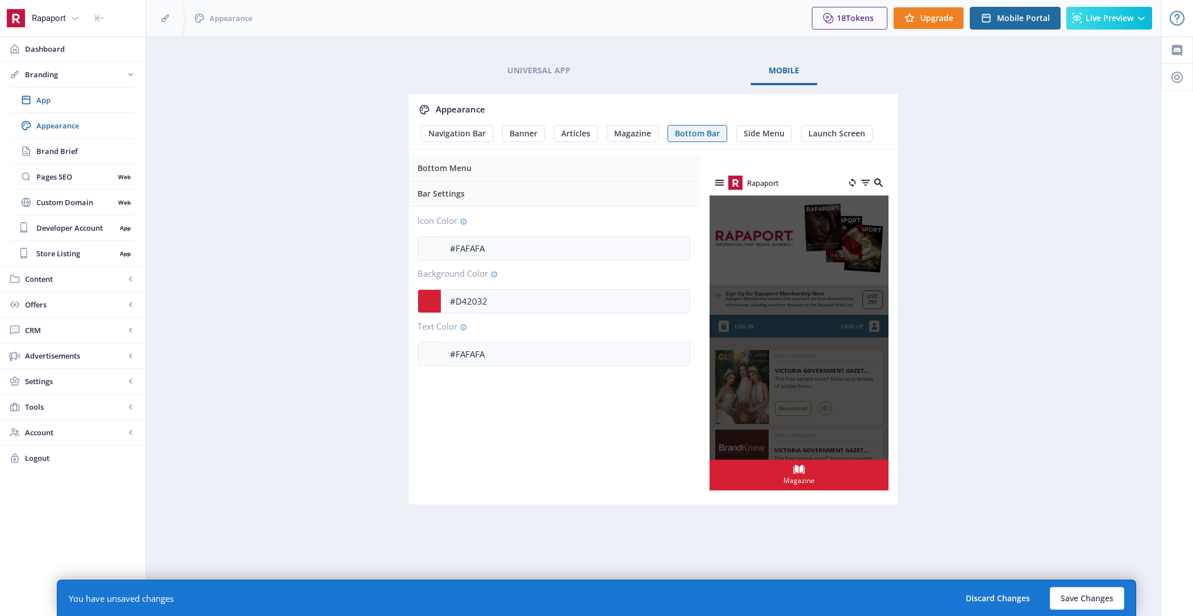
click at [593, 441] on div "Bottom Menu Bar Settings Icon Color #FAFAFA Background Color #D42032 C M Y K 35…" at bounding box center [554, 332] width 291 height 346
click at [1069, 605] on button "Save Changes" at bounding box center [1087, 598] width 74 height 23
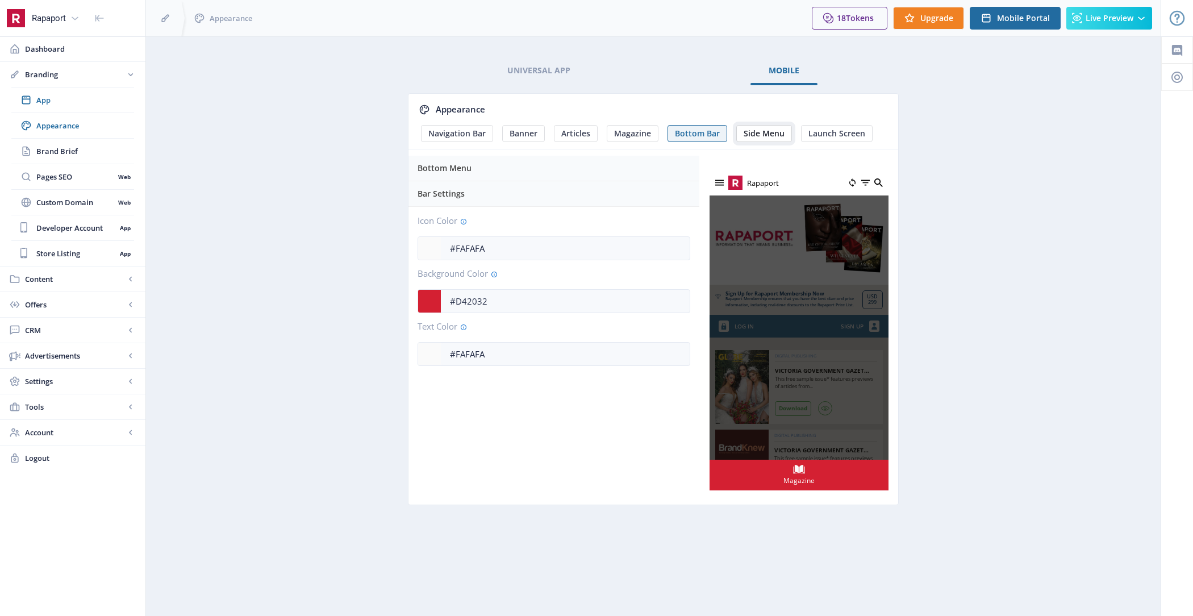
click at [759, 139] on button "Side Menu" at bounding box center [764, 133] width 56 height 17
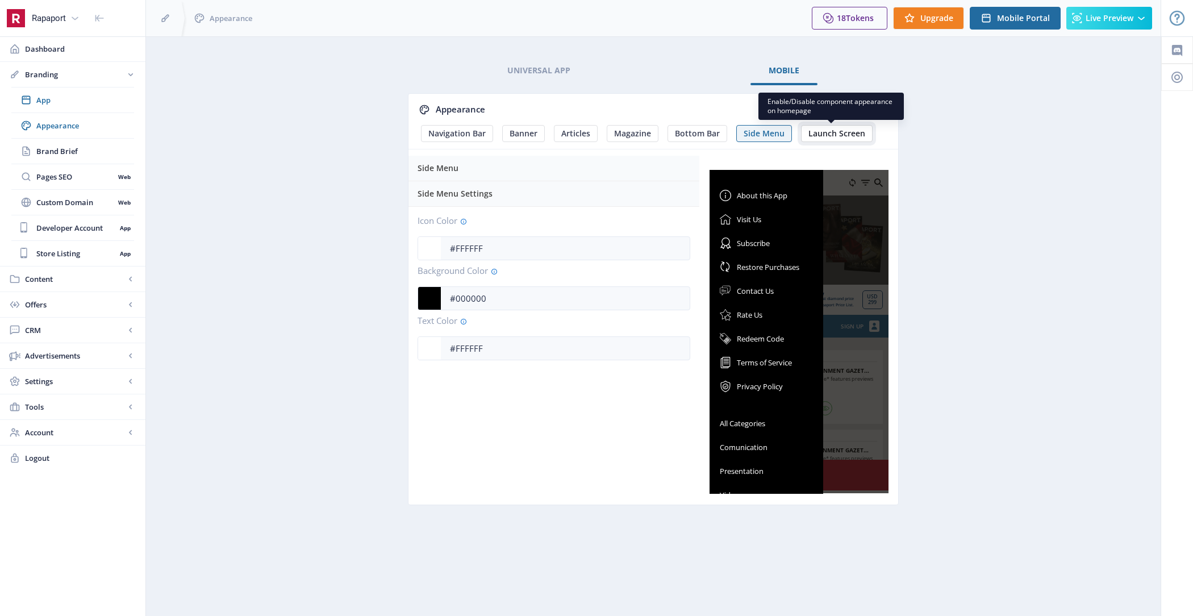
click at [828, 136] on span "Launch Screen" at bounding box center [837, 133] width 57 height 9
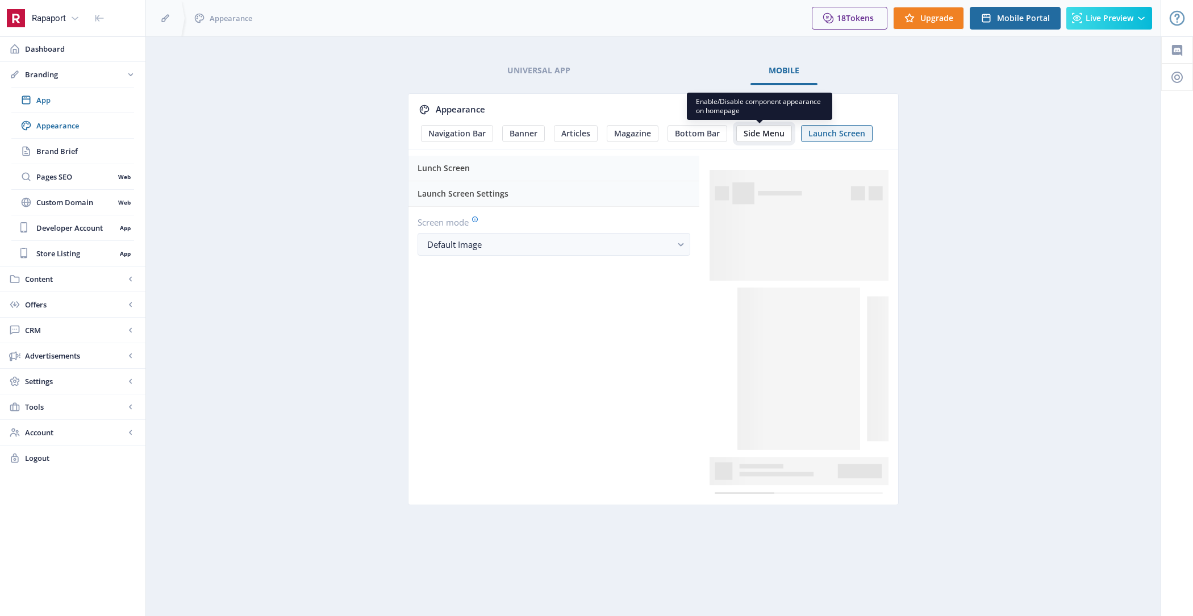
click at [762, 136] on span "Side Menu" at bounding box center [764, 133] width 41 height 9
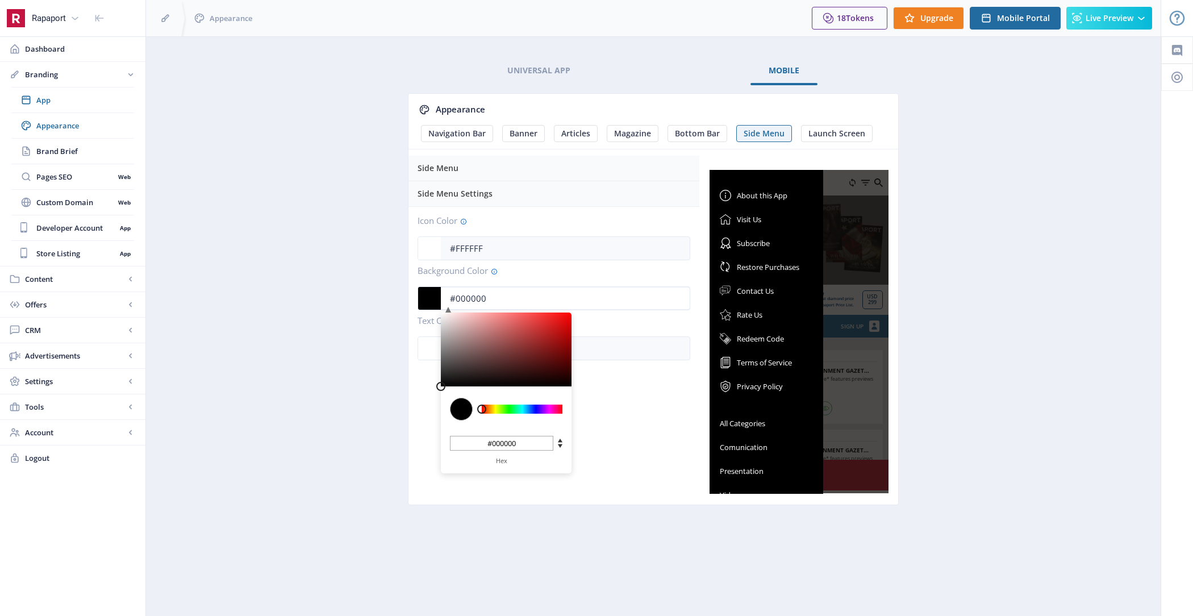
drag, startPoint x: 519, startPoint y: 295, endPoint x: 438, endPoint y: 295, distance: 81.3
click at [438, 295] on app-color-input "#000000 C M Y K 0 0 0 H S L 0 0 0 R G B #000000 Hex" at bounding box center [554, 298] width 273 height 24
type input "#E0BFBF"
type input "#e0bfbf"
type input "#E0C0C0"
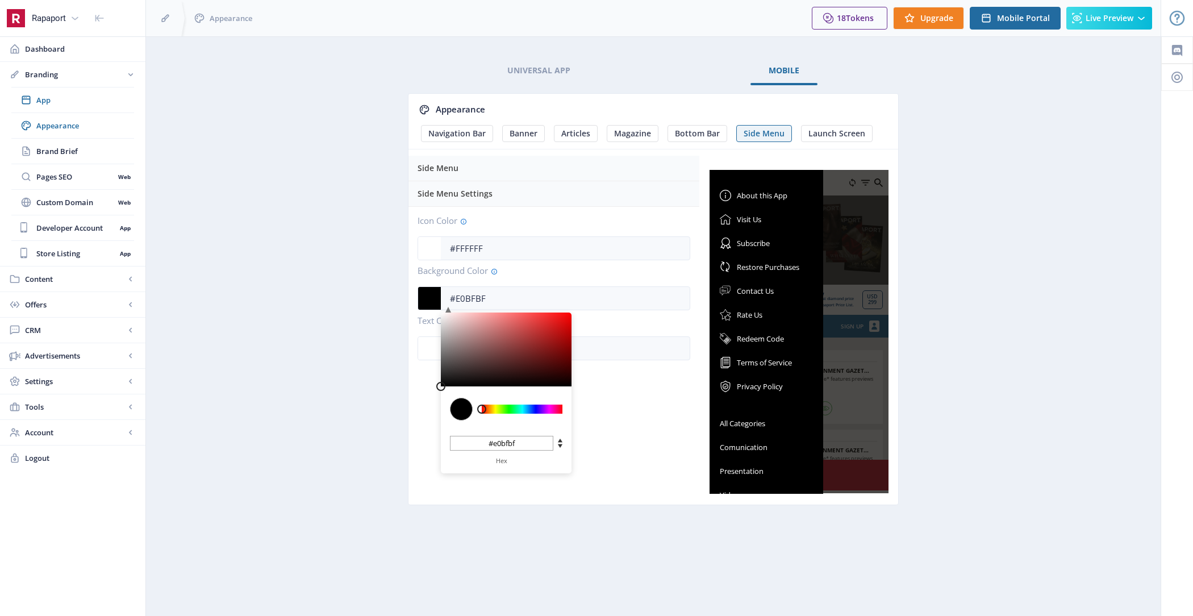
type input "#e0c0c0"
type input "#E0C4C4"
type input "#e0c4c4"
type input "#E0CCCC"
type input "#e0cccc"
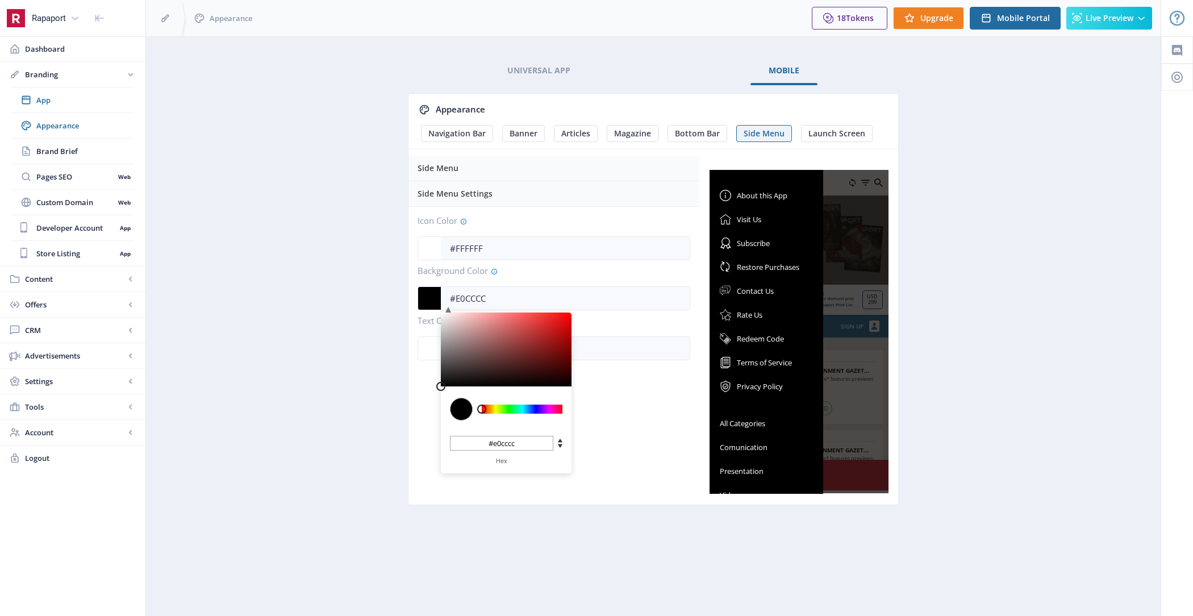
type input "#E0D6D6"
type input "#e0d6d6"
type input "#E0E0E0"
type input "#e0e0e0"
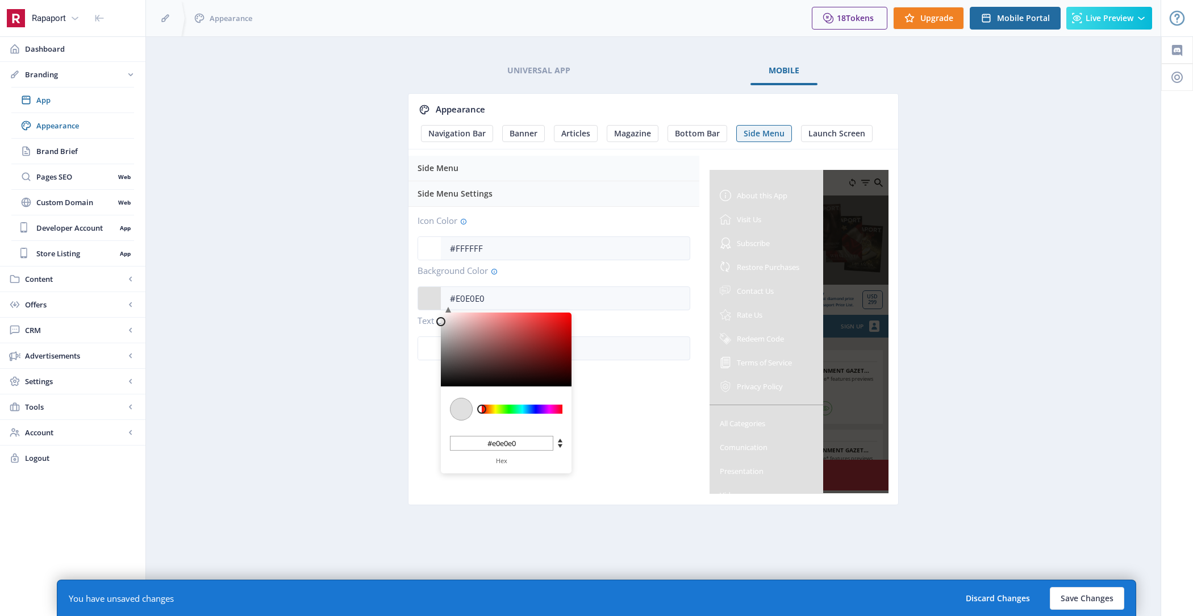
type input "#E2E2E2"
type input "#e2e2e2"
type input "#E4E4E4"
type input "#e4e4e4"
type input "#E6E6E6"
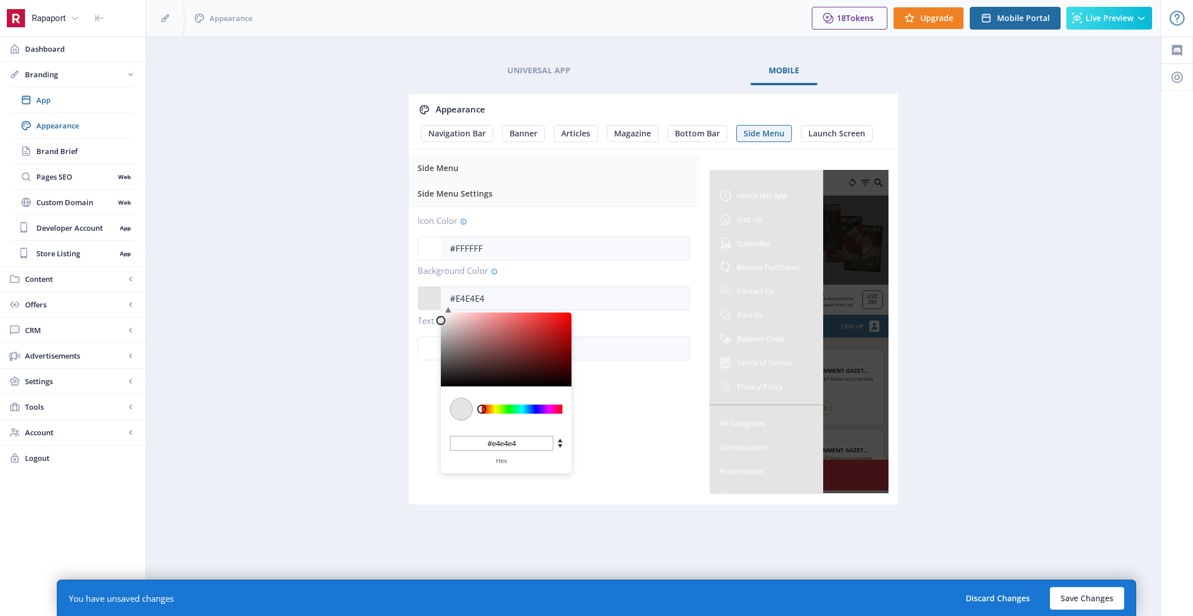
type input "#e6e6e6"
type input "#E8E8E8"
type input "#e8e8e8"
type input "#EAEAEA"
type input "#eaeaea"
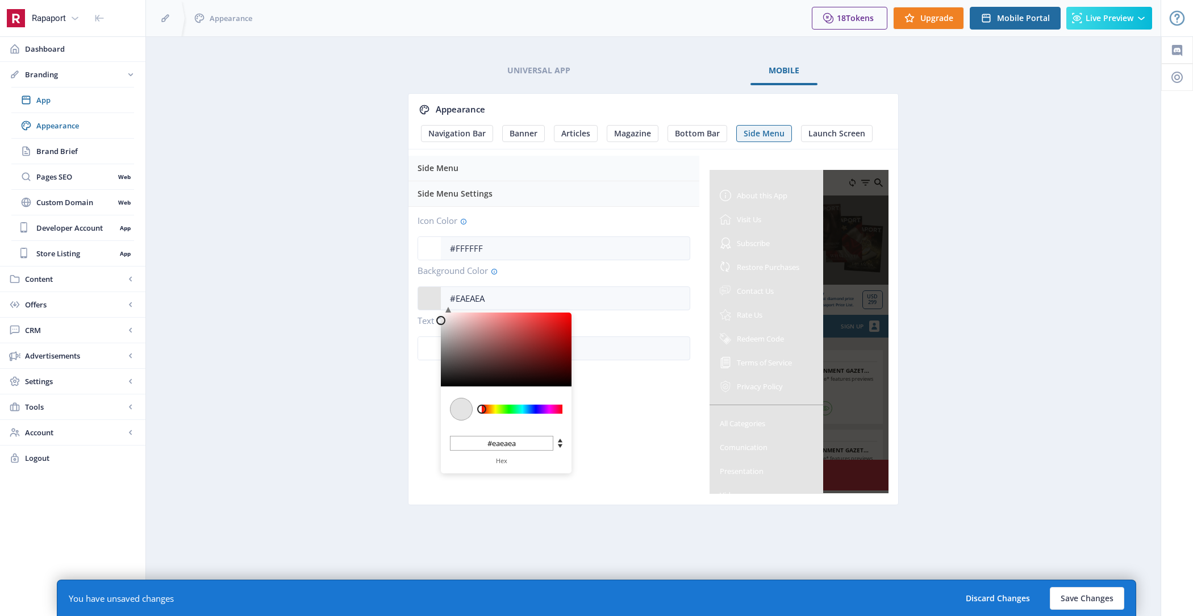
type input "#ECECEC"
type input "#ececec"
type input "#EEEEEE"
type input "#eeeeee"
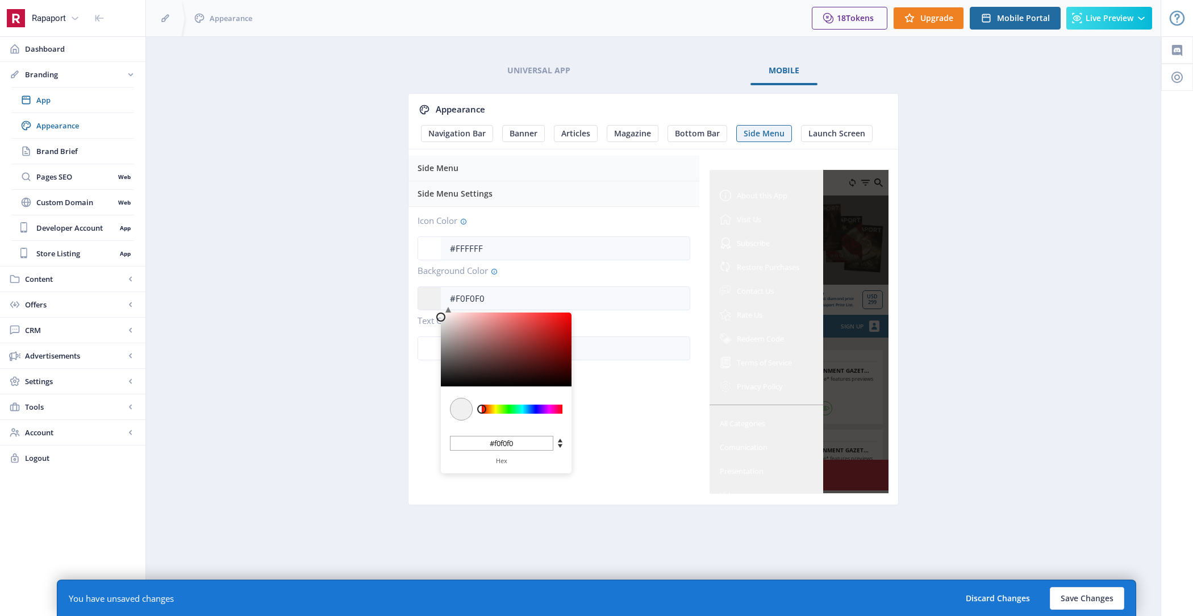
drag, startPoint x: 460, startPoint y: 320, endPoint x: 405, endPoint y: 316, distance: 55.3
click at [405, 316] on app-branding-designer "Universal App Mobile Appearance Navigation Bar Banner Articles Magazine Bottom …" at bounding box center [653, 294] width 975 height 474
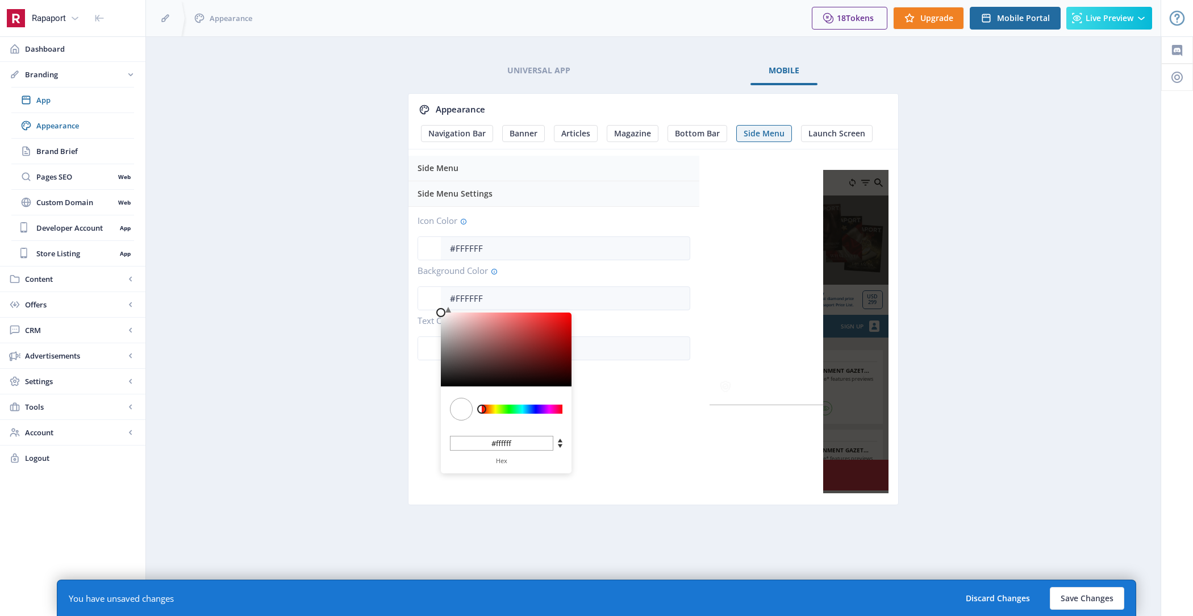
drag, startPoint x: 441, startPoint y: 316, endPoint x: 349, endPoint y: 305, distance: 93.4
click at [349, 305] on app-branding-designer "Universal App Mobile Appearance Navigation Bar Banner Articles Magazine Bottom …" at bounding box center [653, 294] width 975 height 474
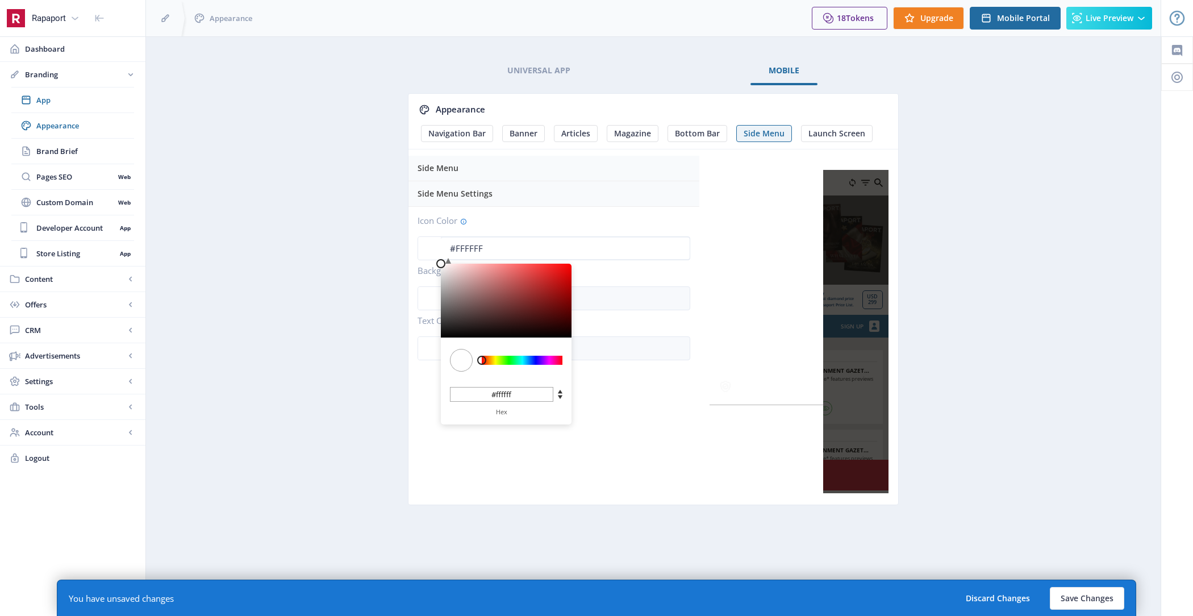
drag, startPoint x: 503, startPoint y: 246, endPoint x: 433, endPoint y: 244, distance: 70.5
click at [433, 244] on app-color-input "#FFFFFF C M Y K 0 100 100 H S L 255 255 255 R G B #ffffff Hex" at bounding box center [554, 248] width 273 height 24
paste input "D42032"
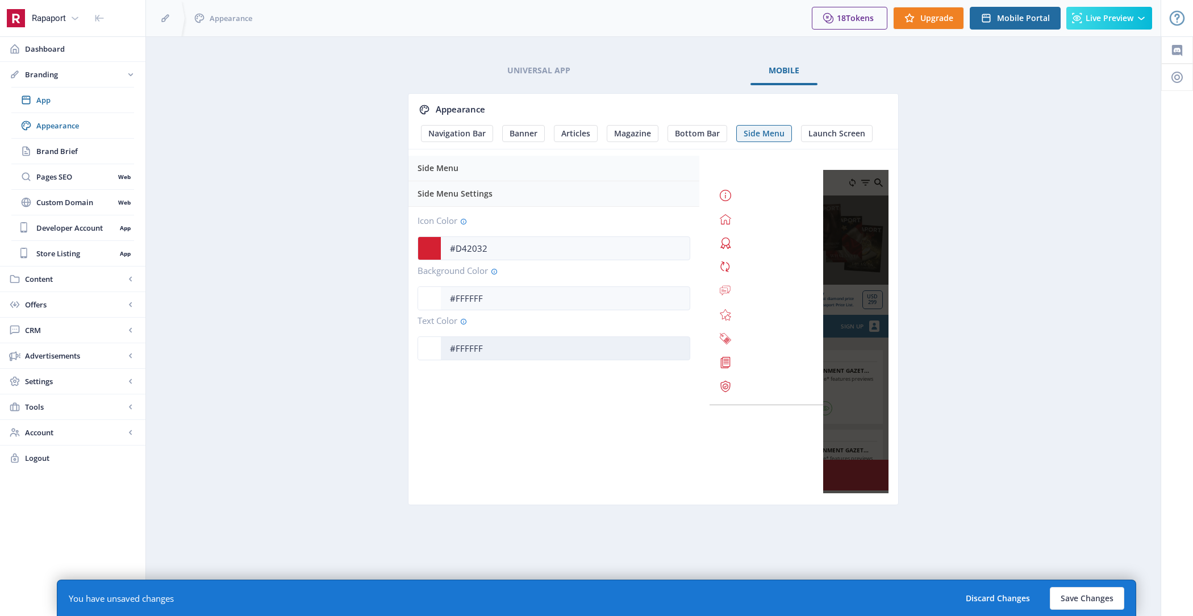
drag, startPoint x: 512, startPoint y: 348, endPoint x: 506, endPoint y: 348, distance: 6.2
click at [506, 348] on input "#FFFFFF" at bounding box center [565, 348] width 249 height 22
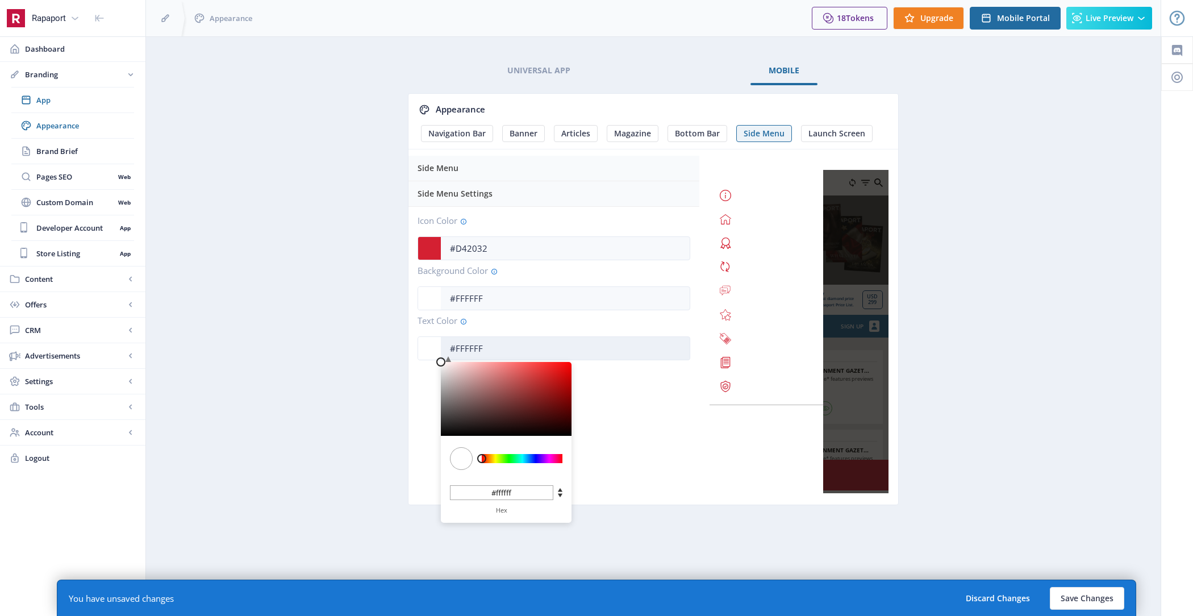
paste input "D42032"
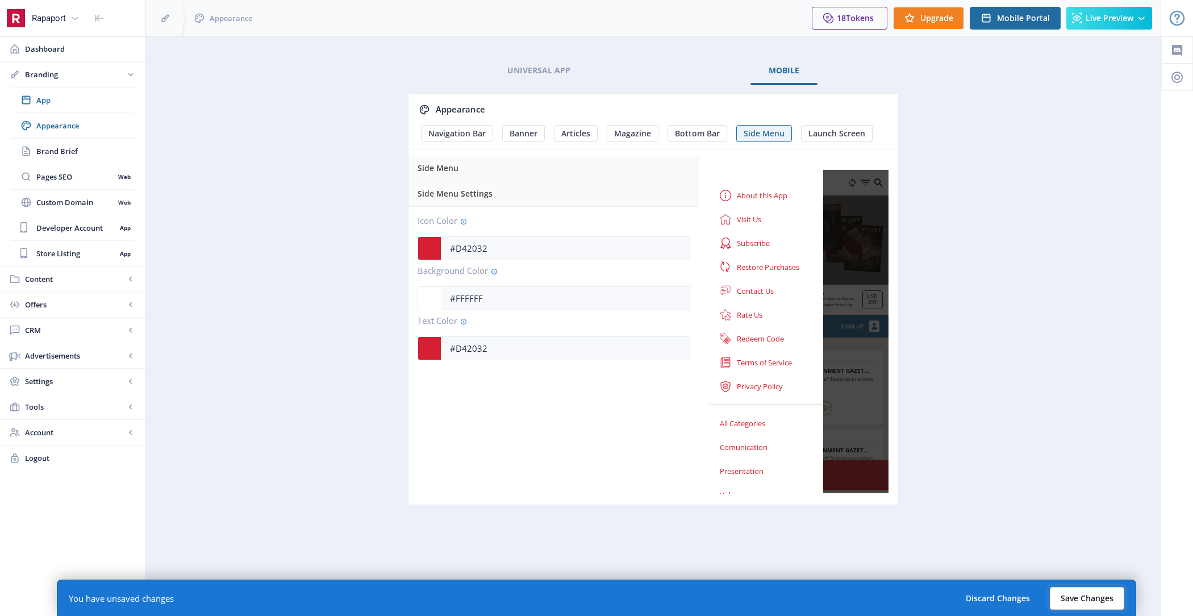
click at [1068, 591] on button "Save Changes" at bounding box center [1087, 598] width 74 height 23
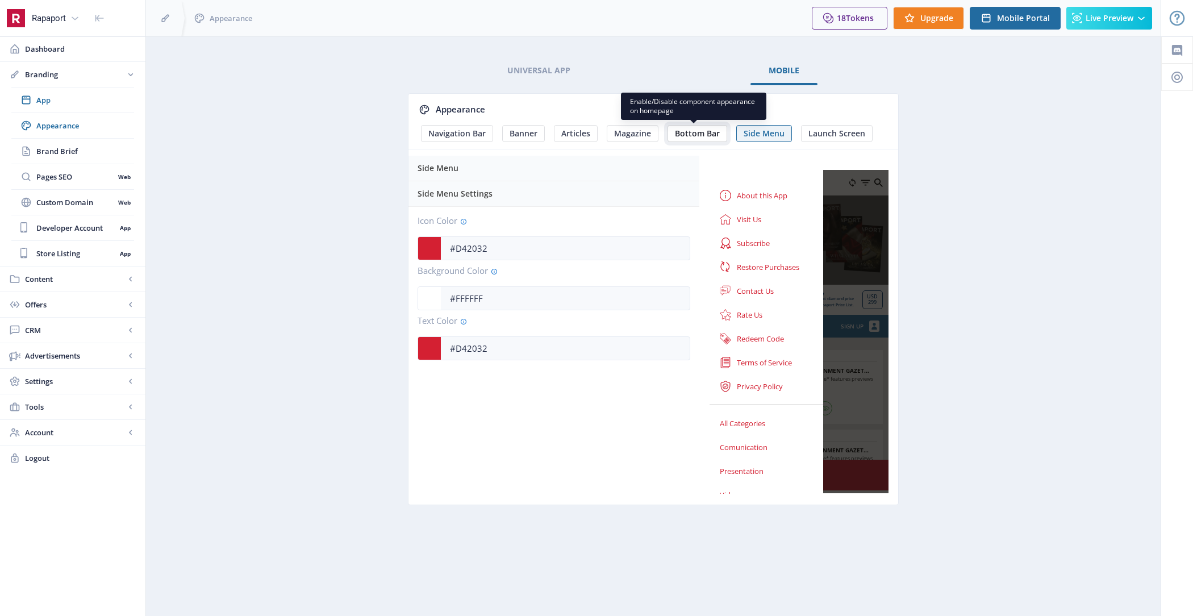
click at [669, 126] on button "Bottom Bar" at bounding box center [698, 133] width 60 height 17
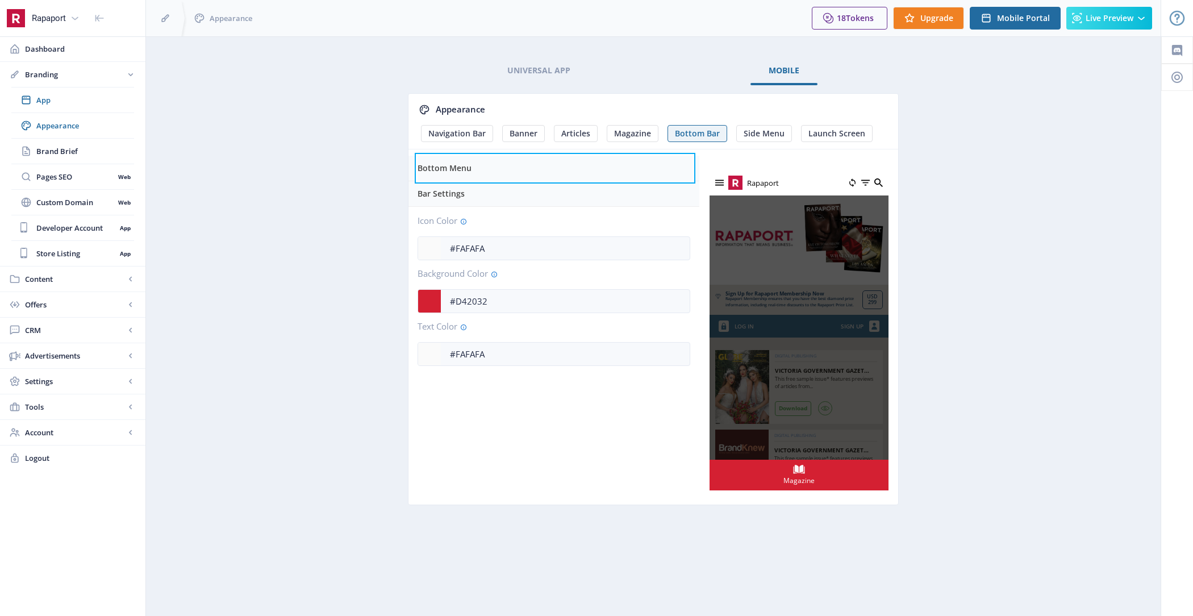
click at [536, 164] on div "Bottom Menu" at bounding box center [555, 168] width 275 height 25
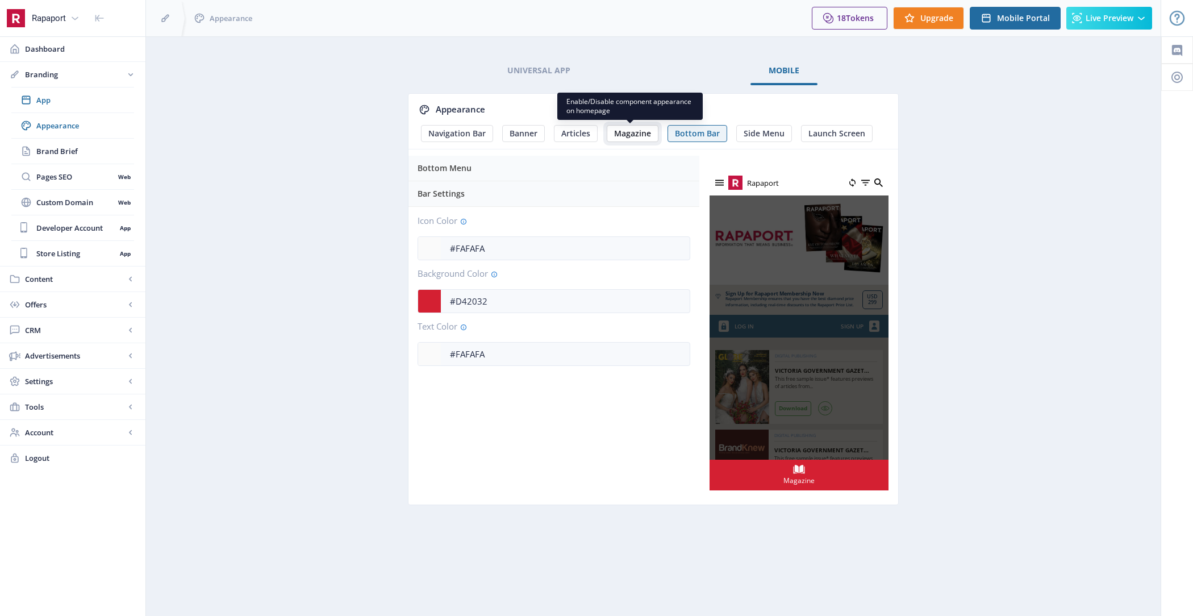
click at [626, 131] on span "Magazine" at bounding box center [632, 133] width 37 height 9
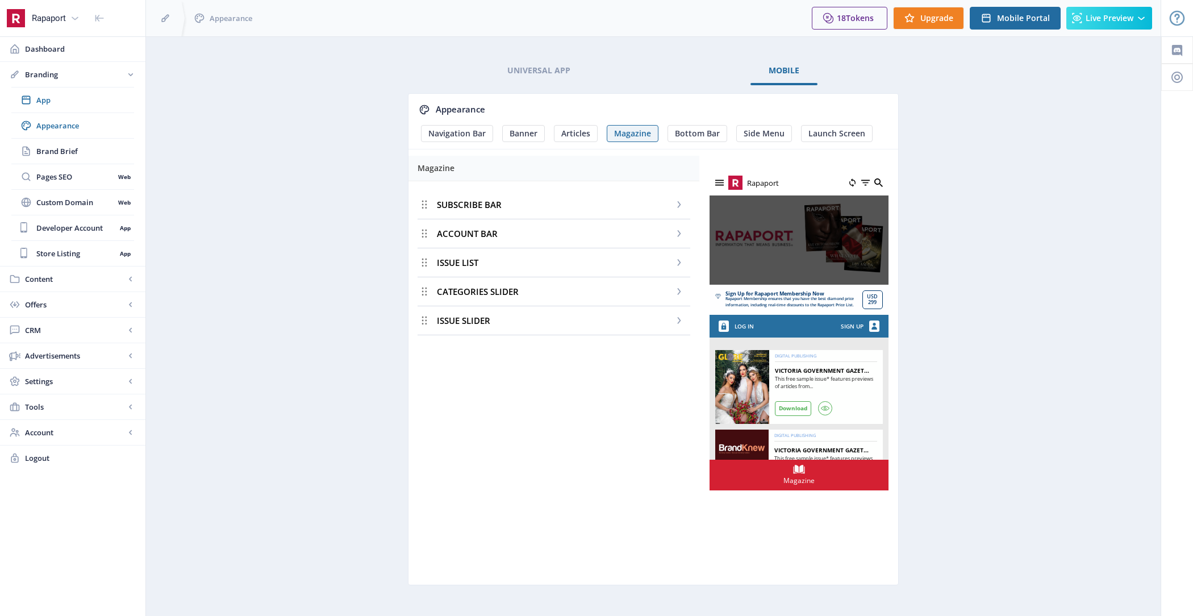
click at [547, 201] on div "SUBSCRIBE BAR" at bounding box center [554, 204] width 273 height 29
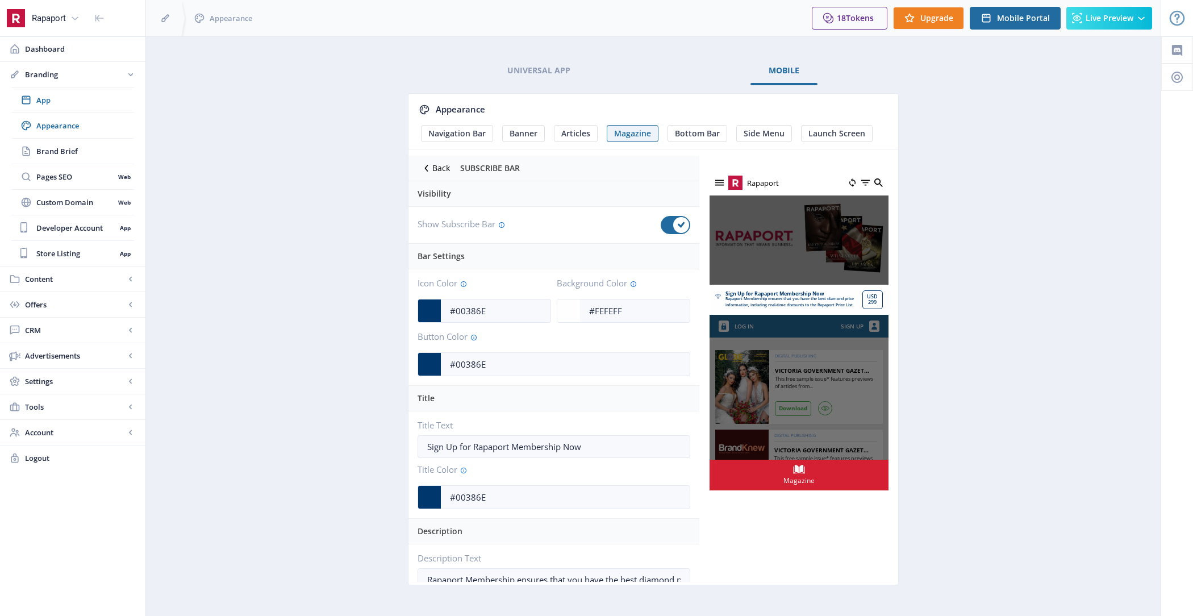
click at [424, 172] on icon at bounding box center [426, 167] width 11 height 11
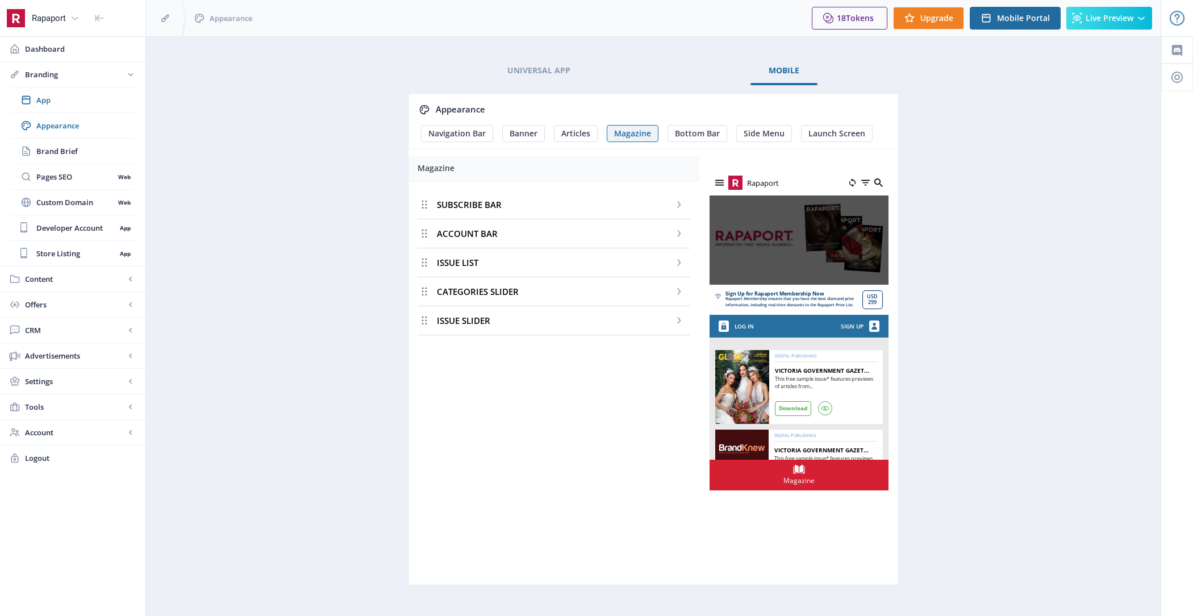
click at [473, 232] on span "ACCOUNT BAR" at bounding box center [467, 233] width 61 height 11
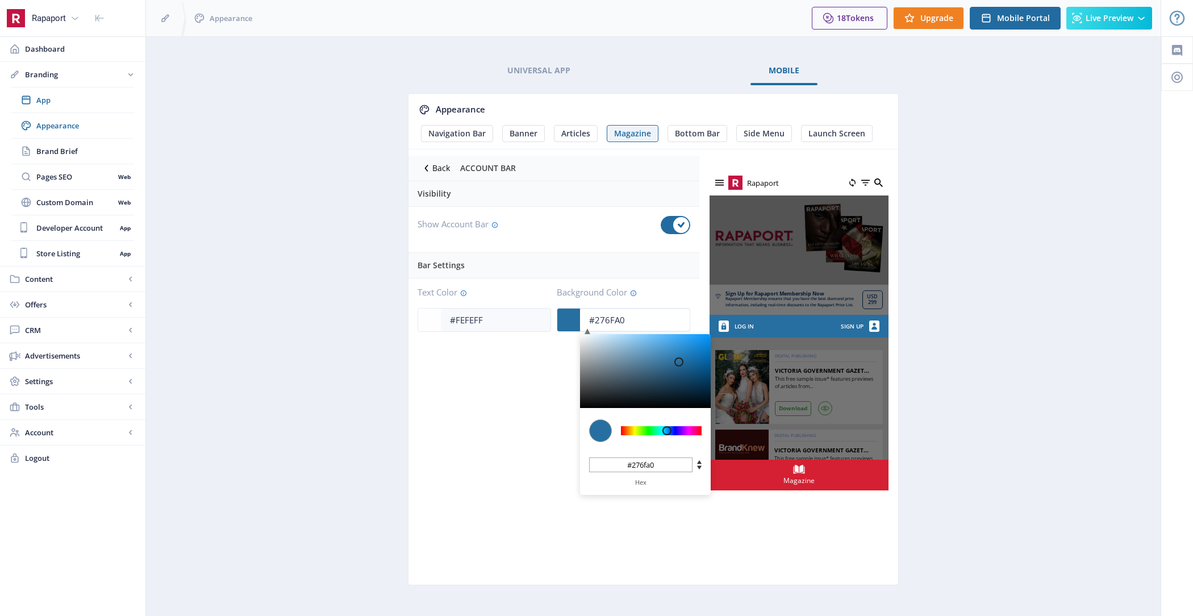
drag, startPoint x: 643, startPoint y: 325, endPoint x: 571, endPoint y: 322, distance: 71.6
click at [571, 322] on app-color-input "#276FA0 C M Y K 204 61 39 H S L 39 111 160 R G B #276fa0 Hex" at bounding box center [624, 320] width 134 height 24
paste input "D42032"
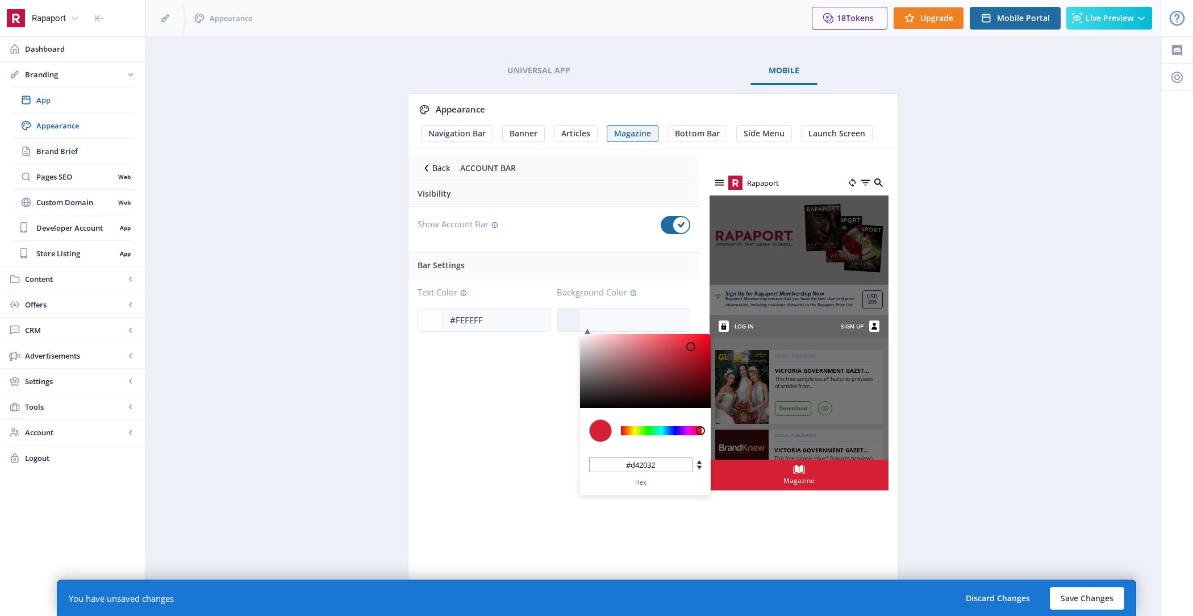
click at [665, 462] on input "#d42032" at bounding box center [640, 464] width 103 height 15
paste input "00386e"
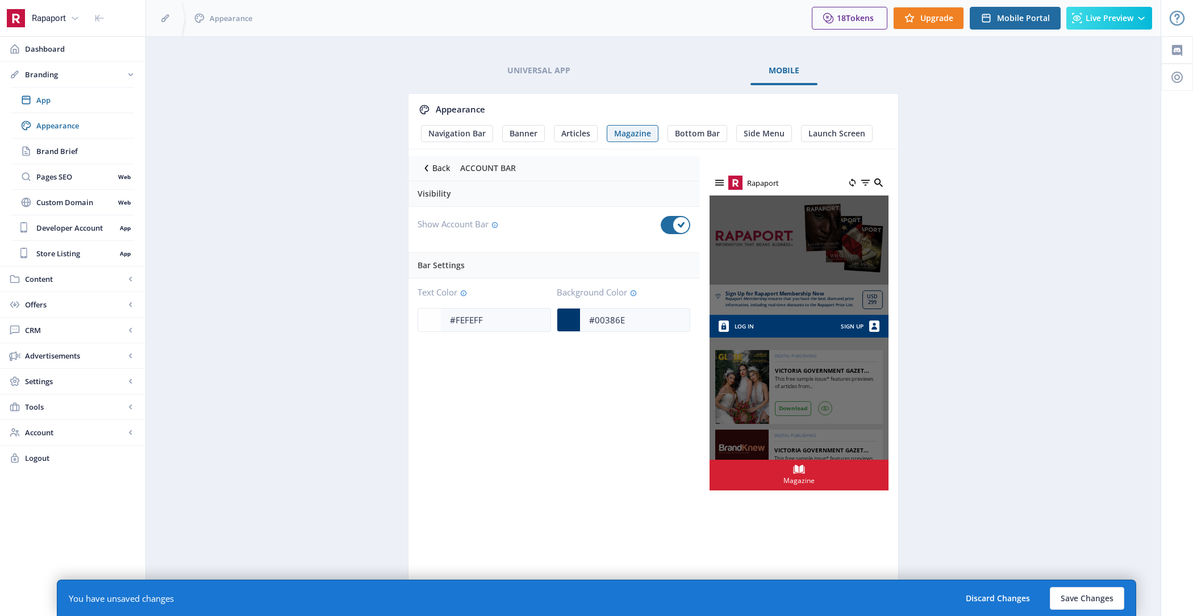
click at [843, 515] on div "Rapaport Sign Up for Rapaport Membership Now Rapaport Membership ensures that y…" at bounding box center [798, 372] width 199 height 426
click at [679, 227] on span at bounding box center [681, 225] width 16 height 16
click at [661, 226] on input "checkbox" at bounding box center [661, 225] width 1 height 1
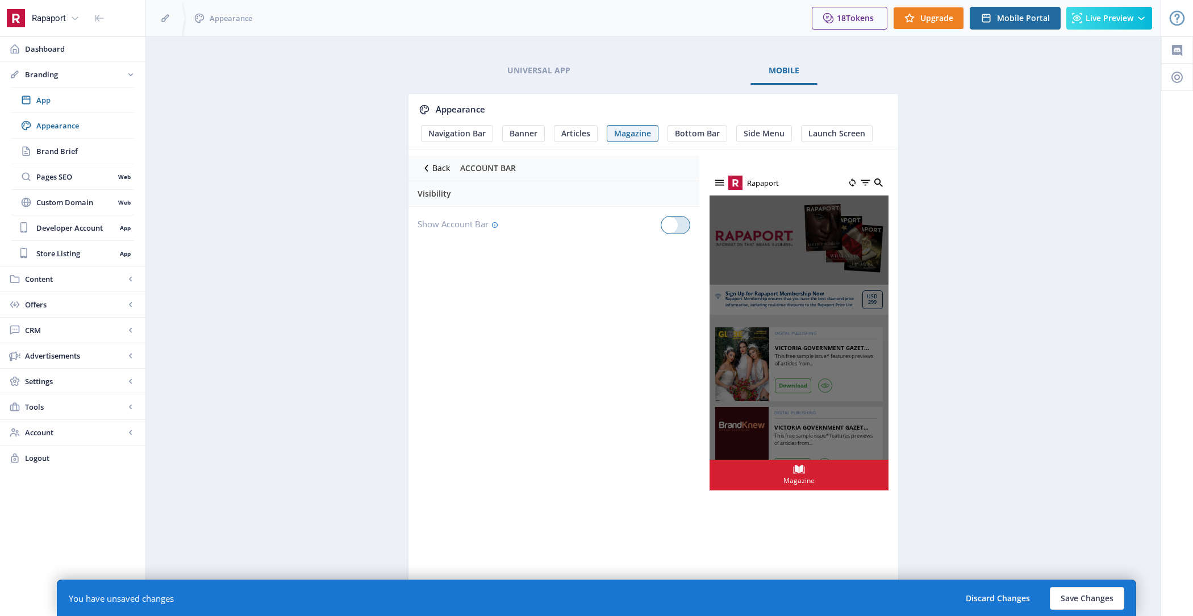
click at [679, 227] on div at bounding box center [676, 225] width 30 height 18
click at [661, 226] on input "checkbox" at bounding box center [661, 225] width 1 height 1
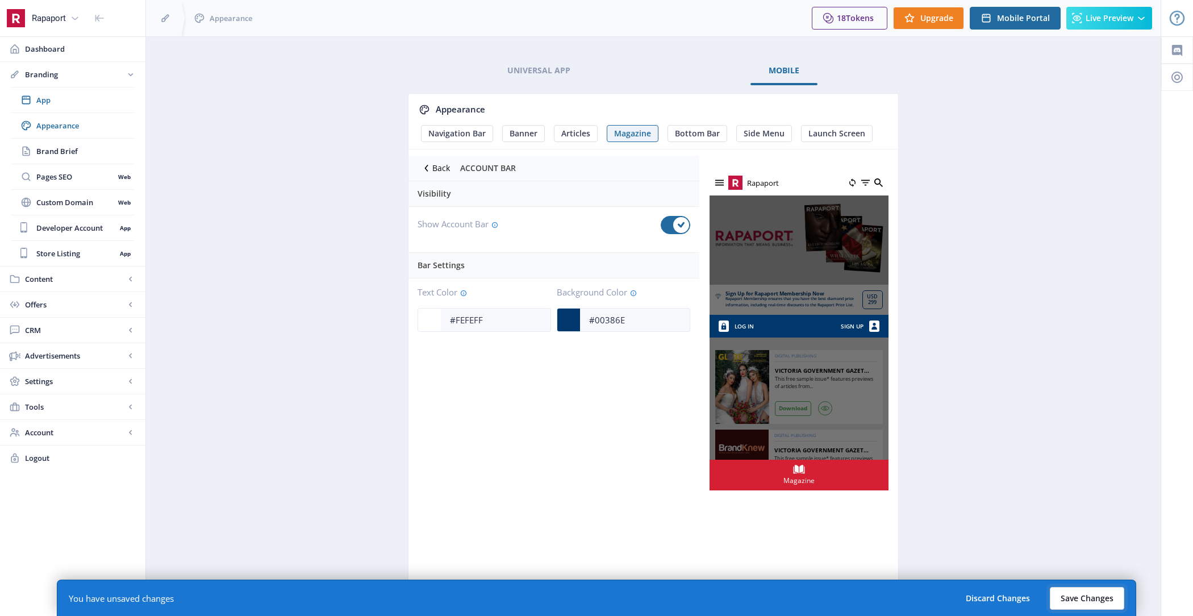
click at [1073, 594] on button "Save Changes" at bounding box center [1087, 598] width 74 height 23
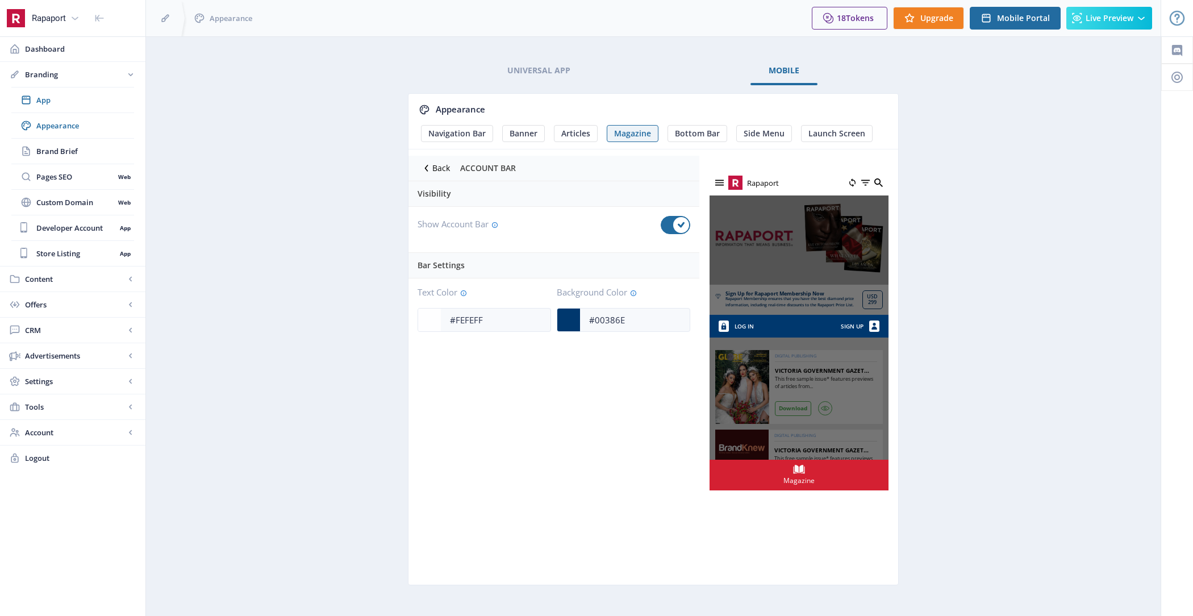
click at [428, 166] on icon at bounding box center [426, 167] width 11 height 11
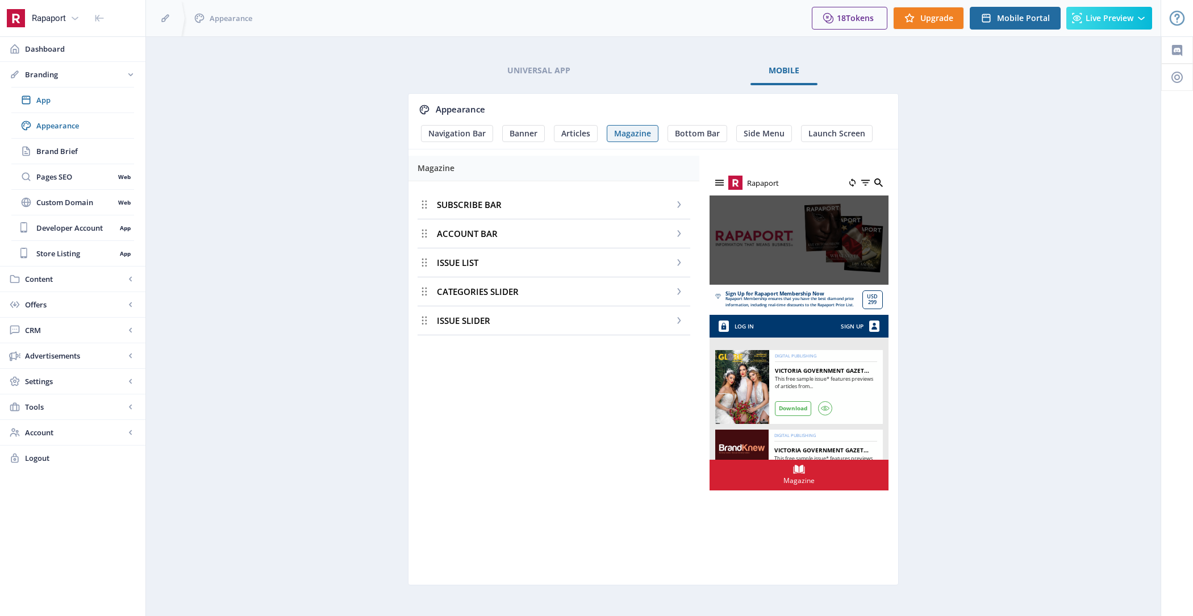
click at [494, 261] on div "ISSUE LIST" at bounding box center [554, 262] width 273 height 29
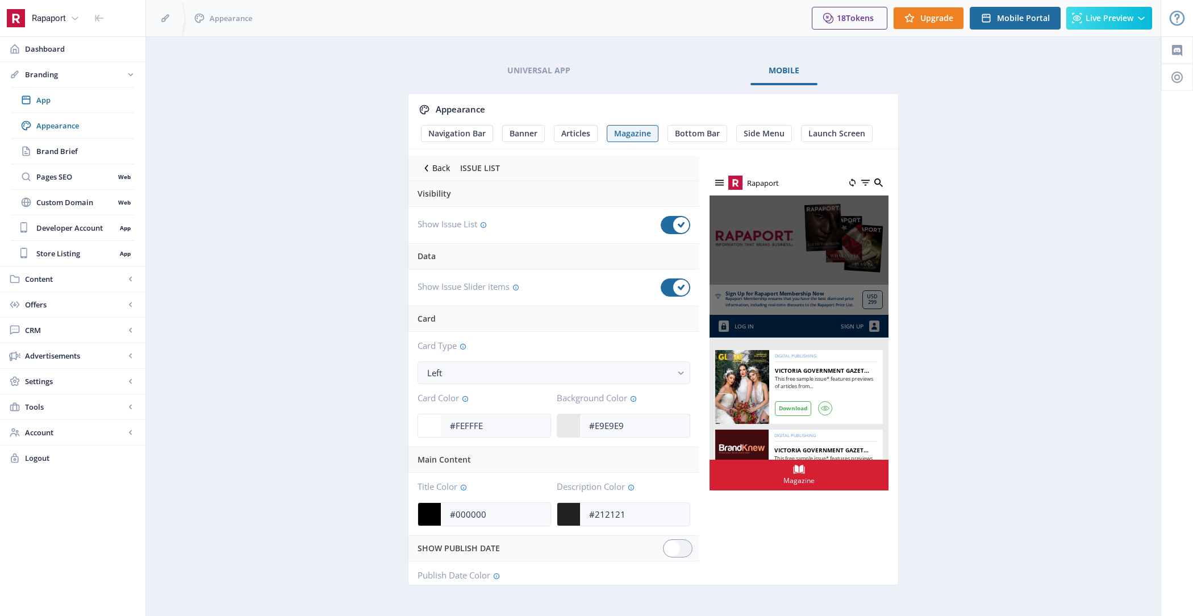
click at [426, 165] on icon at bounding box center [426, 167] width 11 height 11
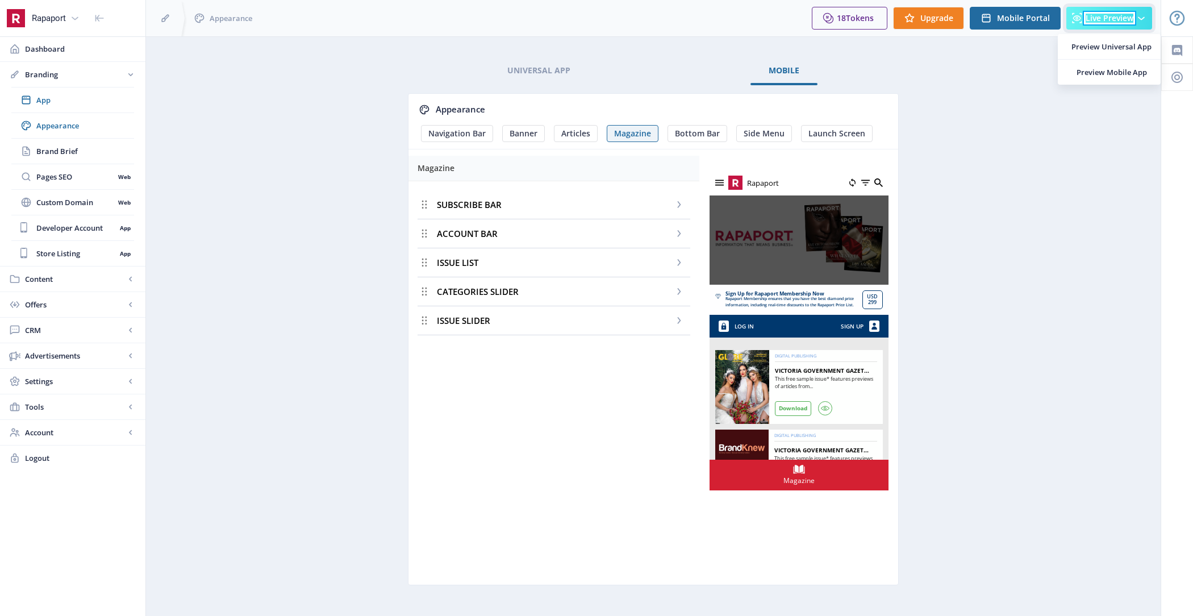
click at [1100, 18] on span "Live Preview" at bounding box center [1110, 18] width 48 height 9
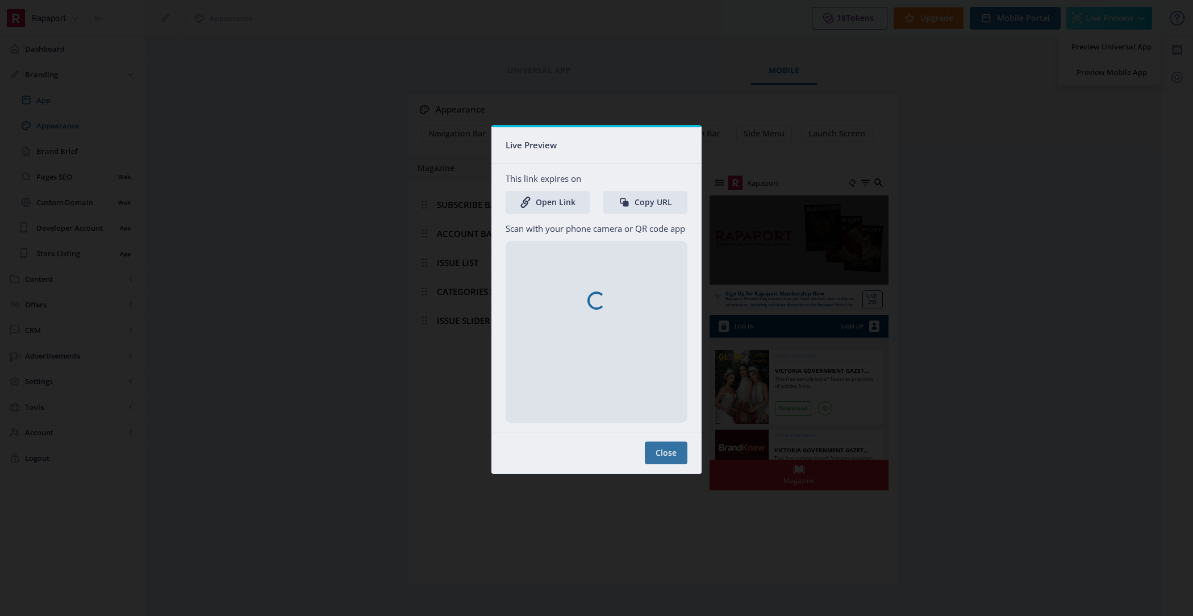
click at [667, 452] on nb-spinner at bounding box center [596, 300] width 209 height 346
click at [452, 356] on div at bounding box center [596, 308] width 1193 height 616
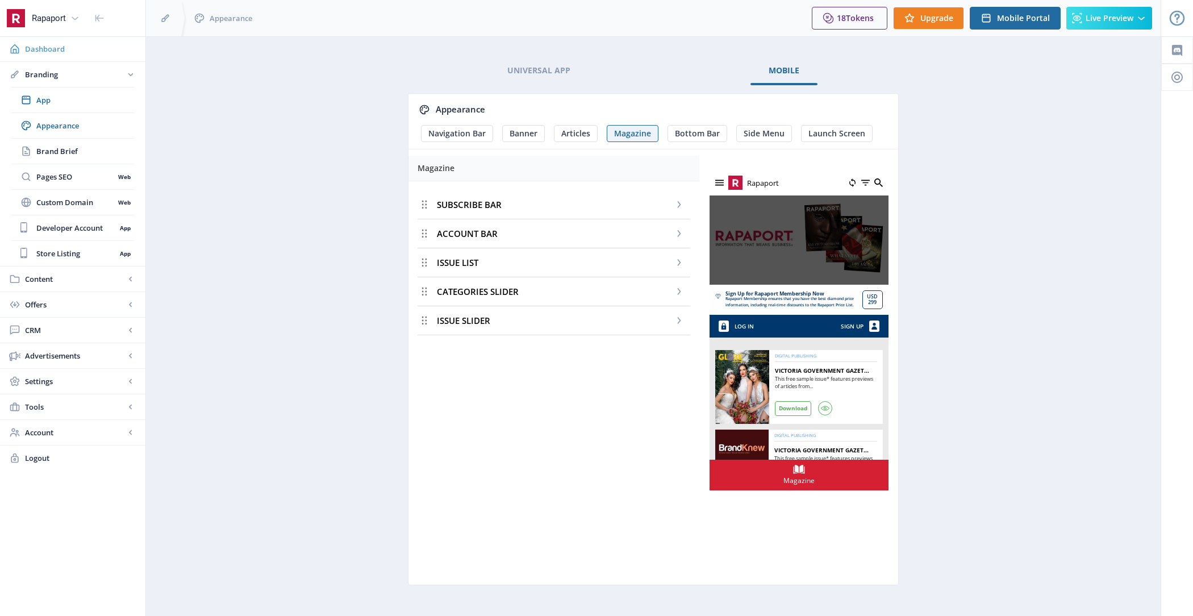
click at [98, 50] on span "Dashboard" at bounding box center [80, 48] width 111 height 11
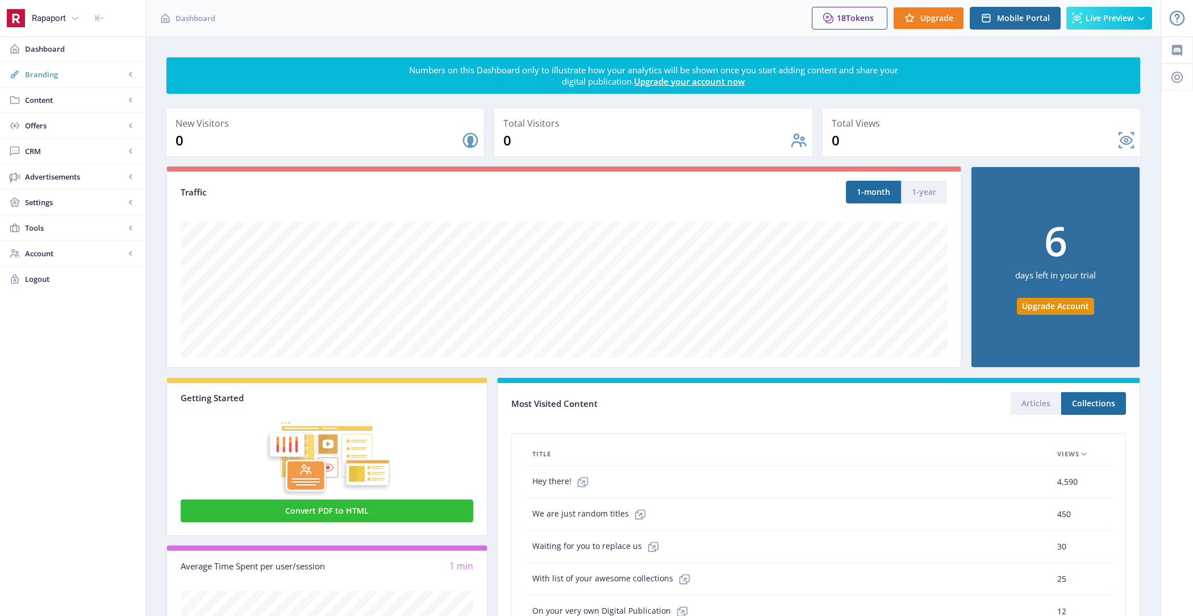
click at [84, 73] on span "Branding" at bounding box center [75, 74] width 100 height 11
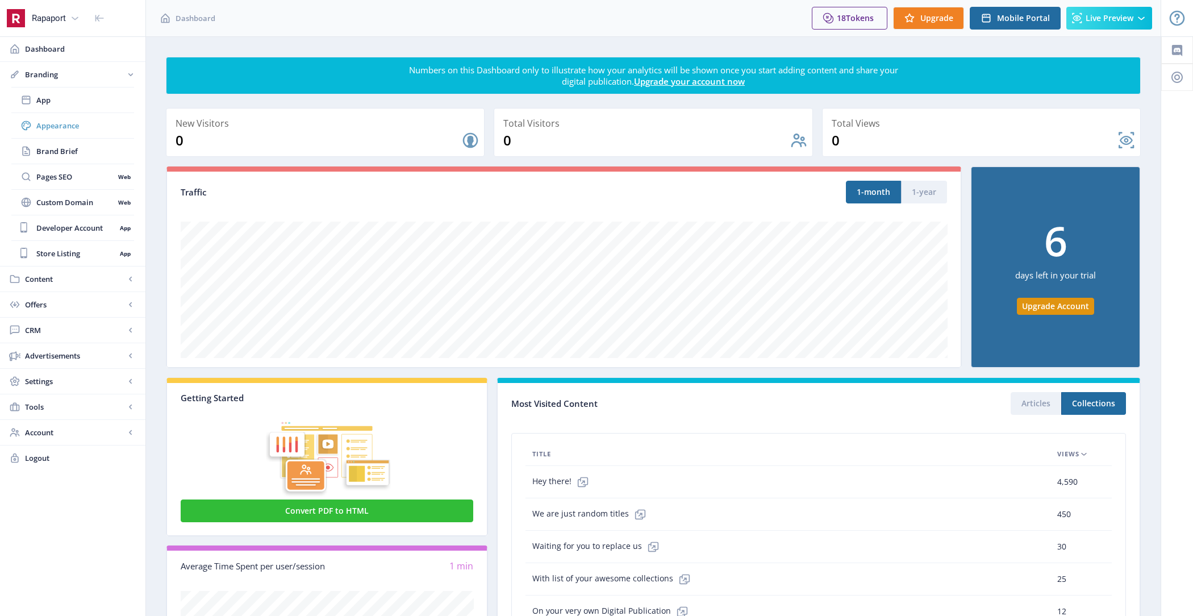
click at [86, 127] on span "Appearance" at bounding box center [85, 125] width 98 height 11
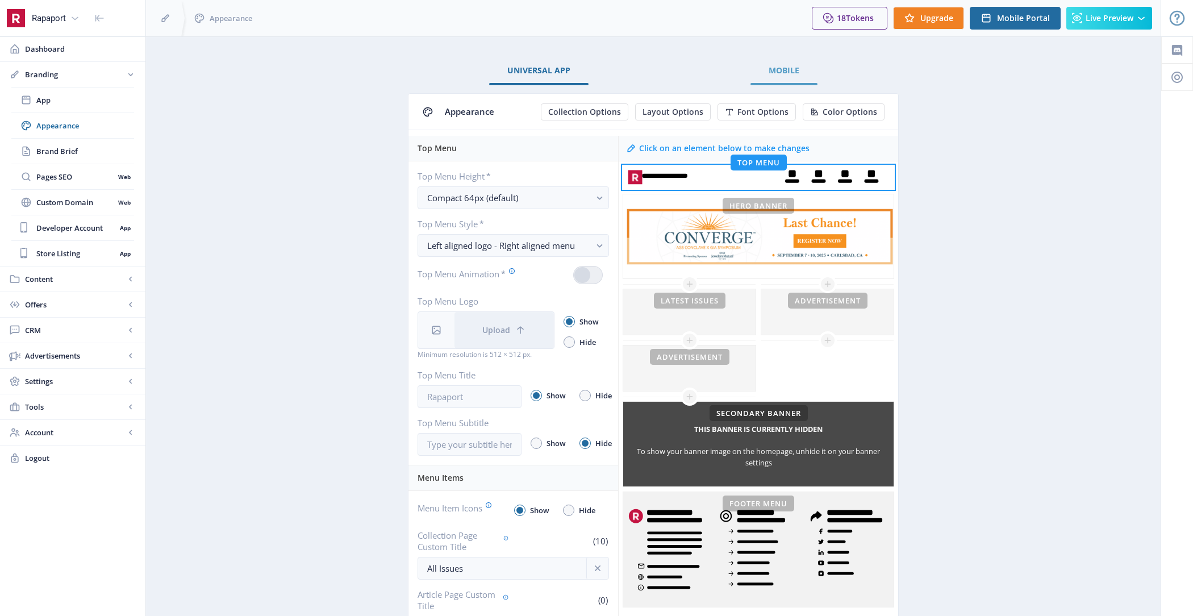
click at [786, 73] on span "Mobile" at bounding box center [784, 70] width 31 height 9
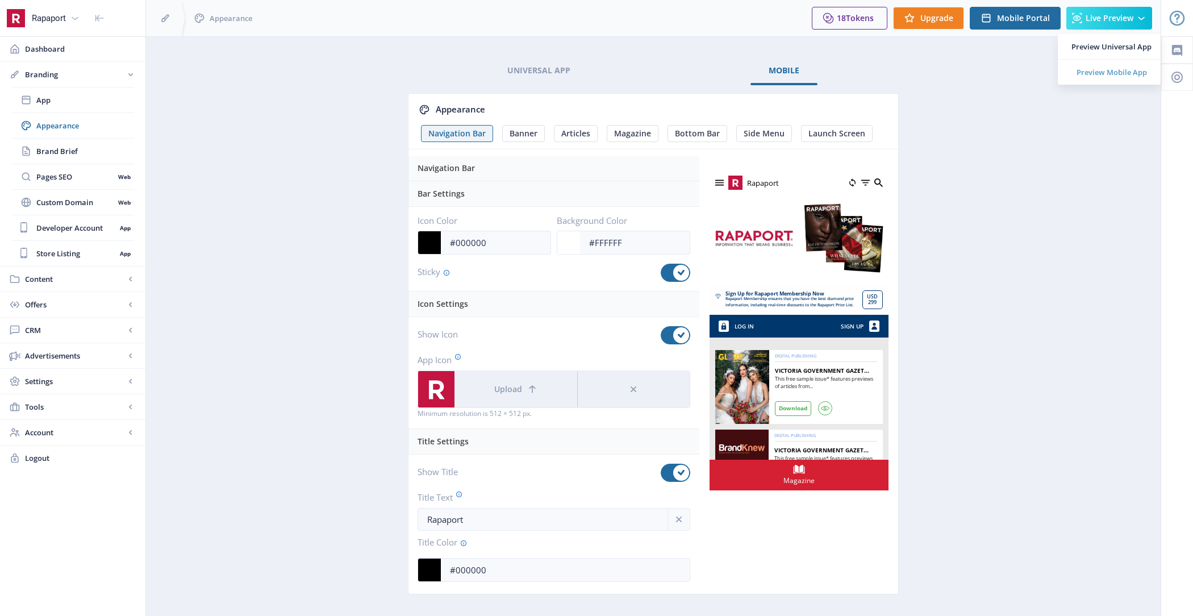
click at [1122, 66] on span "Preview Mobile App" at bounding box center [1112, 71] width 80 height 11
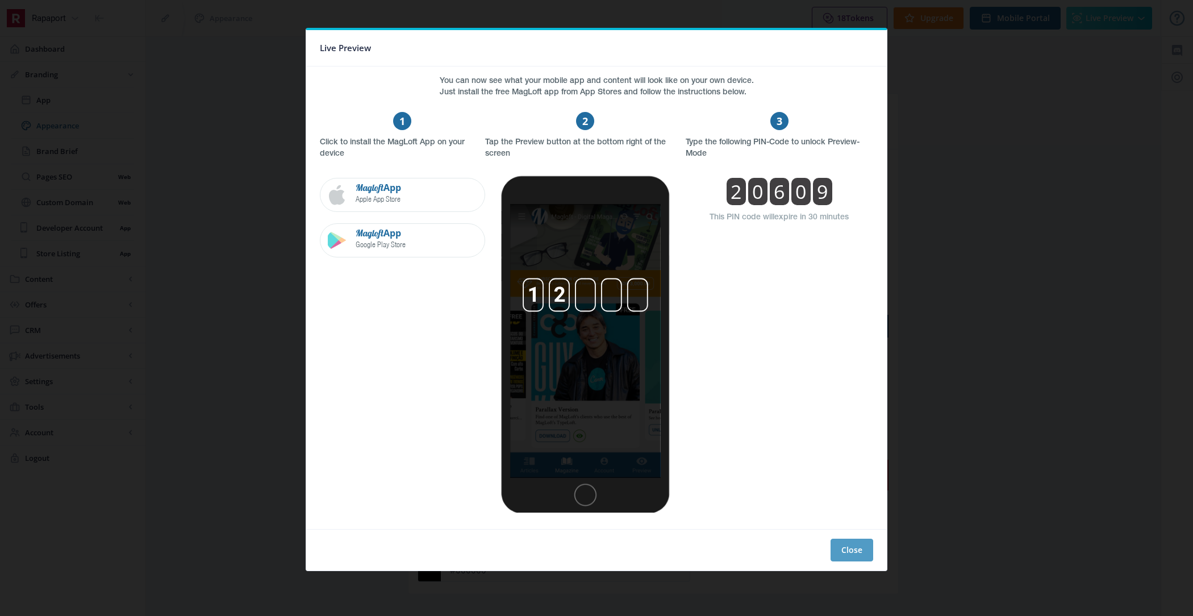
click at [857, 556] on button "Close" at bounding box center [852, 550] width 43 height 23
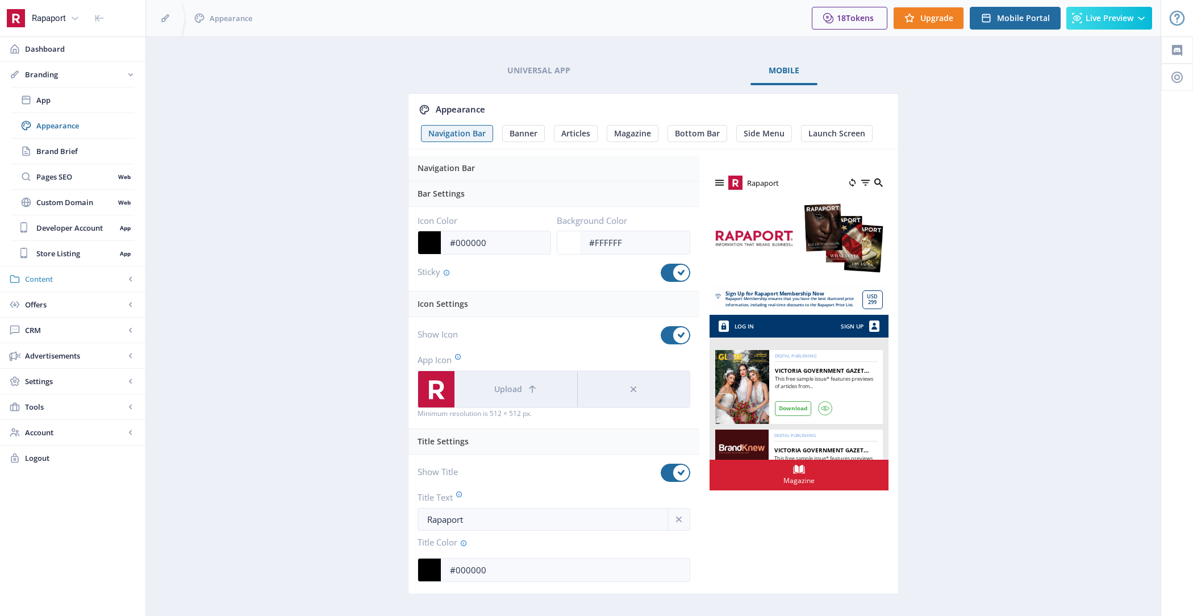
click at [77, 273] on span "Content" at bounding box center [75, 278] width 100 height 11
click at [79, 153] on span "Collections" at bounding box center [85, 150] width 98 height 11
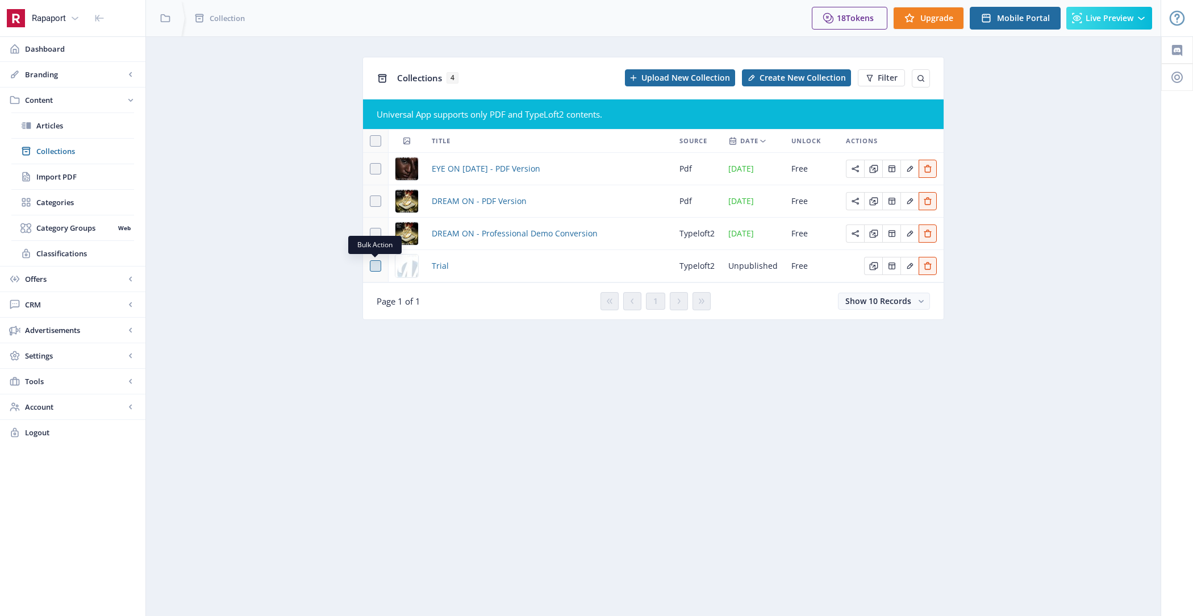
click at [377, 263] on span at bounding box center [375, 265] width 11 height 11
click at [370, 266] on input "checkbox" at bounding box center [370, 266] width 1 height 1
checkbox input "true"
click at [828, 76] on span "Delete" at bounding box center [817, 77] width 25 height 9
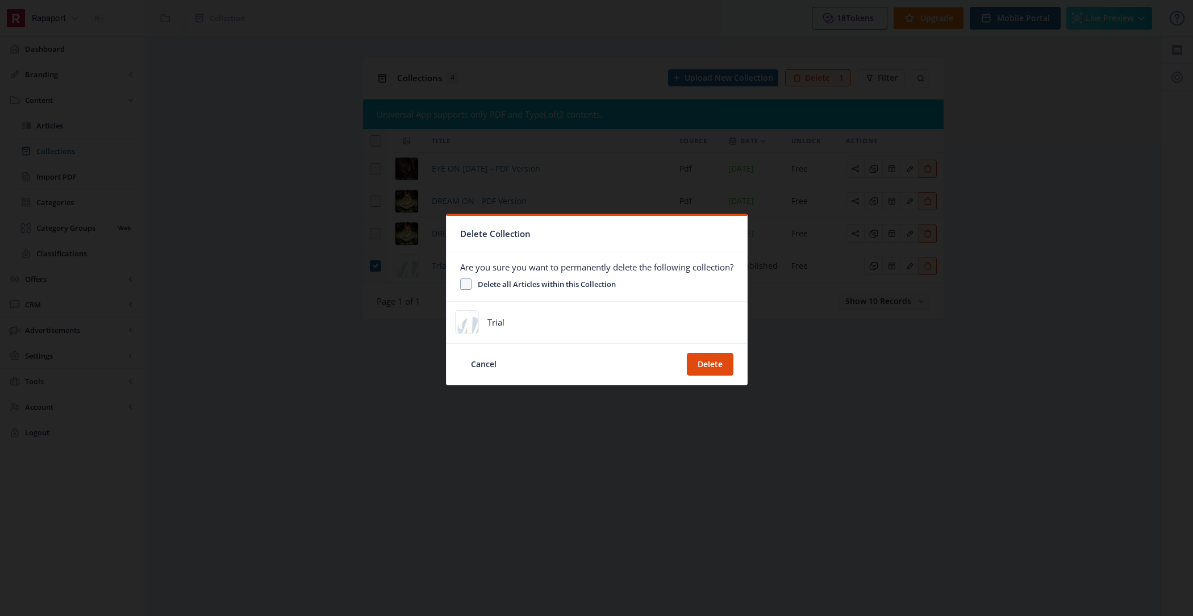
click at [553, 284] on span "Delete all Articles within this Collection" at bounding box center [544, 284] width 144 height 14
click at [461, 284] on input "Delete all Articles within this Collection" at bounding box center [460, 284] width 1 height 1
checkbox input "true"
click at [708, 362] on button "Delete" at bounding box center [710, 364] width 47 height 23
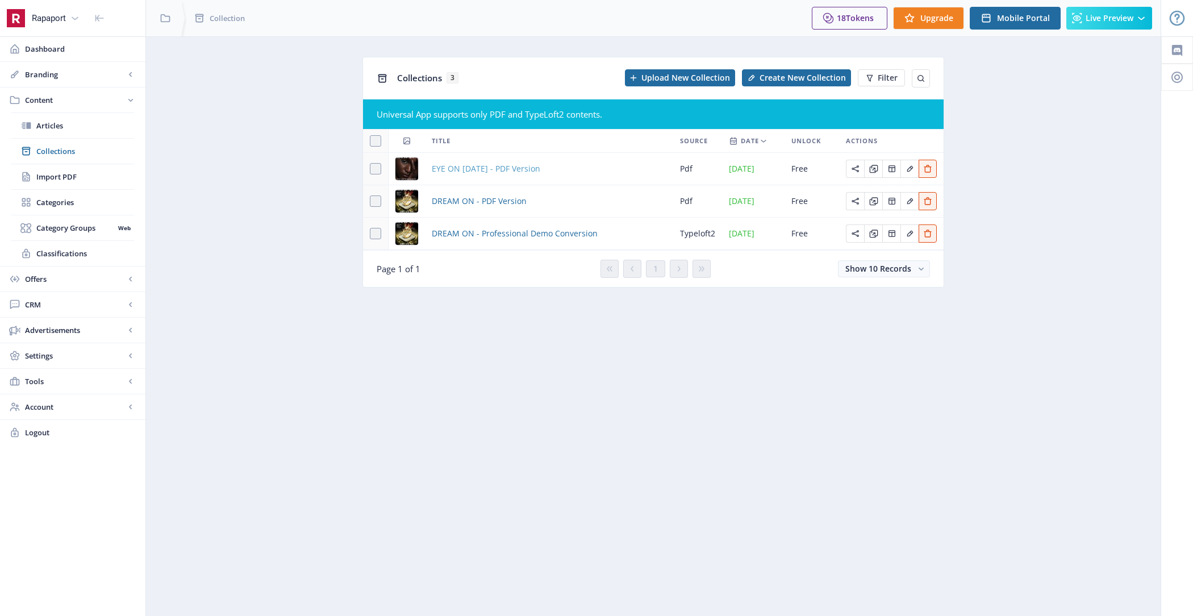
click at [485, 168] on span "EYE ON [DATE] - PDF Version" at bounding box center [486, 169] width 109 height 14
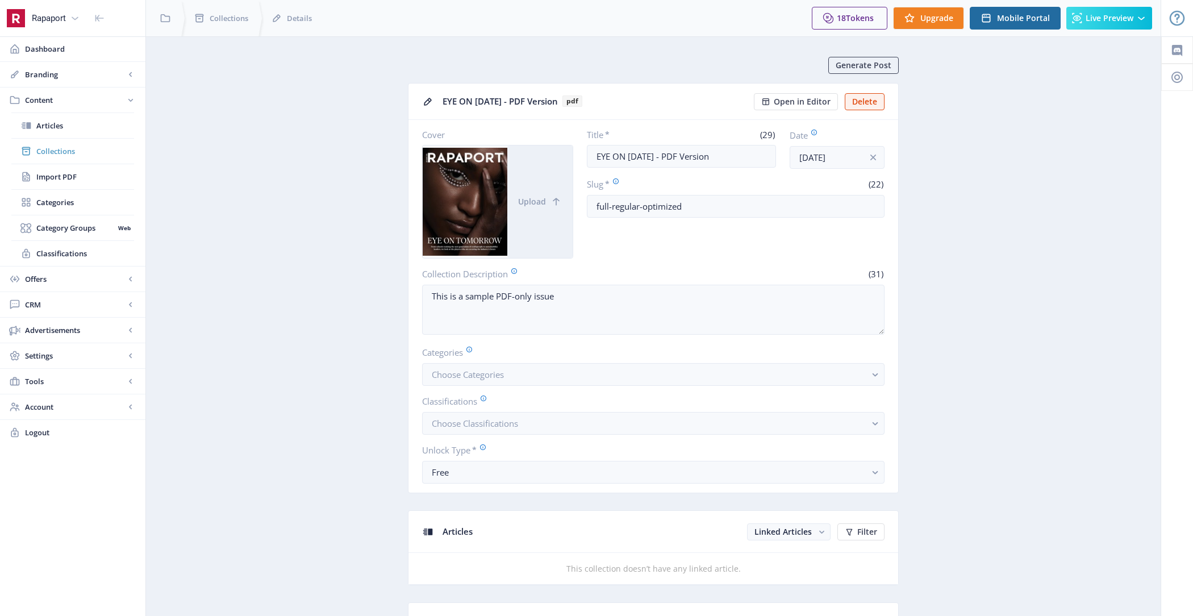
click at [84, 147] on span "Collections" at bounding box center [85, 150] width 98 height 11
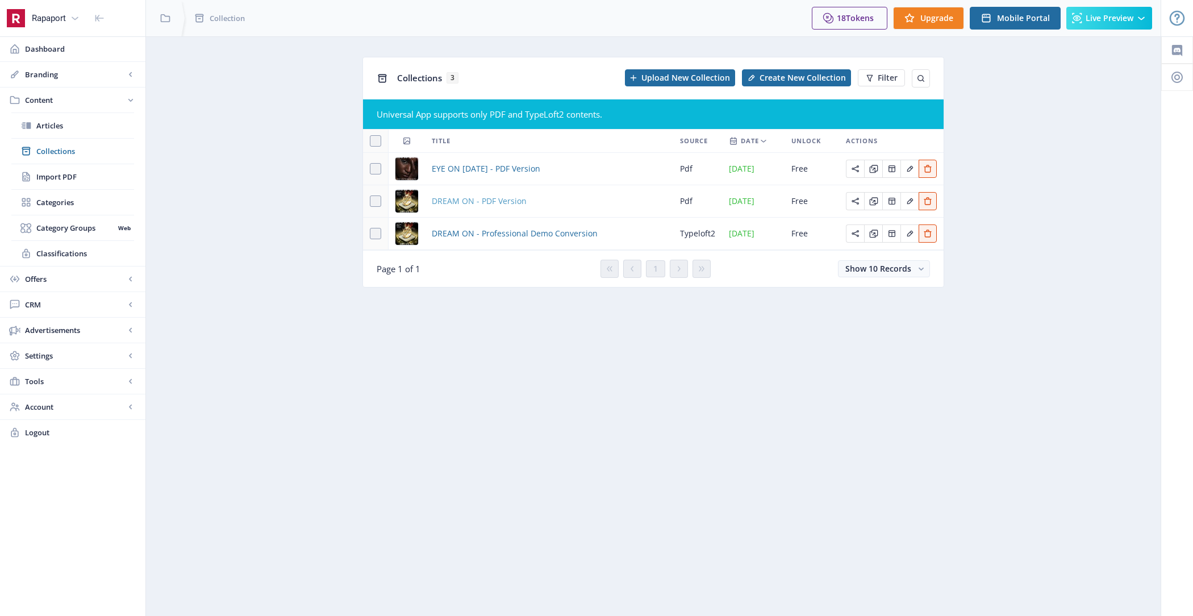
click at [497, 202] on span "DREAM ON - PDF Version" at bounding box center [479, 201] width 95 height 14
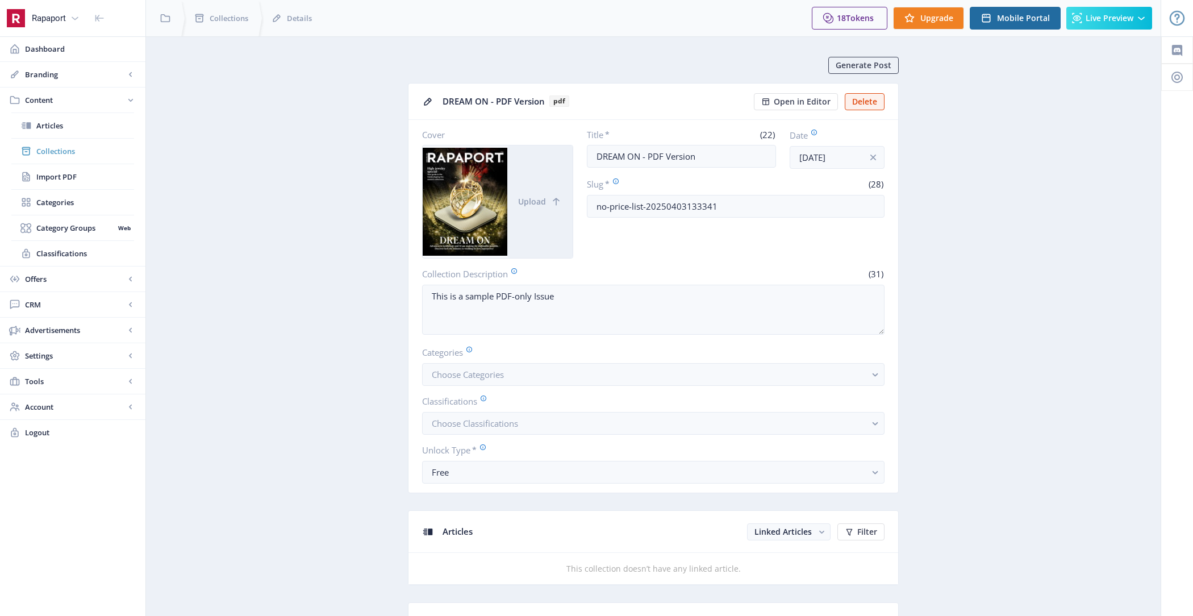
click at [56, 149] on span "Collections" at bounding box center [85, 150] width 98 height 11
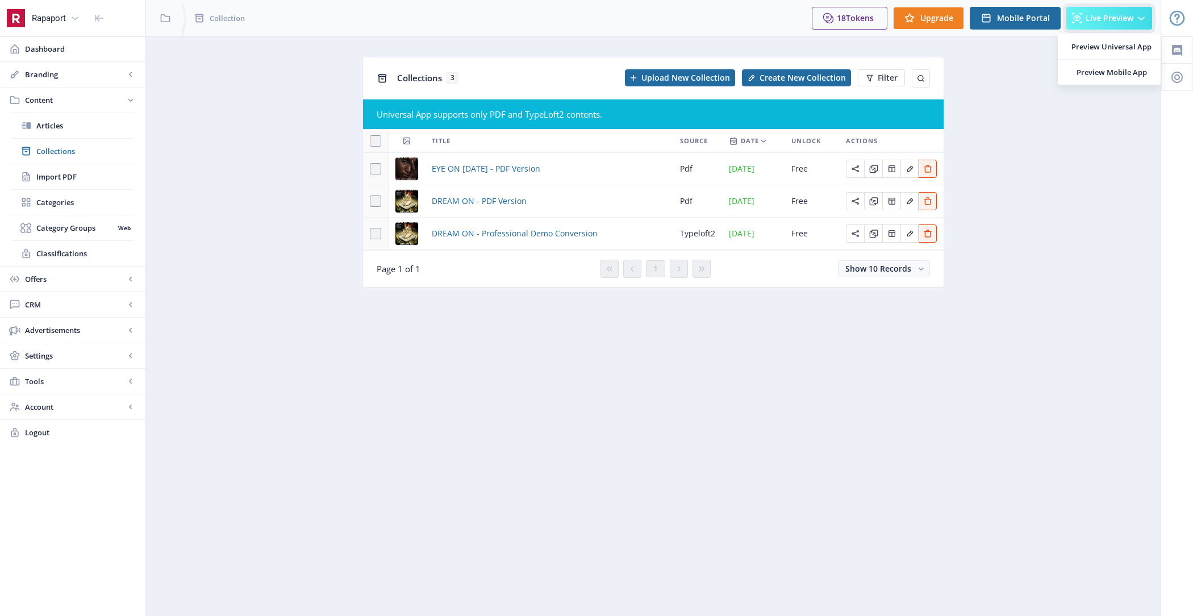
click at [1092, 24] on button "Live Preview" at bounding box center [1109, 18] width 86 height 23
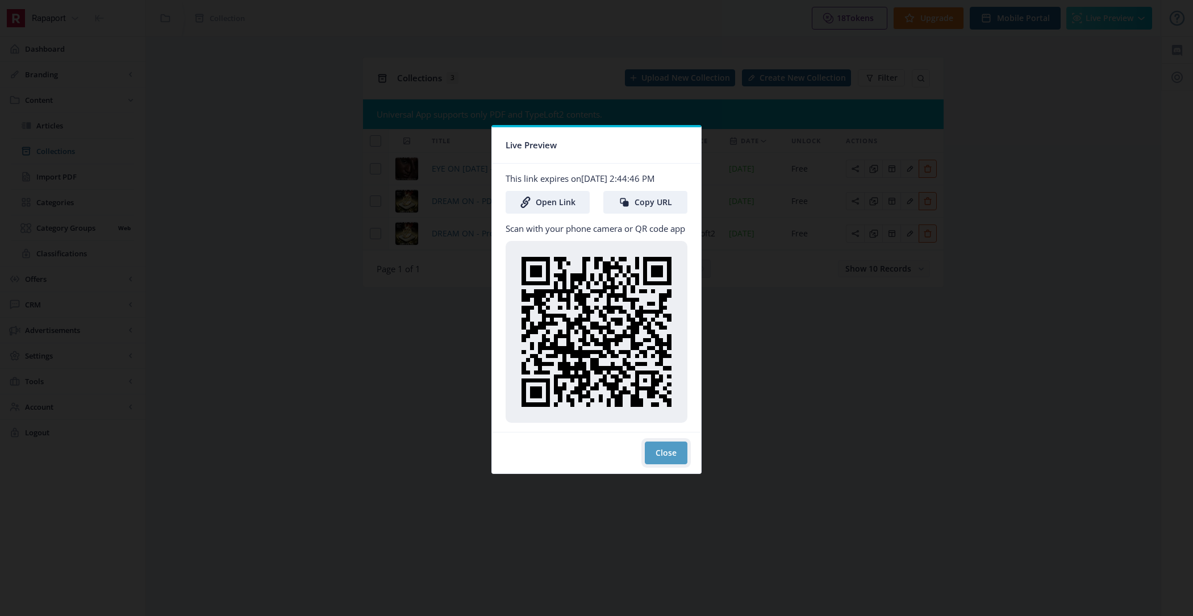
click at [660, 453] on button "Close" at bounding box center [666, 452] width 43 height 23
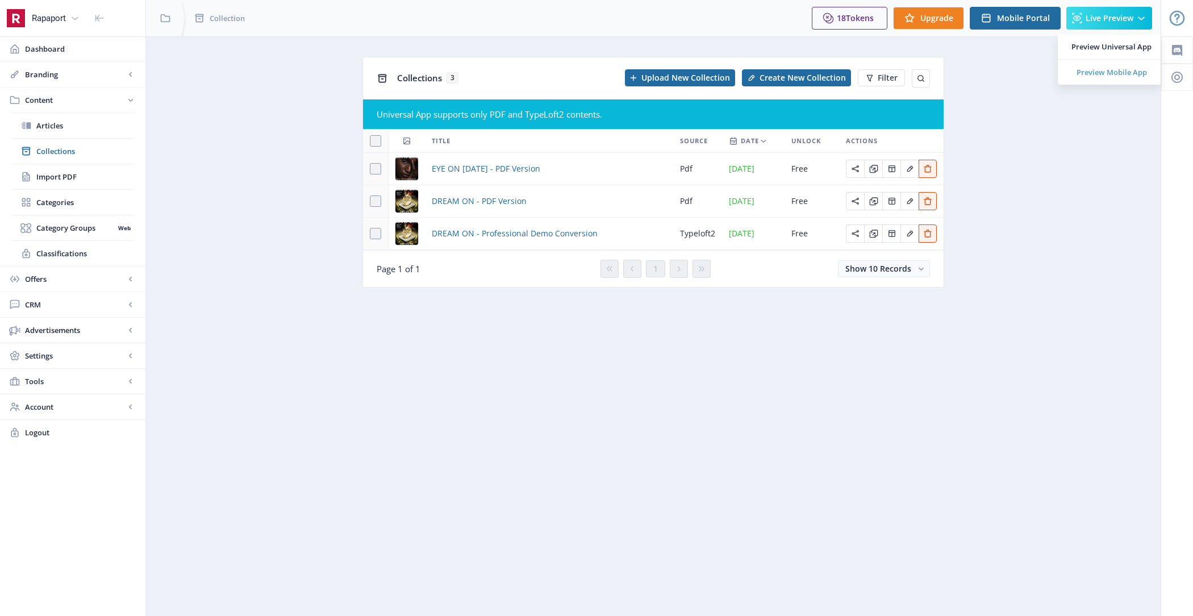
click at [1089, 70] on span "Preview Mobile App" at bounding box center [1112, 71] width 80 height 11
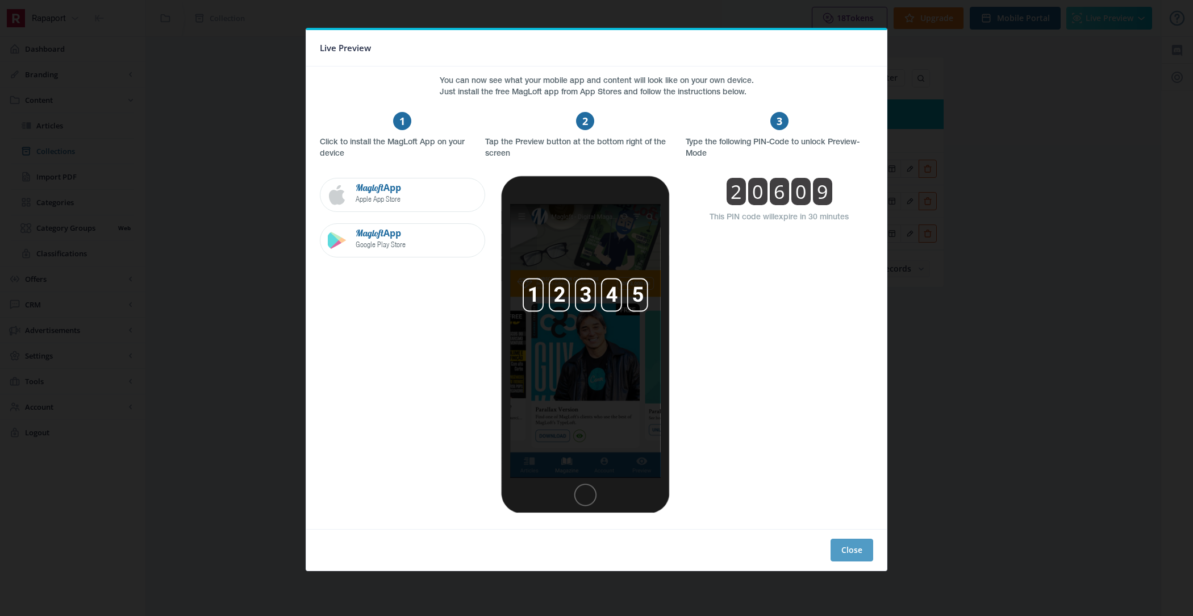
click at [856, 545] on button "Close" at bounding box center [852, 550] width 43 height 23
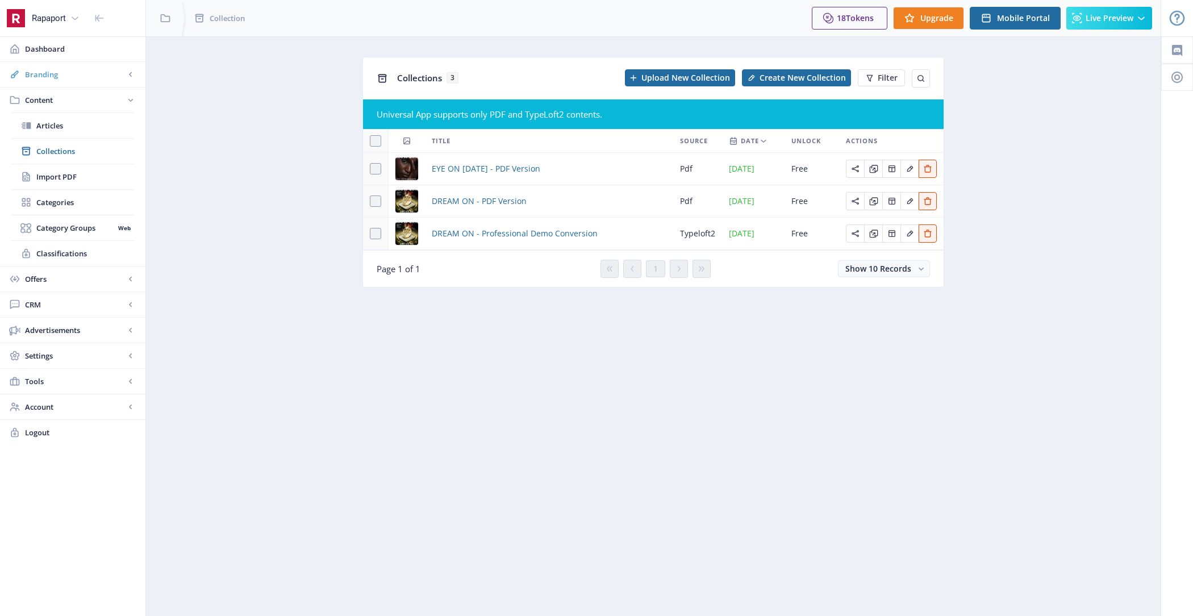
click at [59, 79] on span "Branding" at bounding box center [75, 74] width 100 height 11
click at [67, 135] on link "Appearance" at bounding box center [72, 125] width 123 height 25
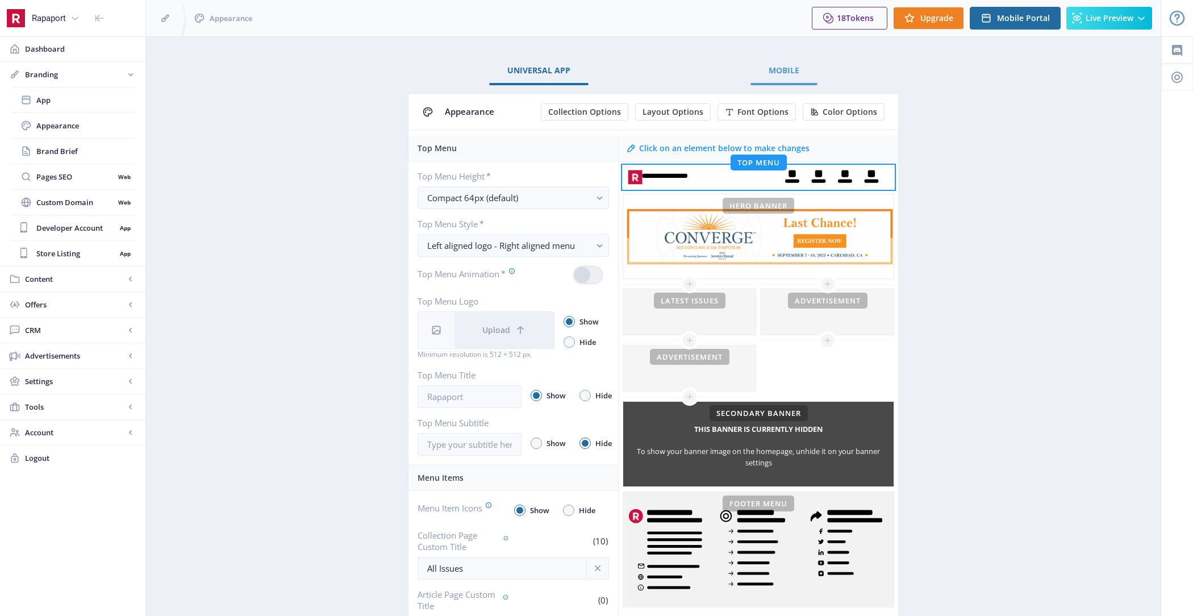
click at [780, 70] on span "Mobile" at bounding box center [784, 70] width 31 height 9
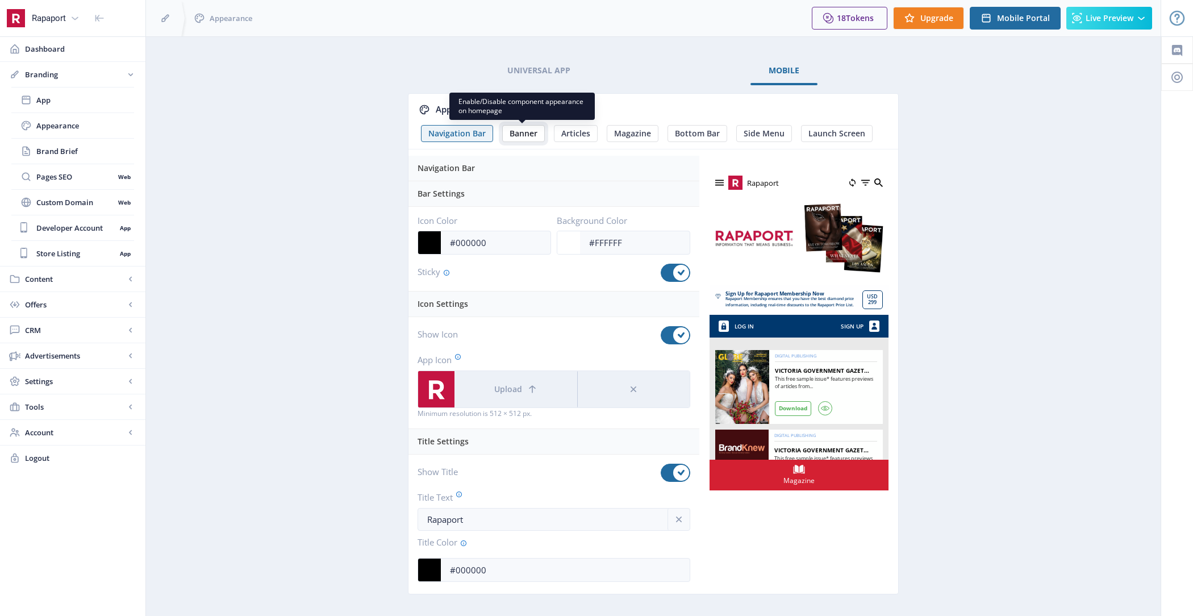
click at [528, 137] on span "Banner" at bounding box center [524, 133] width 28 height 9
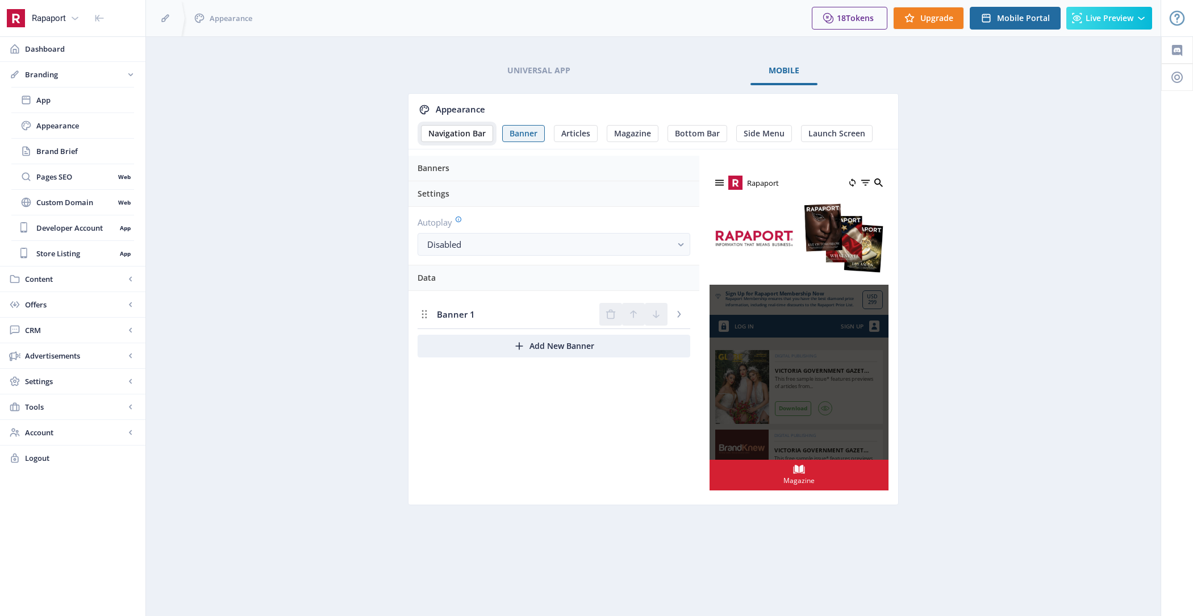
click at [447, 126] on button "Navigation Bar" at bounding box center [457, 133] width 72 height 17
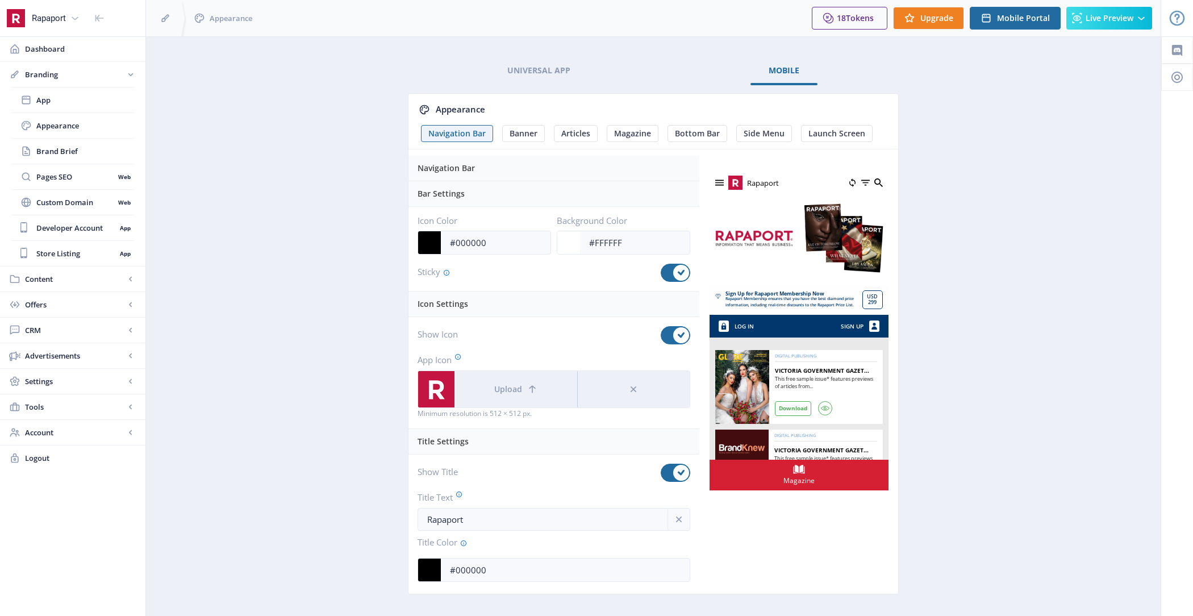
click at [662, 278] on label at bounding box center [676, 273] width 30 height 18
click at [661, 273] on input "checkbox" at bounding box center [661, 273] width 1 height 1
checkbox input "false"
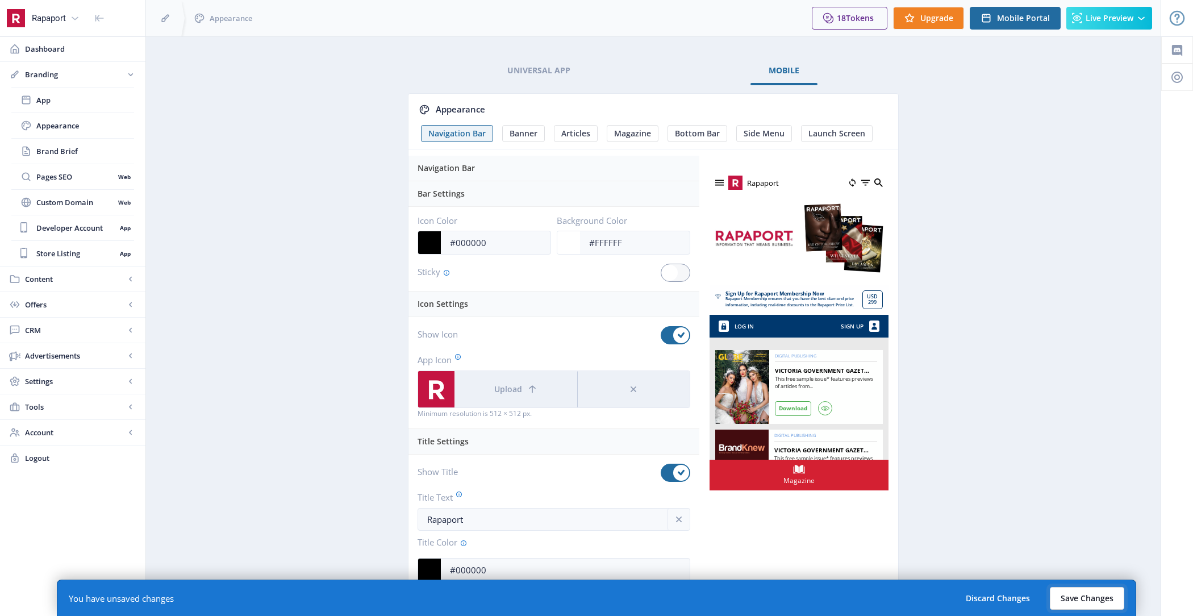
click at [1079, 591] on button "Save Changes" at bounding box center [1087, 598] width 74 height 23
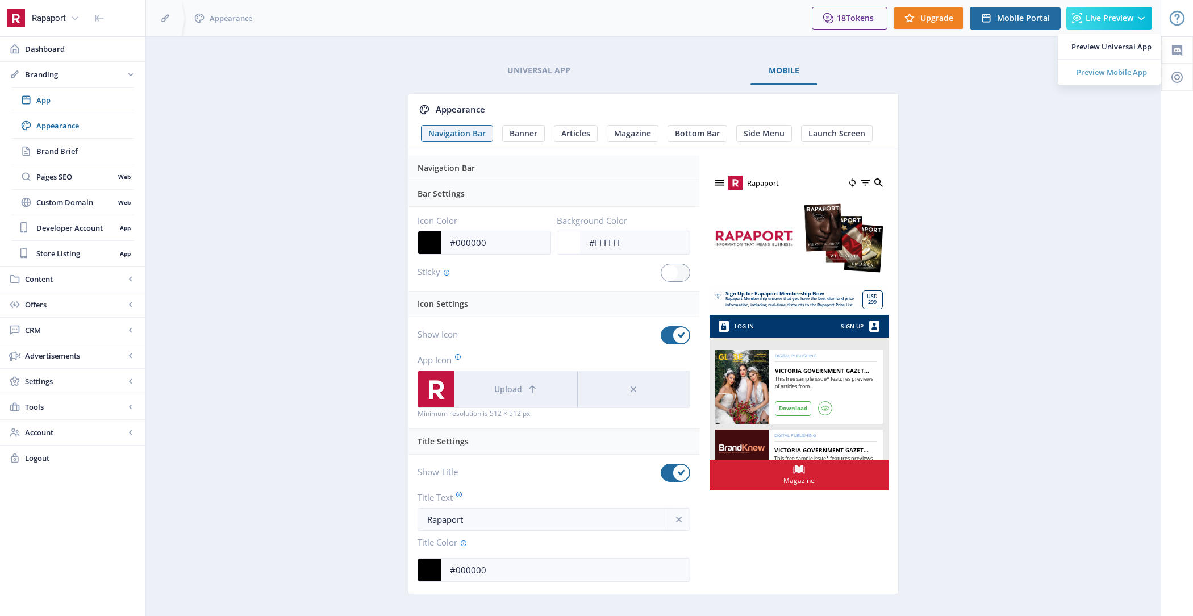
click at [1113, 65] on link "Preview Mobile App" at bounding box center [1109, 72] width 103 height 25
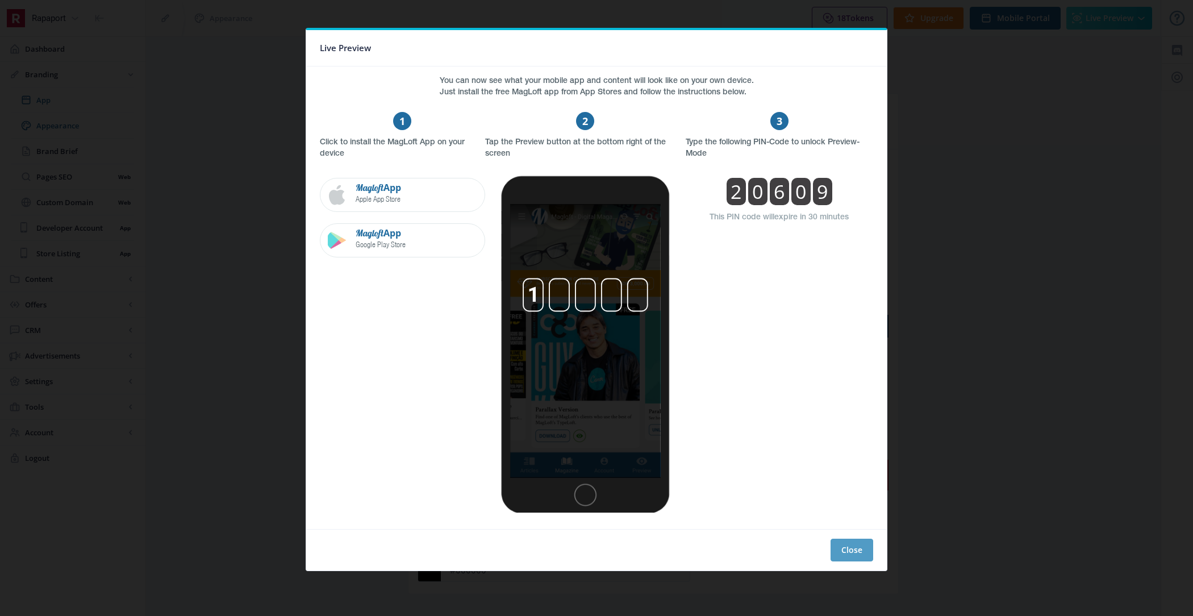
click at [866, 543] on button "Close" at bounding box center [852, 550] width 43 height 23
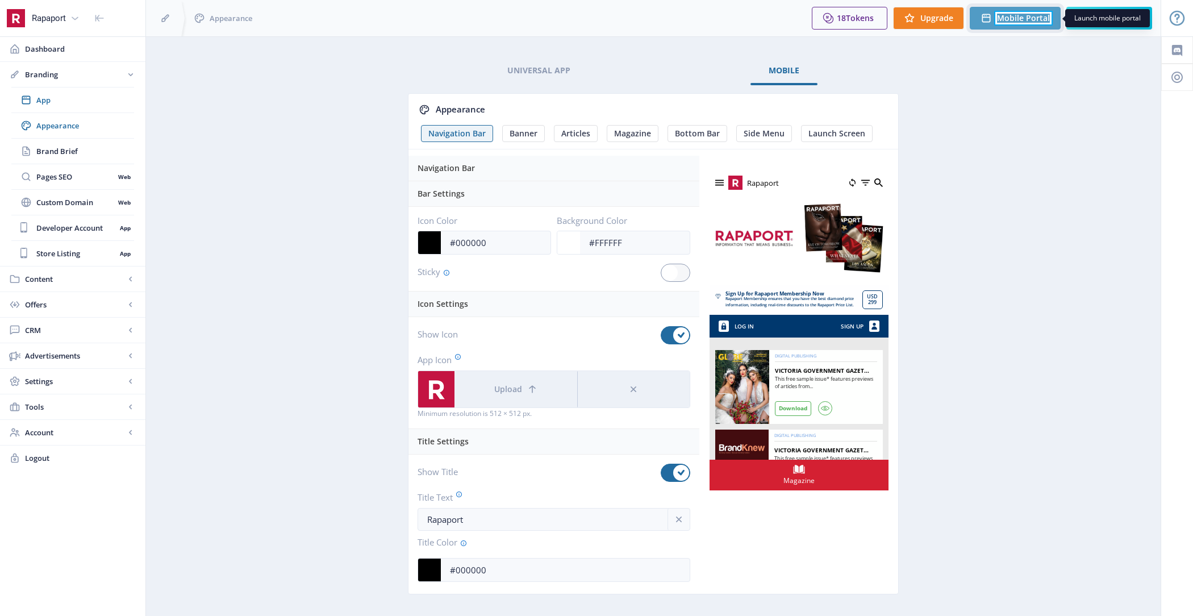
click at [1003, 14] on span "Mobile Portal" at bounding box center [1023, 18] width 53 height 9
click at [96, 50] on span "Dashboard" at bounding box center [80, 48] width 111 height 11
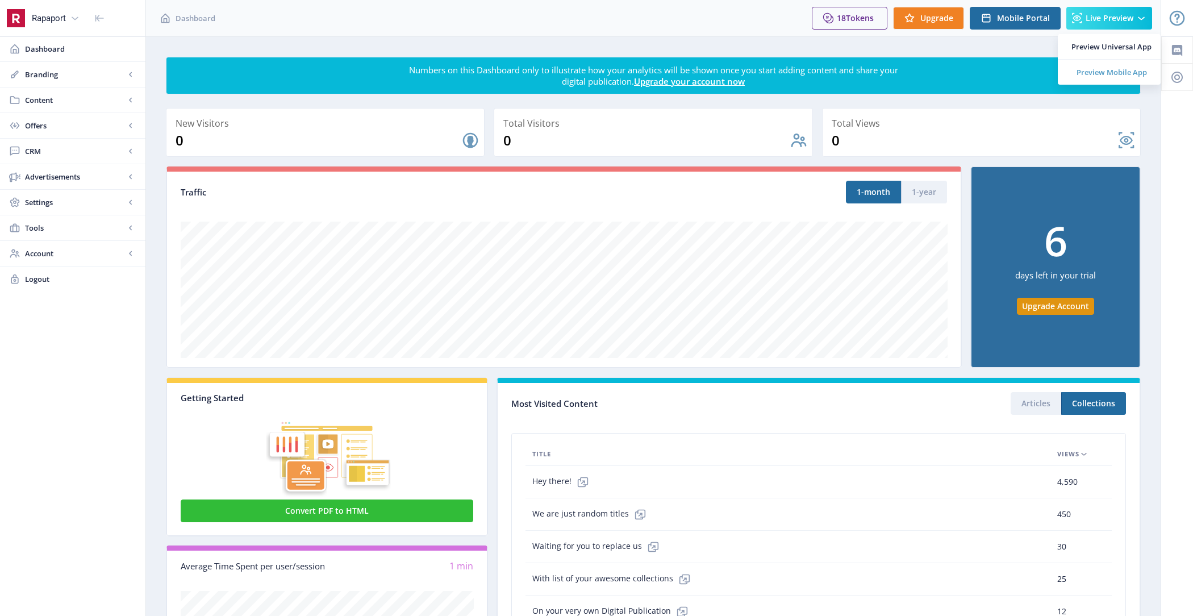
click at [1108, 66] on span "Preview Mobile App" at bounding box center [1112, 71] width 80 height 11
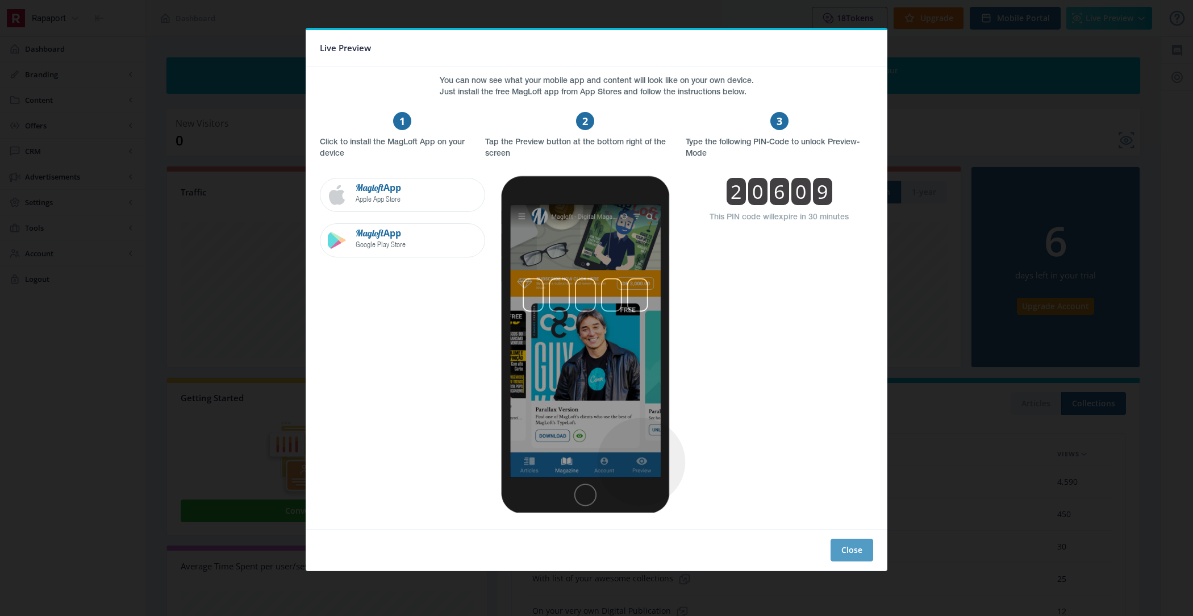
click at [848, 549] on button "Close" at bounding box center [852, 550] width 43 height 23
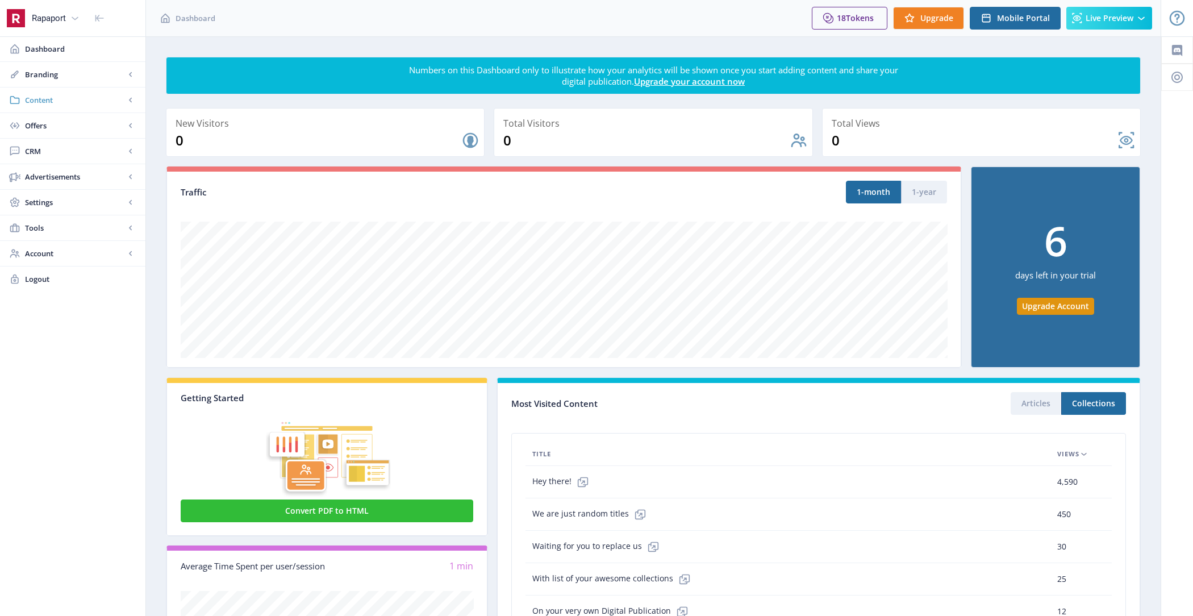
click at [68, 95] on span "Content" at bounding box center [75, 99] width 100 height 11
click at [86, 147] on span "Collections" at bounding box center [85, 150] width 98 height 11
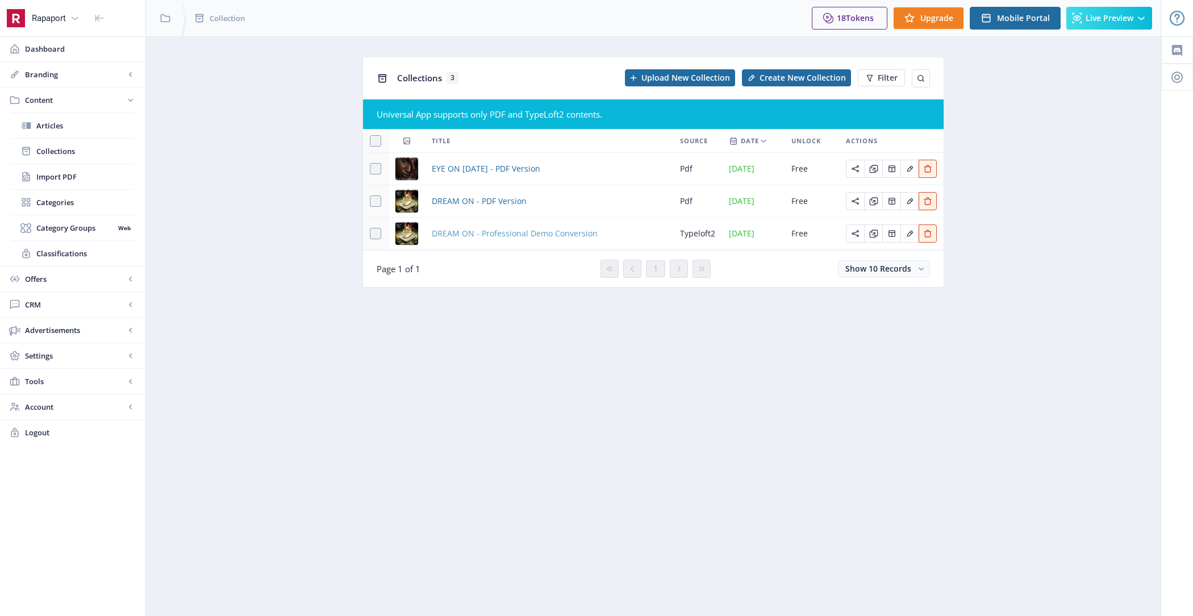
click at [505, 235] on span "DREAM ON - Professional Demo Conversion" at bounding box center [515, 234] width 166 height 14
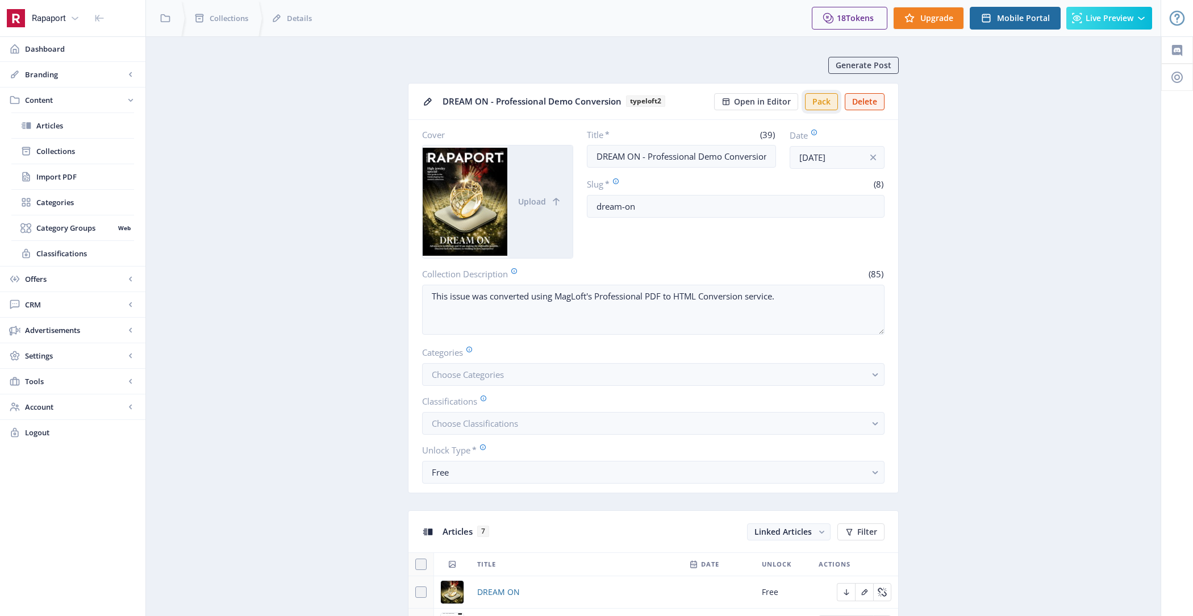
click at [829, 99] on button "Pack" at bounding box center [821, 101] width 33 height 17
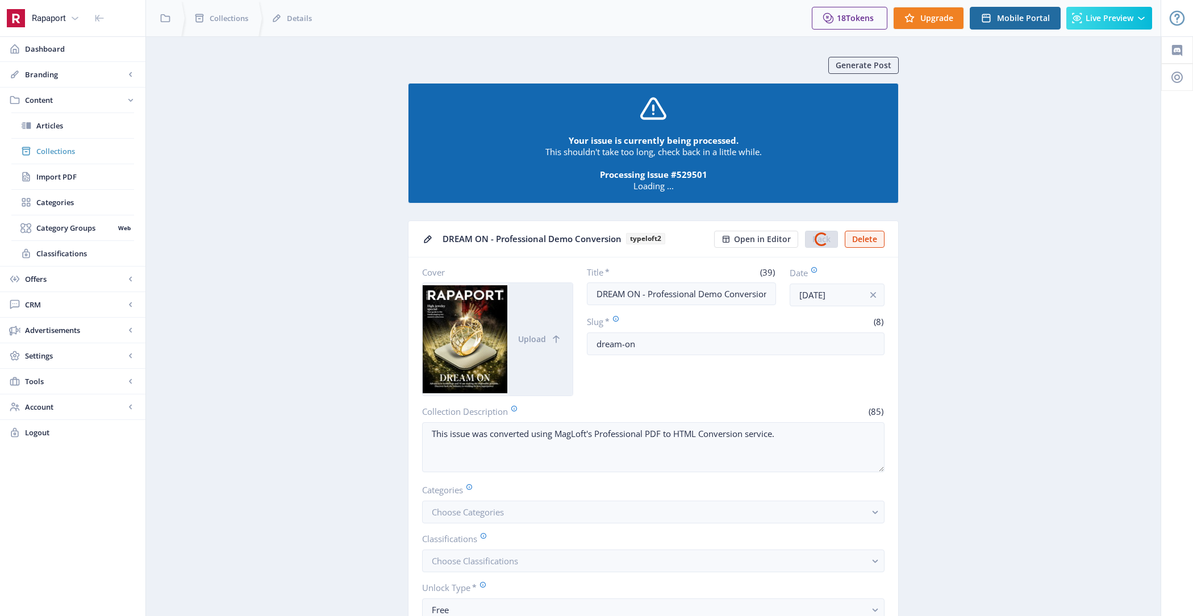
click at [93, 148] on span "Collections" at bounding box center [85, 150] width 98 height 11
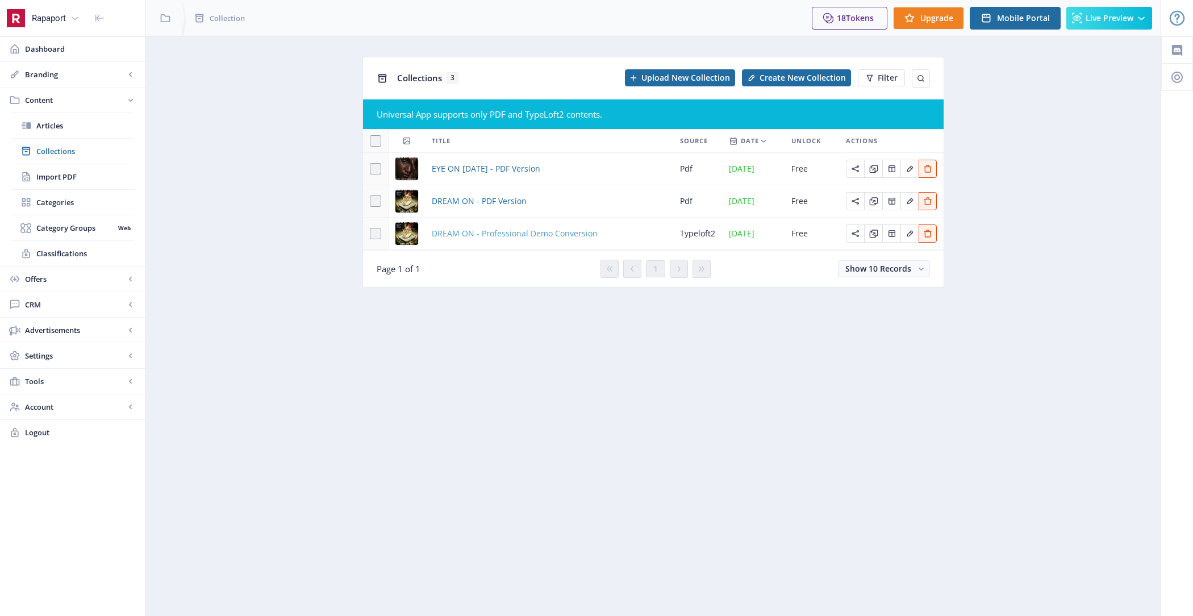
click at [508, 230] on span "DREAM ON - Professional Demo Conversion" at bounding box center [515, 234] width 166 height 14
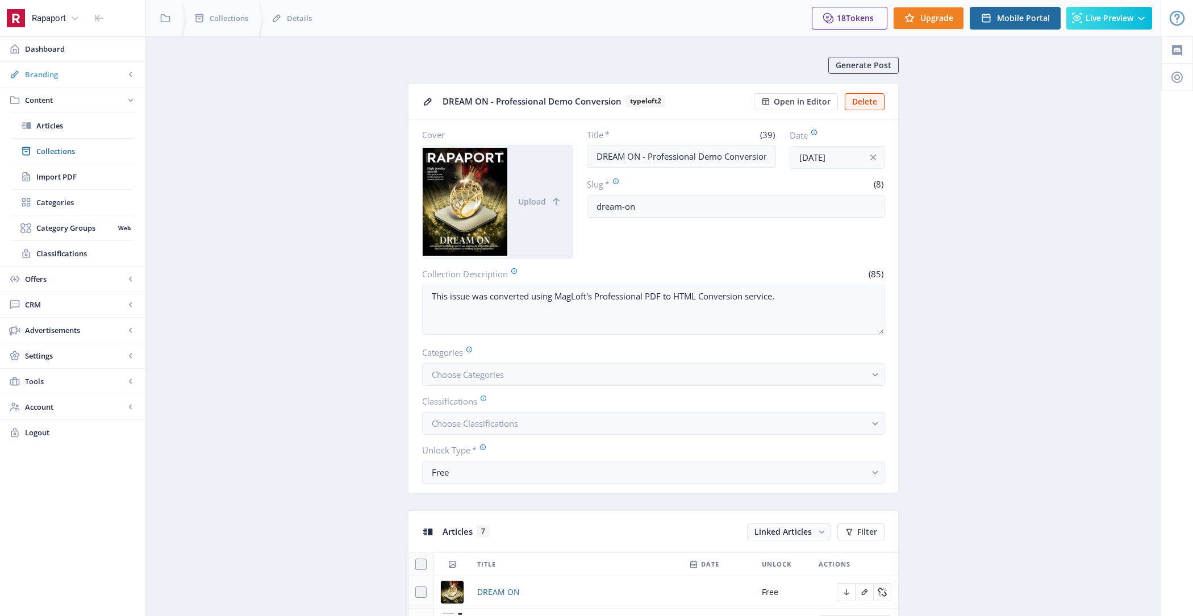
click at [109, 76] on span "Branding" at bounding box center [75, 74] width 100 height 11
click at [94, 124] on span "Appearance" at bounding box center [85, 125] width 98 height 11
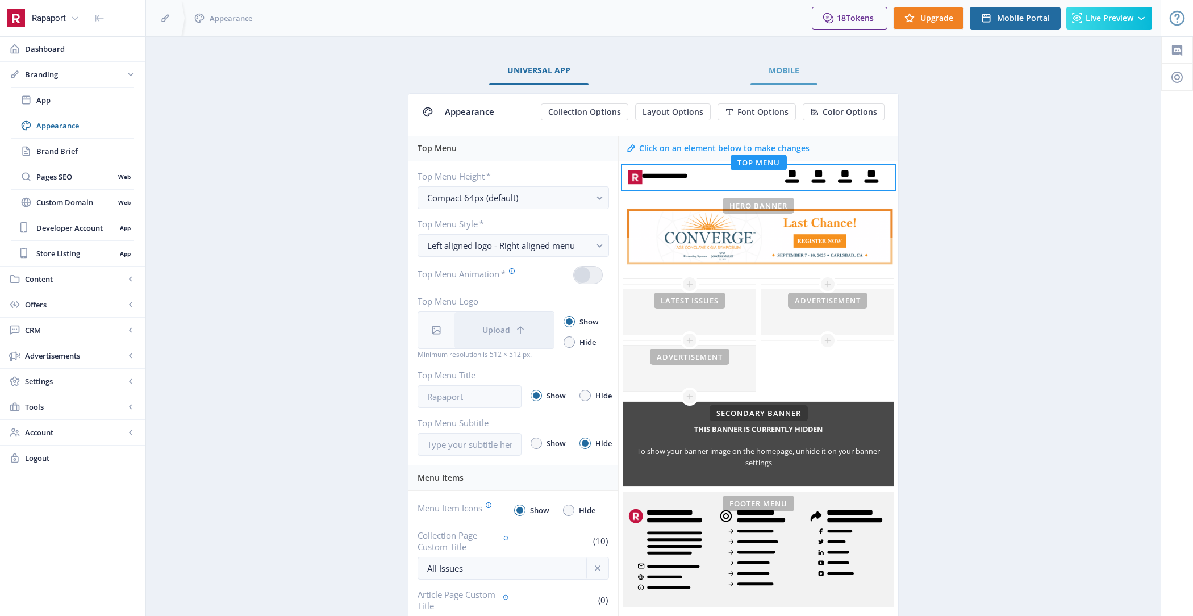
click at [810, 66] on link "Mobile" at bounding box center [784, 70] width 67 height 27
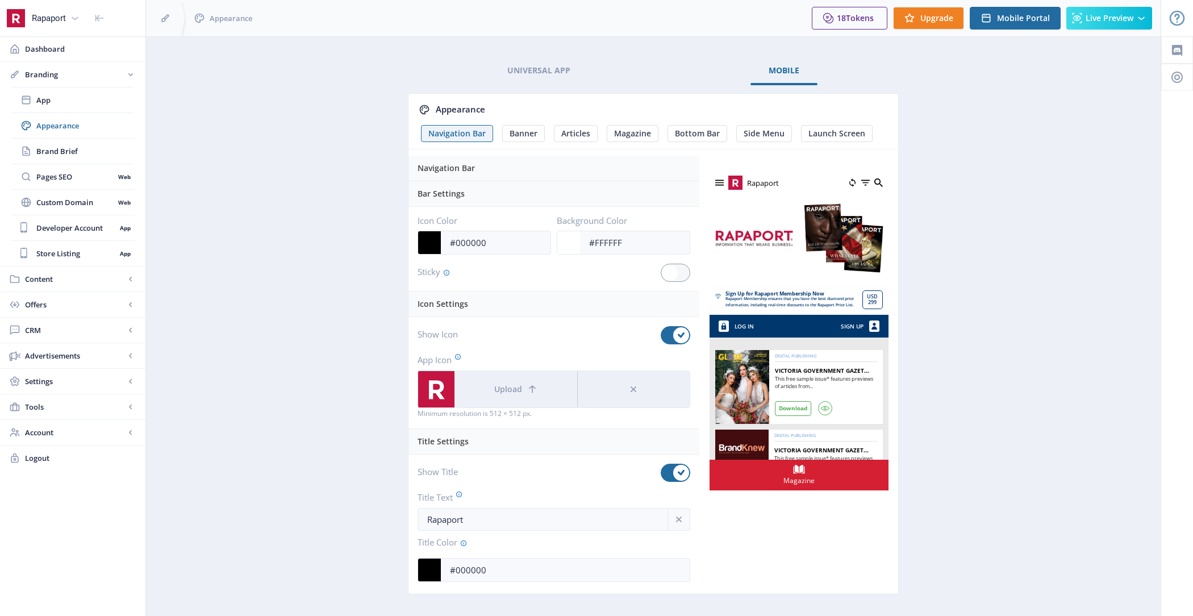
click at [1008, 31] on div "18 Tokens Upgrade Mobile Portal Live Preview" at bounding box center [982, 18] width 359 height 36
click at [1008, 14] on span "Mobile Portal" at bounding box center [1023, 18] width 53 height 9
click at [1129, 76] on span "Preview Mobile App" at bounding box center [1112, 71] width 80 height 11
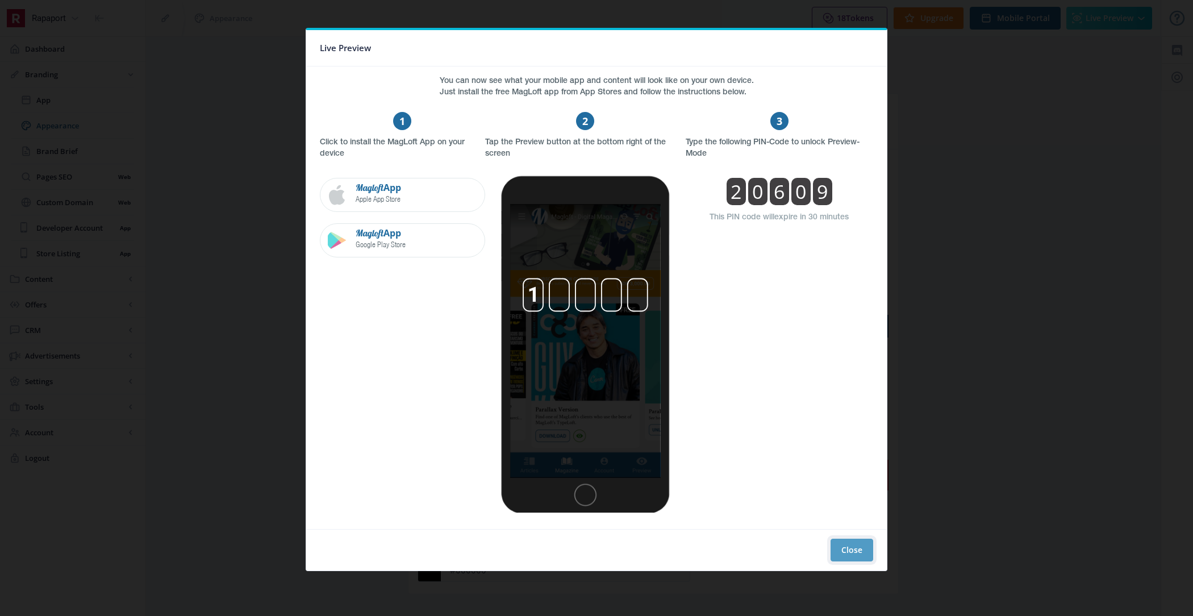
click at [837, 539] on button "Close" at bounding box center [852, 550] width 43 height 23
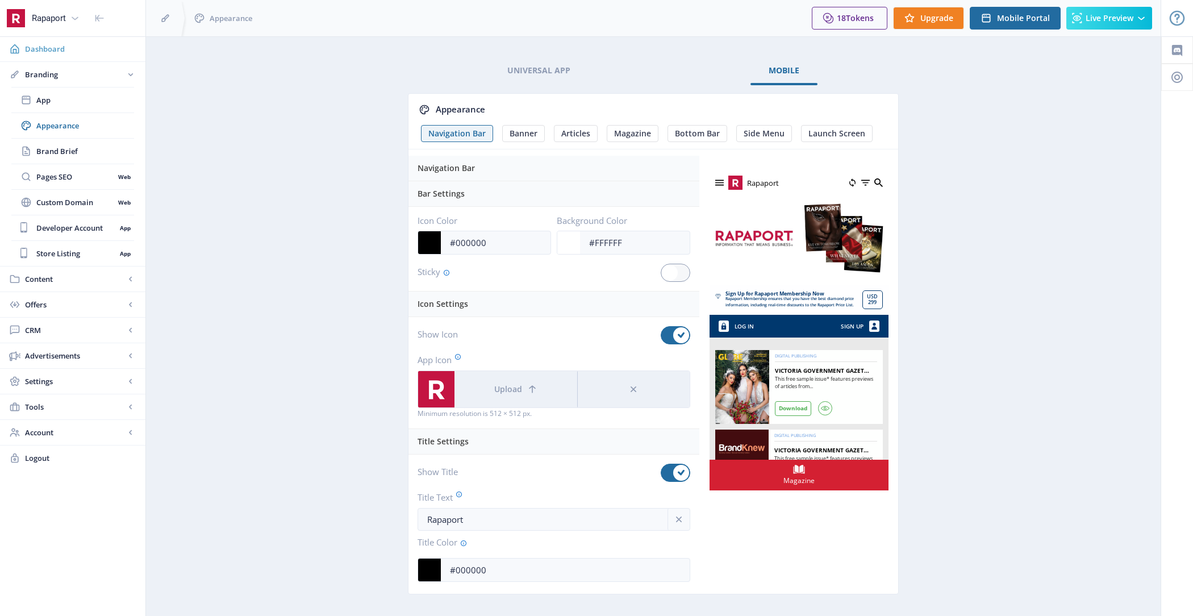
click at [63, 45] on span "Dashboard" at bounding box center [80, 48] width 111 height 11
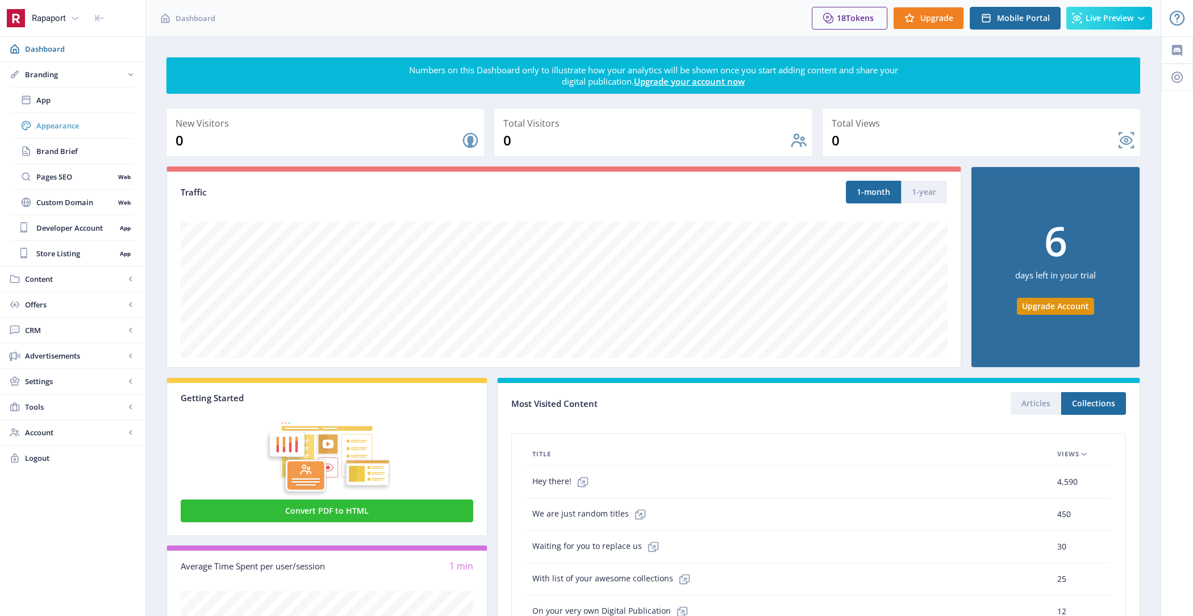
click at [68, 127] on span "Appearance" at bounding box center [85, 125] width 98 height 11
click at [87, 120] on span "Appearance" at bounding box center [85, 125] width 98 height 11
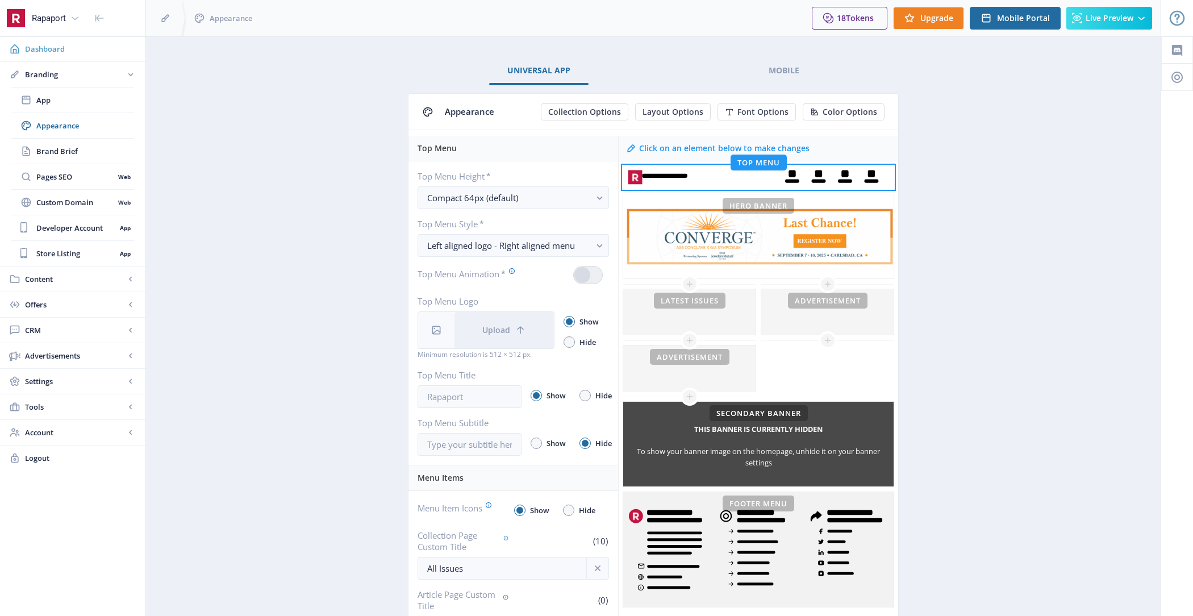
click at [101, 52] on span "Dashboard" at bounding box center [80, 48] width 111 height 11
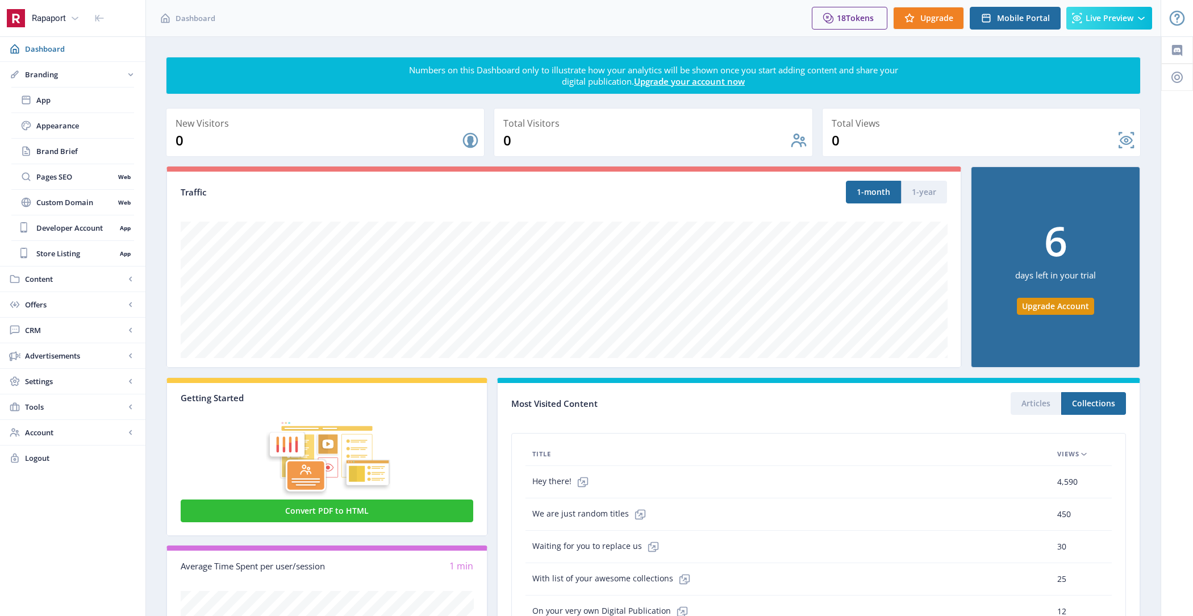
click at [382, 32] on app-breadcrumbs "Dashboard" at bounding box center [309, 18] width 329 height 36
click at [78, 121] on span "Appearance" at bounding box center [85, 125] width 98 height 11
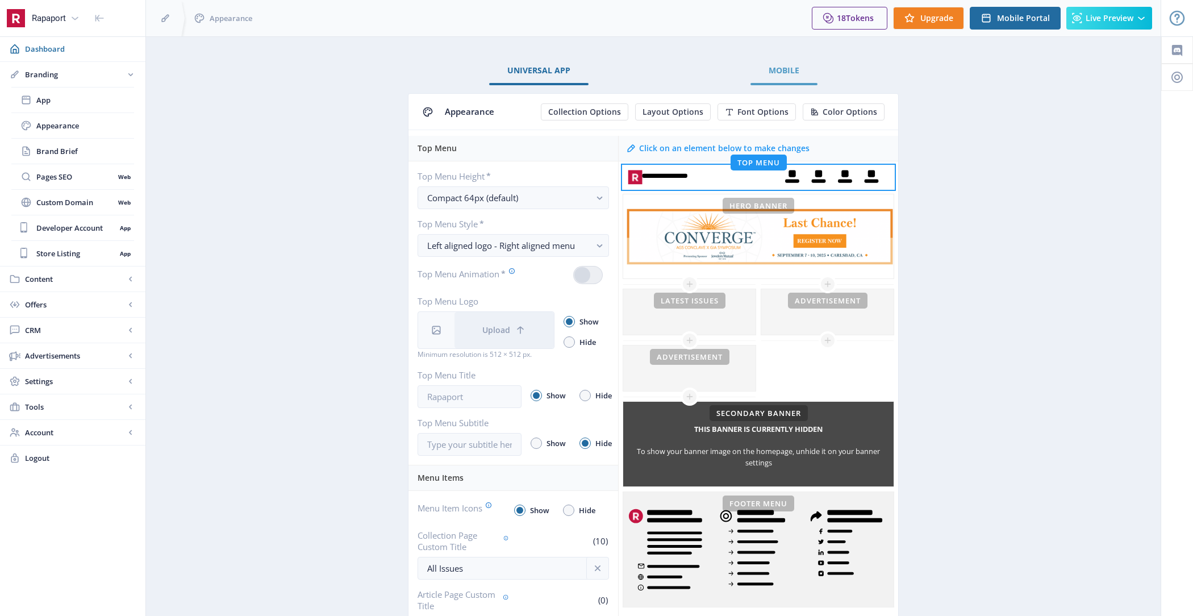
click at [788, 73] on span "Mobile" at bounding box center [784, 70] width 31 height 9
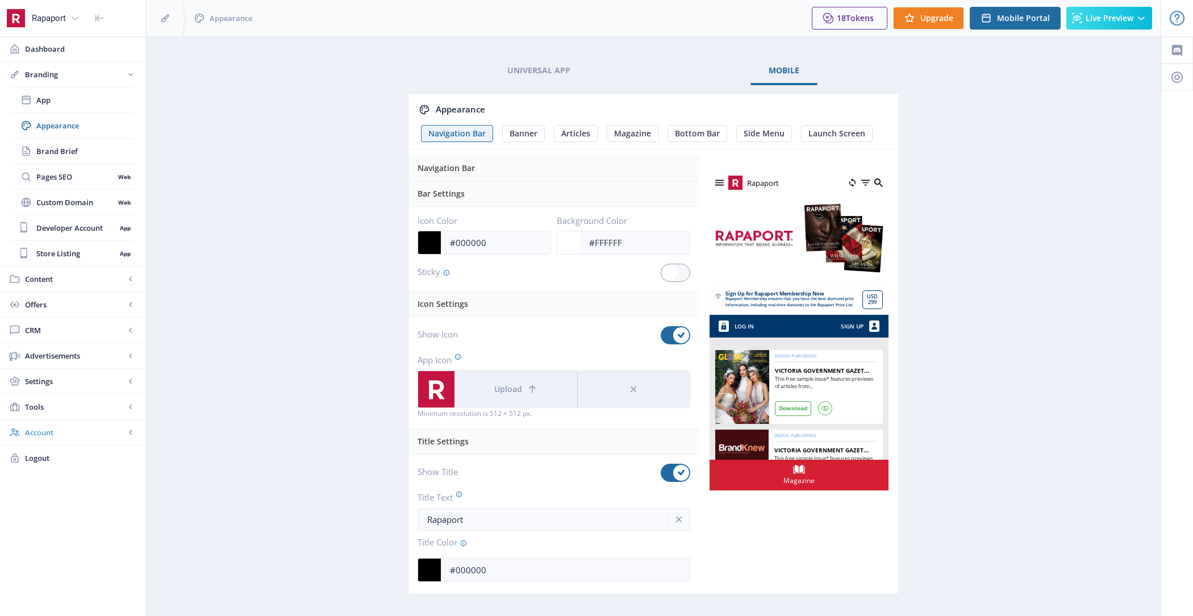
click at [56, 435] on link "Account" at bounding box center [72, 432] width 145 height 25
click at [73, 277] on span "Profile" at bounding box center [85, 278] width 98 height 11
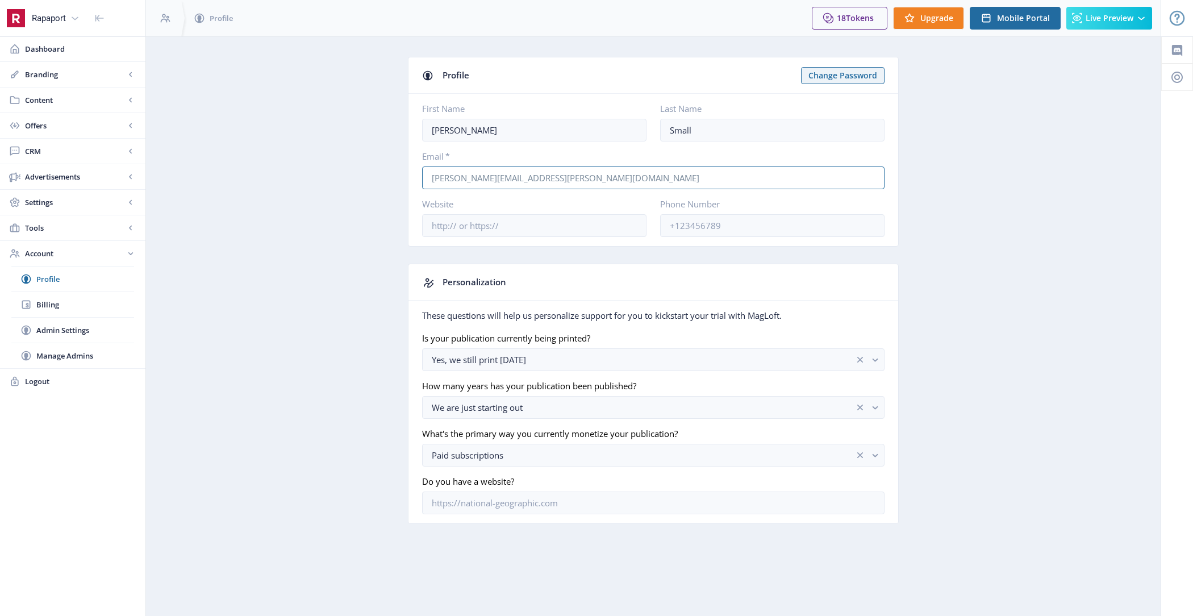
drag, startPoint x: 558, startPoint y: 178, endPoint x: 372, endPoint y: 177, distance: 186.4
click at [372, 177] on app-account-profile "Profile Change Password First Name David Last Name Small Email * david.small@ra…" at bounding box center [653, 299] width 975 height 484
